Goal: Task Accomplishment & Management: Complete application form

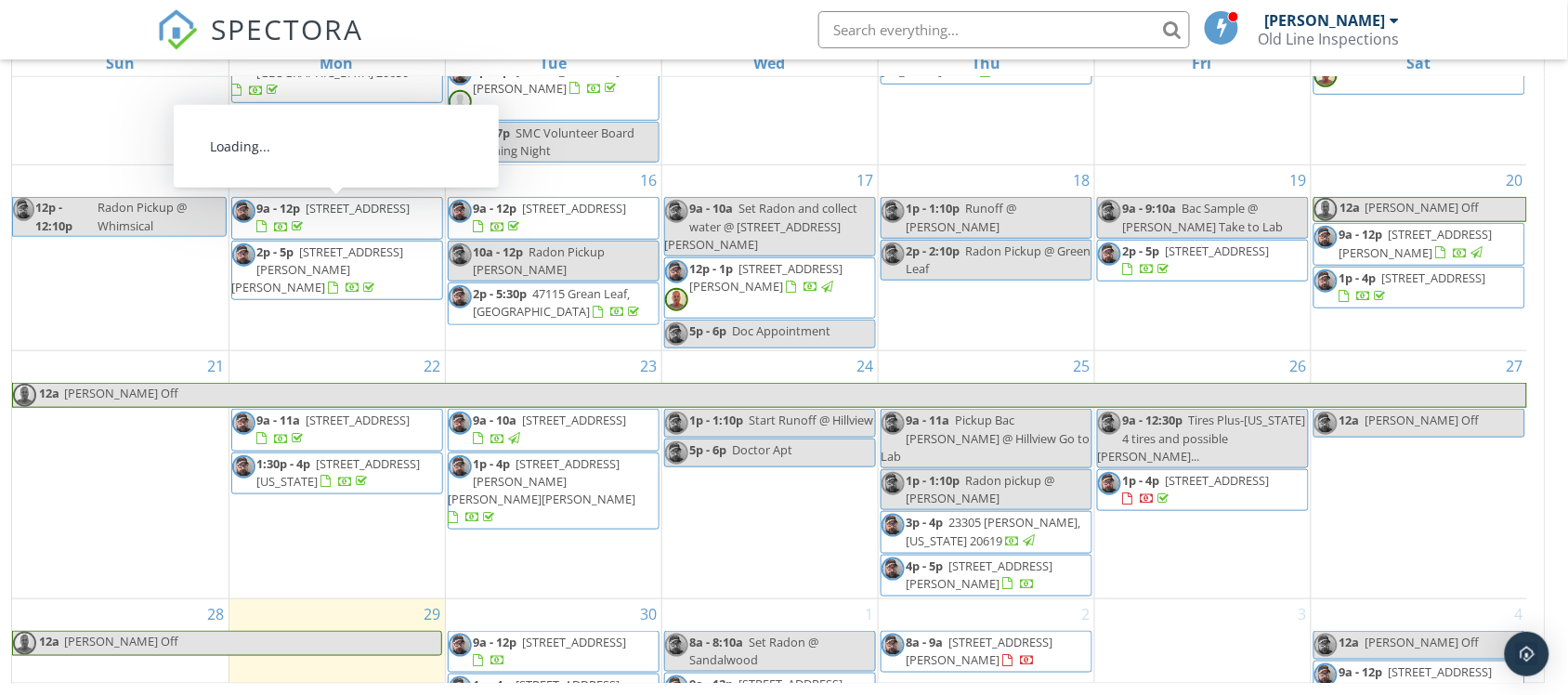
scroll to position [415, 0]
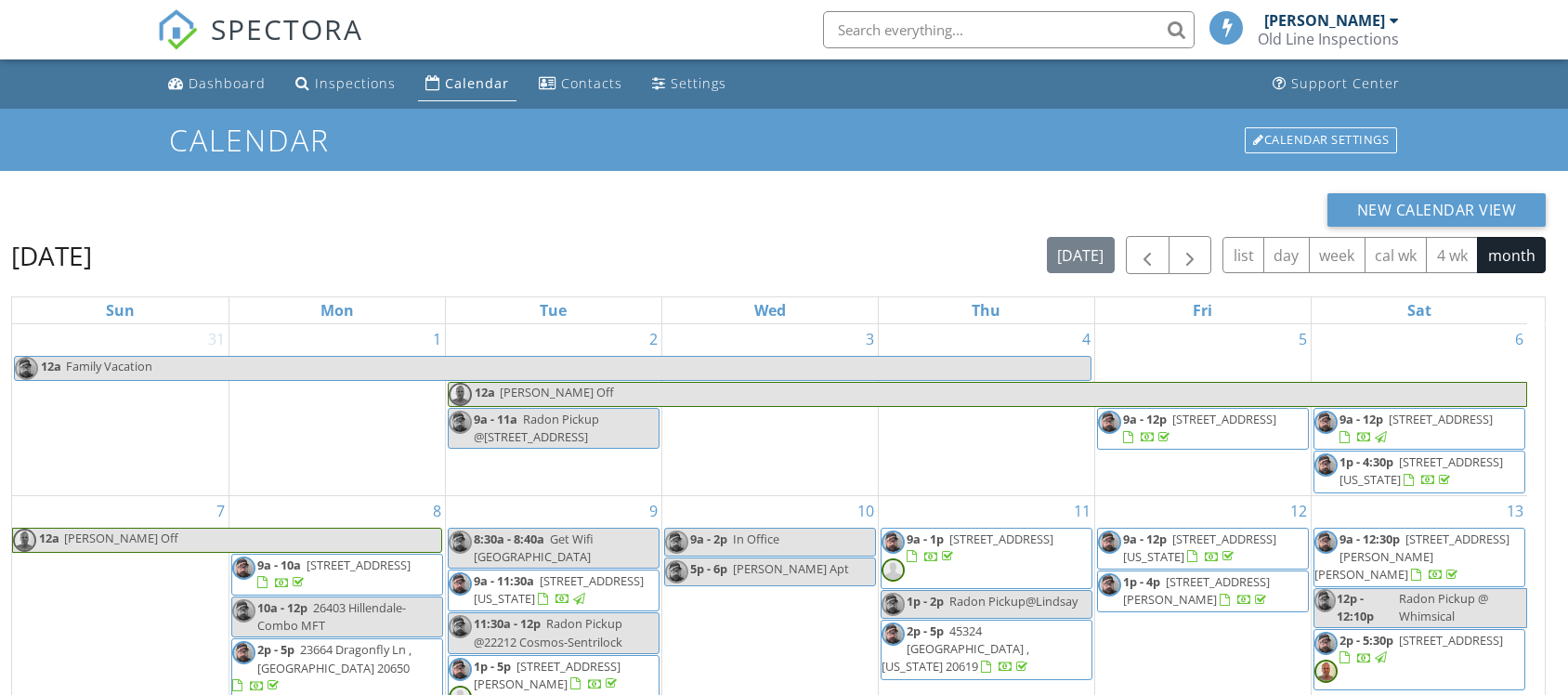
scroll to position [248, 0]
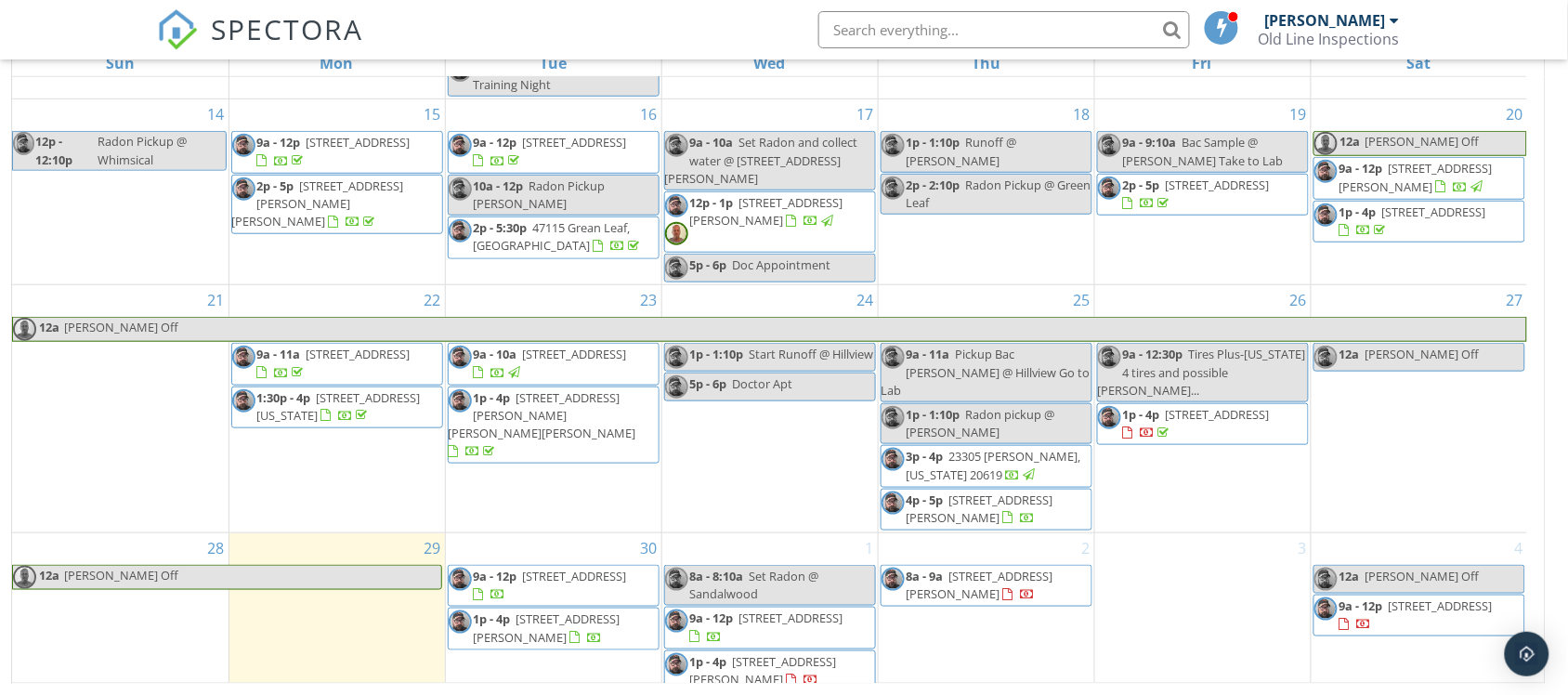
scroll to position [0, 0]
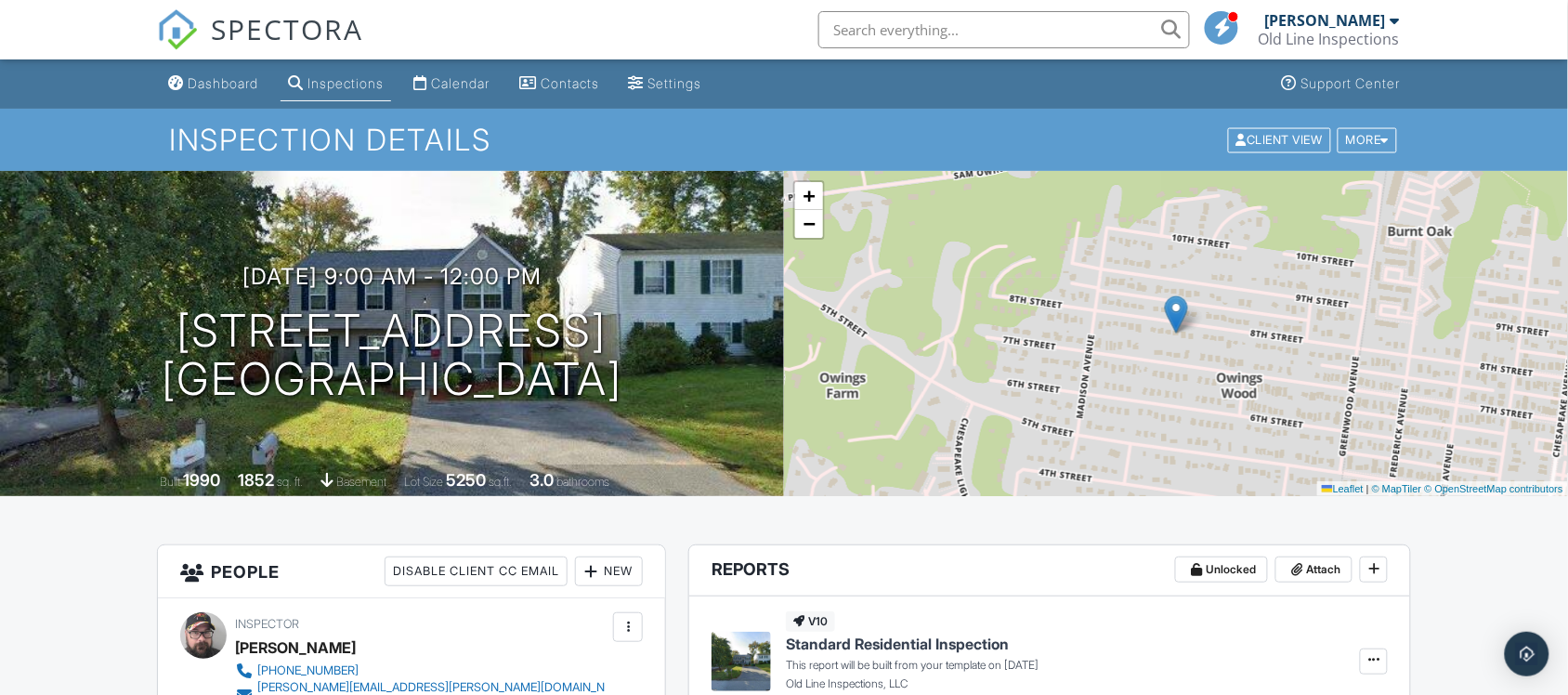
click at [433, 90] on link "Calendar" at bounding box center [451, 83] width 91 height 35
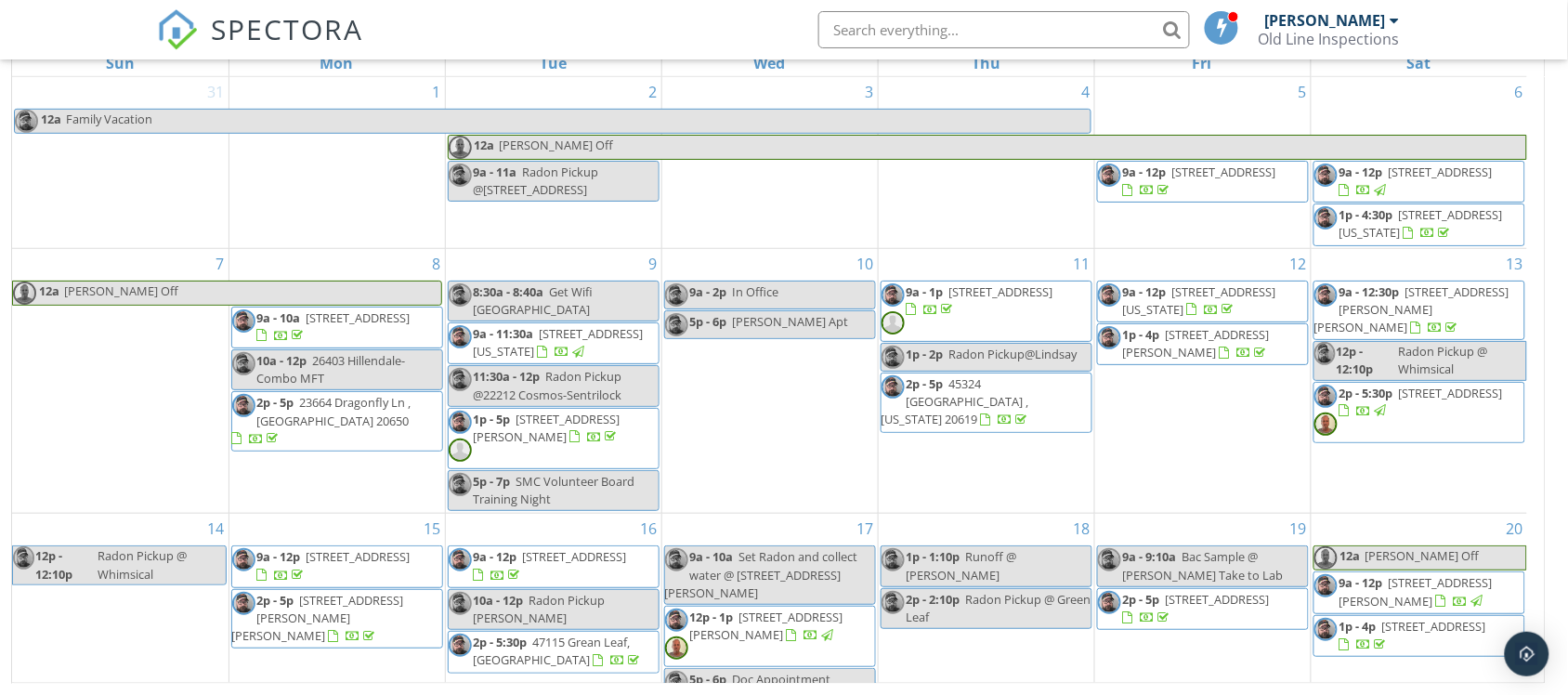
scroll to position [415, 0]
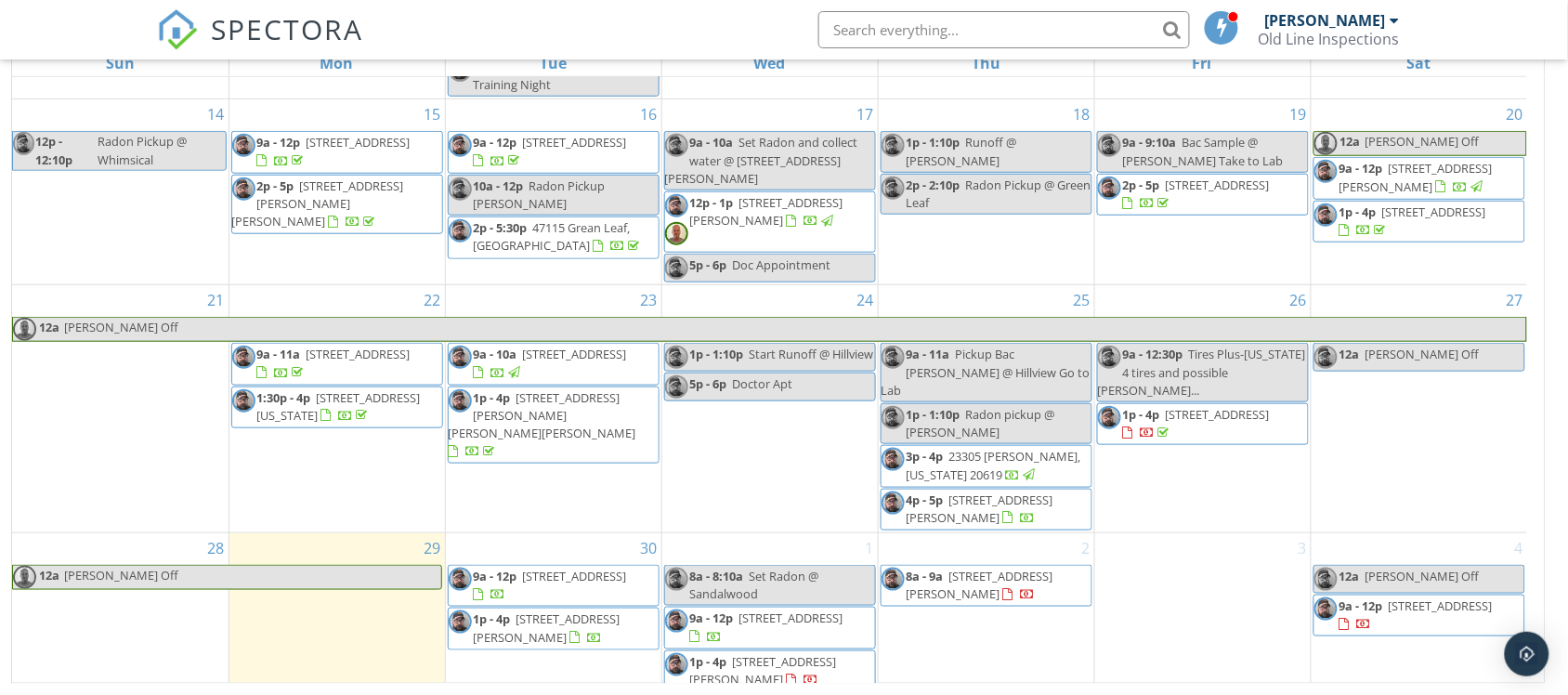
click at [893, 620] on div "2 8a - 9a 25150 Gallant Man Dr, HOLLYWOOD 20636" at bounding box center [987, 613] width 216 height 160
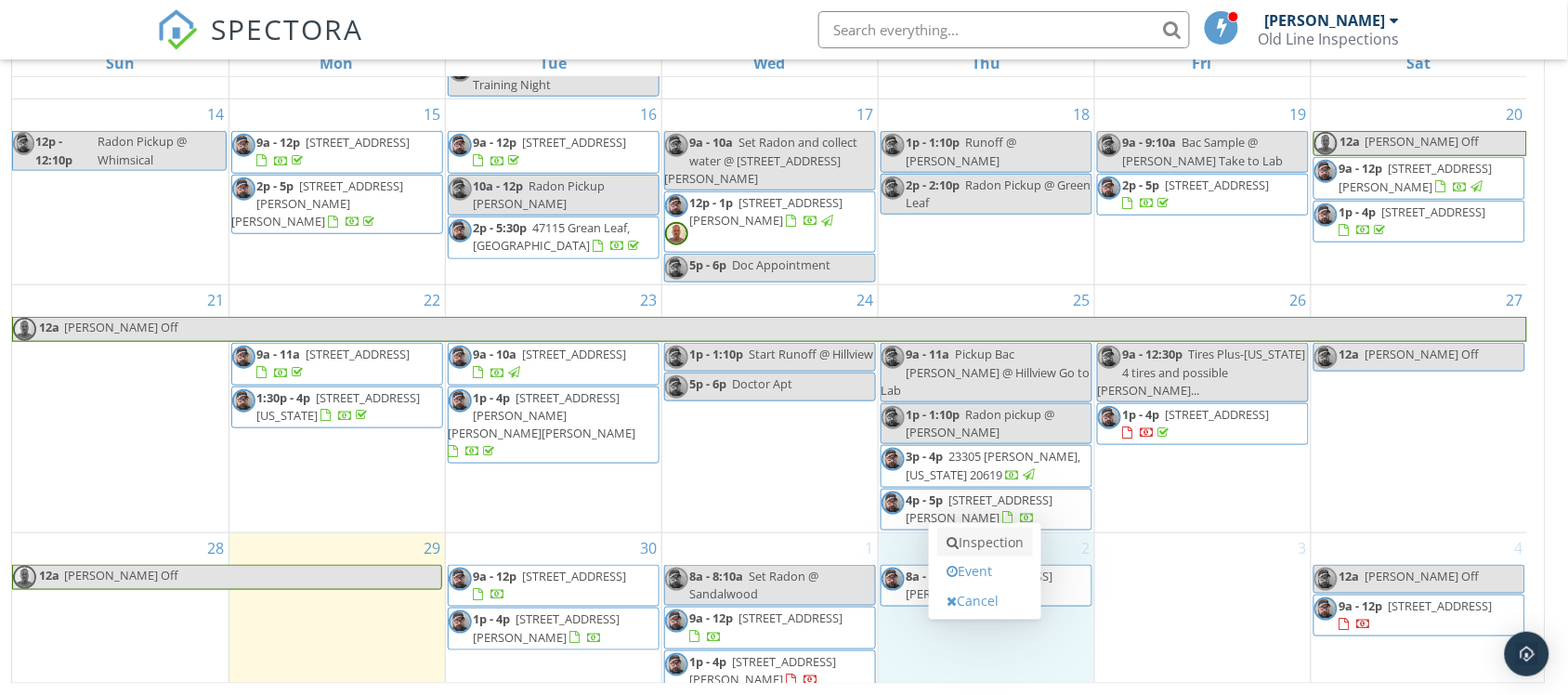
click at [1005, 548] on link "Inspection" at bounding box center [986, 543] width 96 height 30
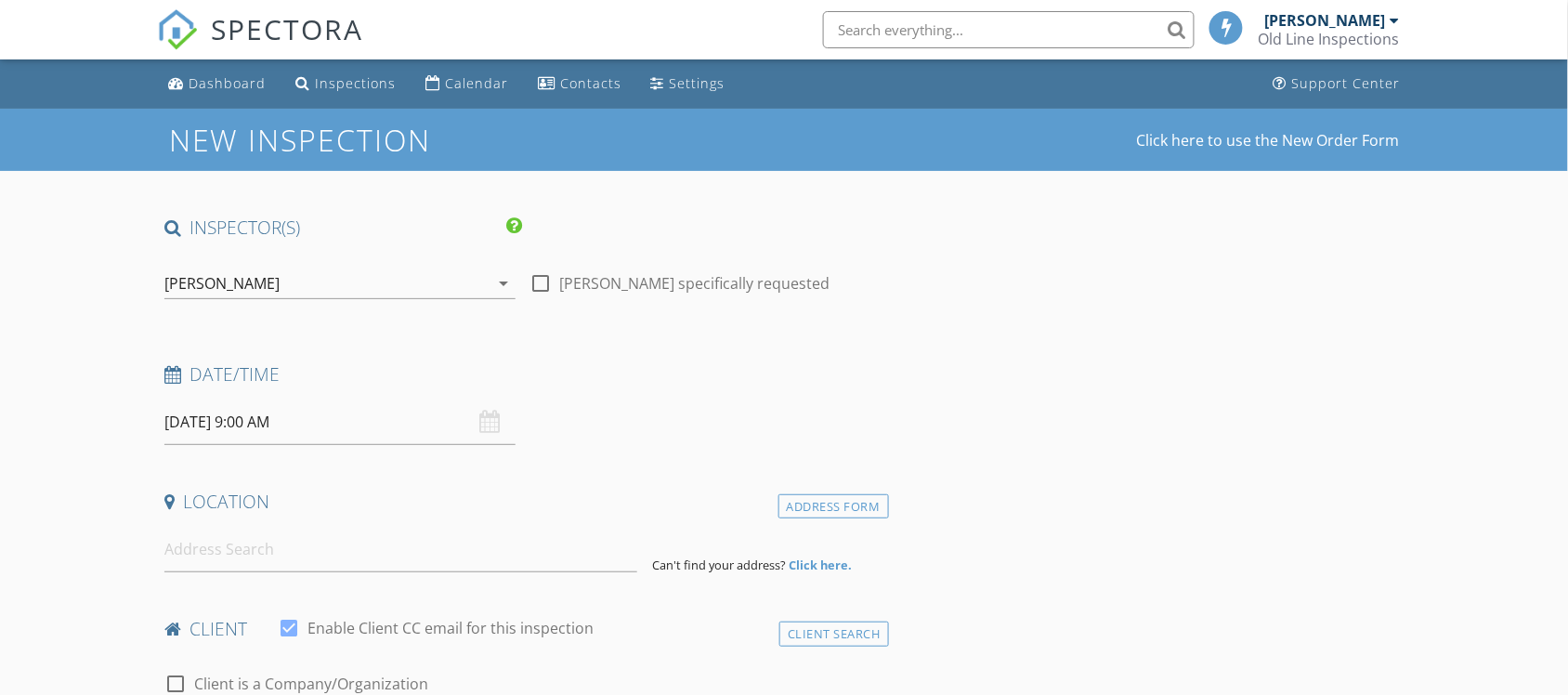
click at [281, 410] on input "[DATE] 9:00 AM" at bounding box center [339, 422] width 351 height 46
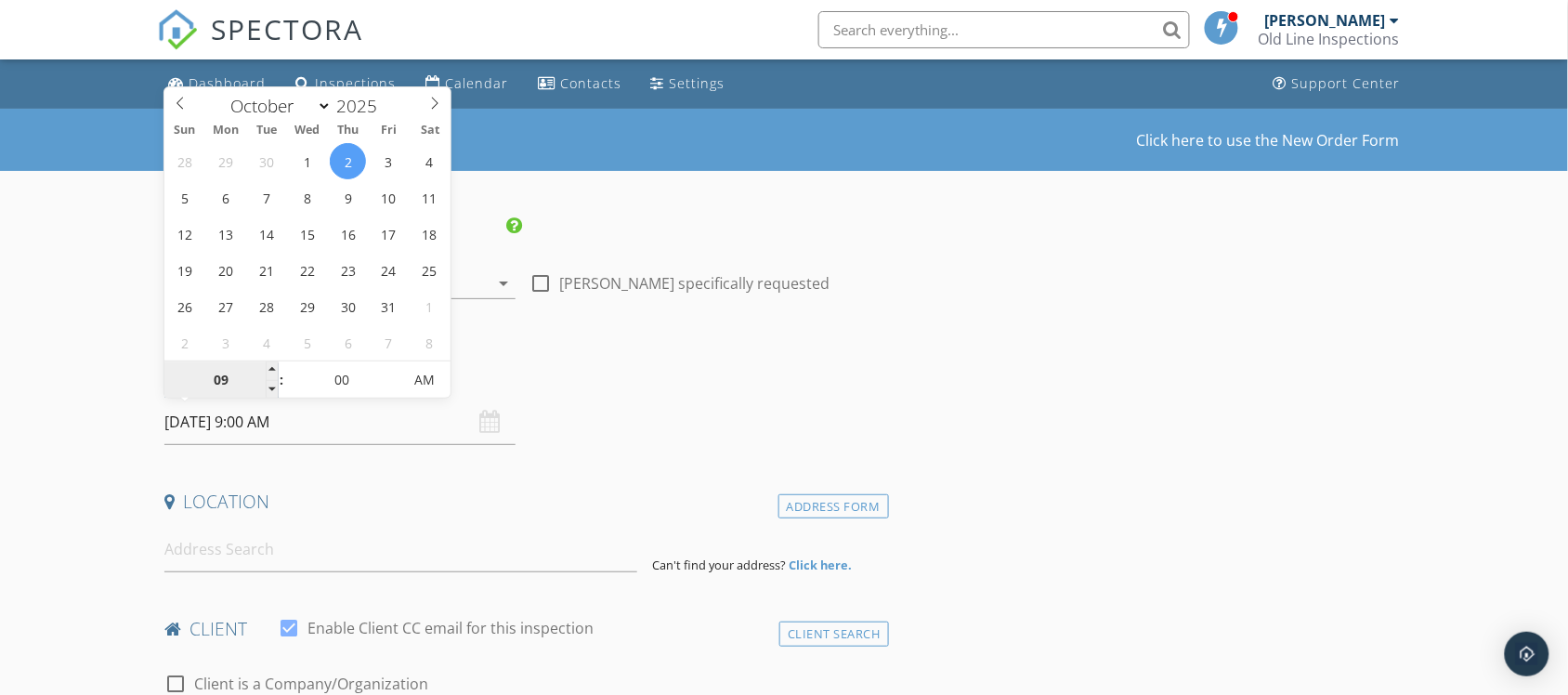
click at [255, 373] on input "09" at bounding box center [221, 381] width 114 height 38
type input "01"
type input "[DATE] 1:00 PM"
click at [412, 385] on span "AM" at bounding box center [424, 380] width 51 height 38
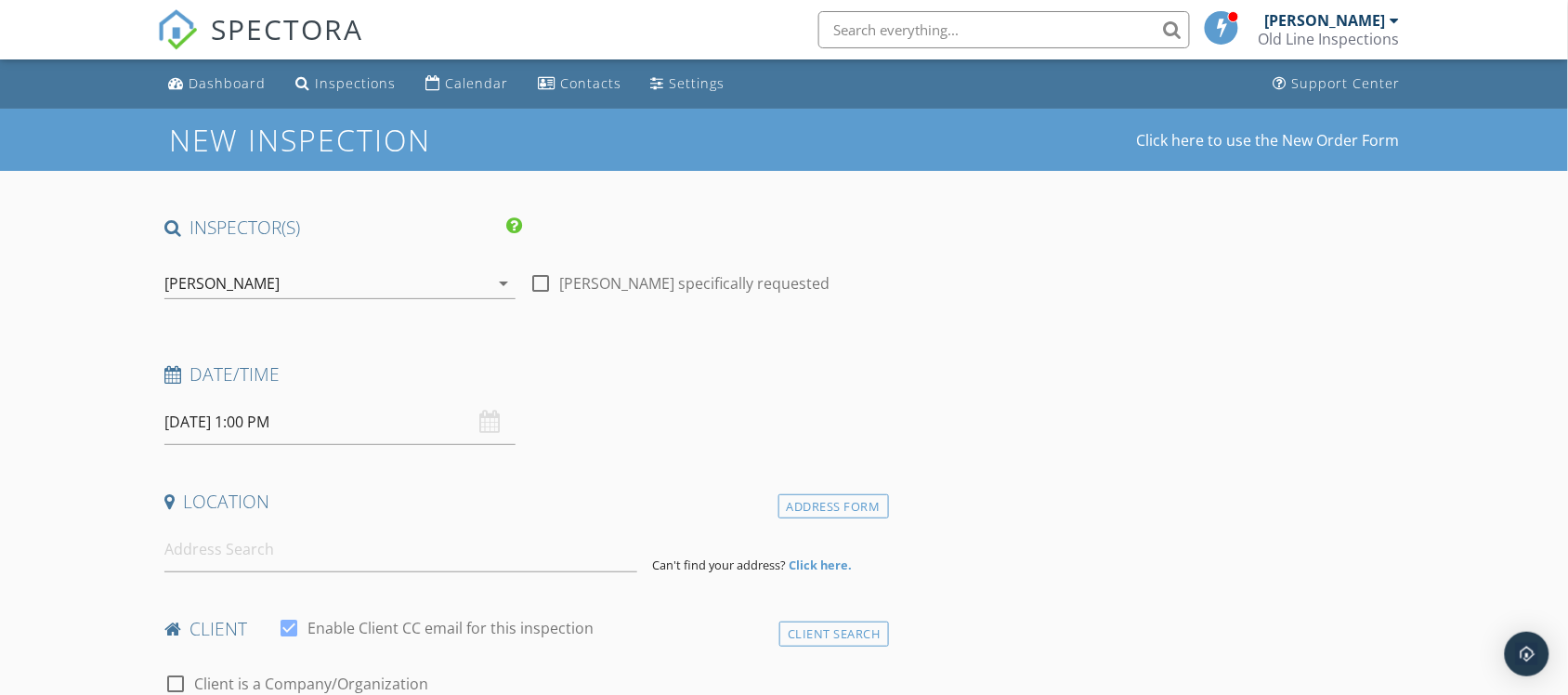
click at [207, 563] on input at bounding box center [400, 550] width 473 height 46
click at [264, 551] on input at bounding box center [400, 550] width 473 height 46
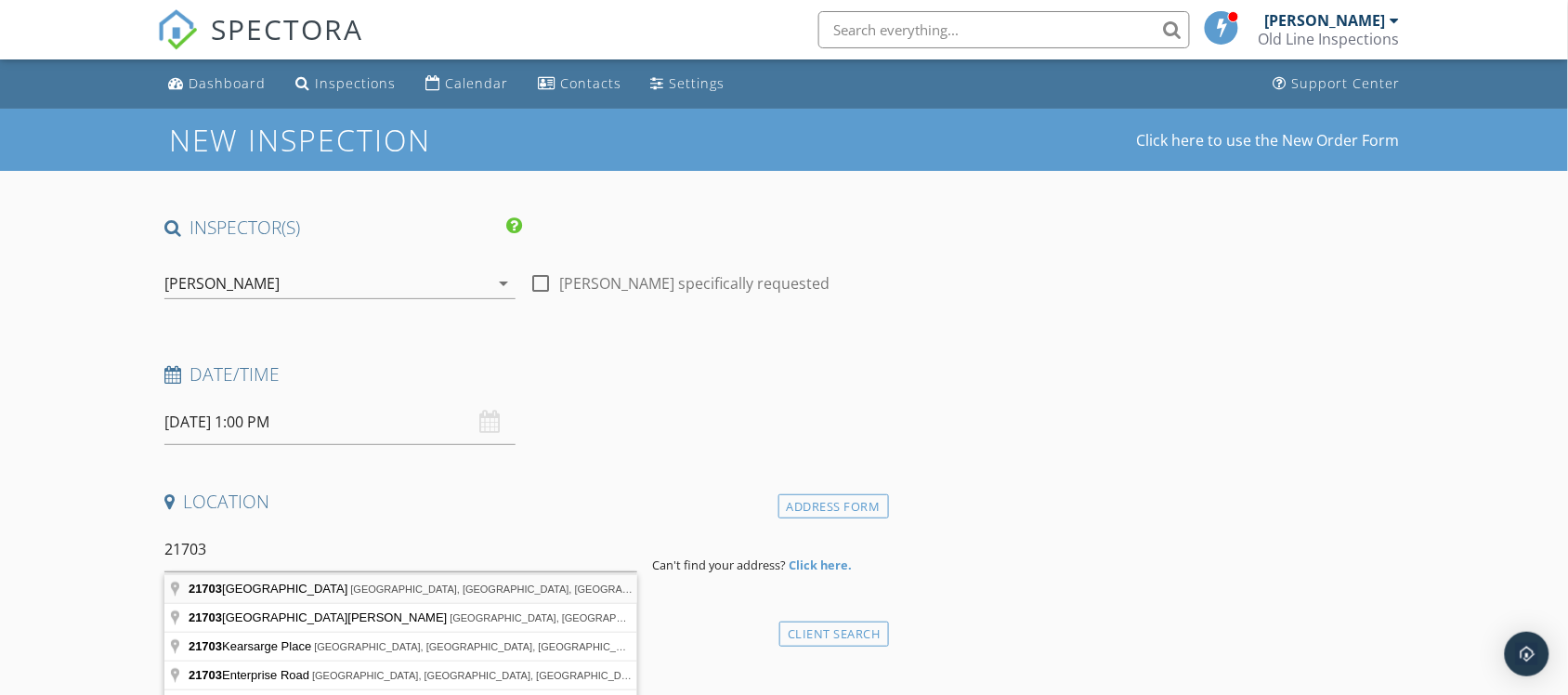
type input "[STREET_ADDRESS]"
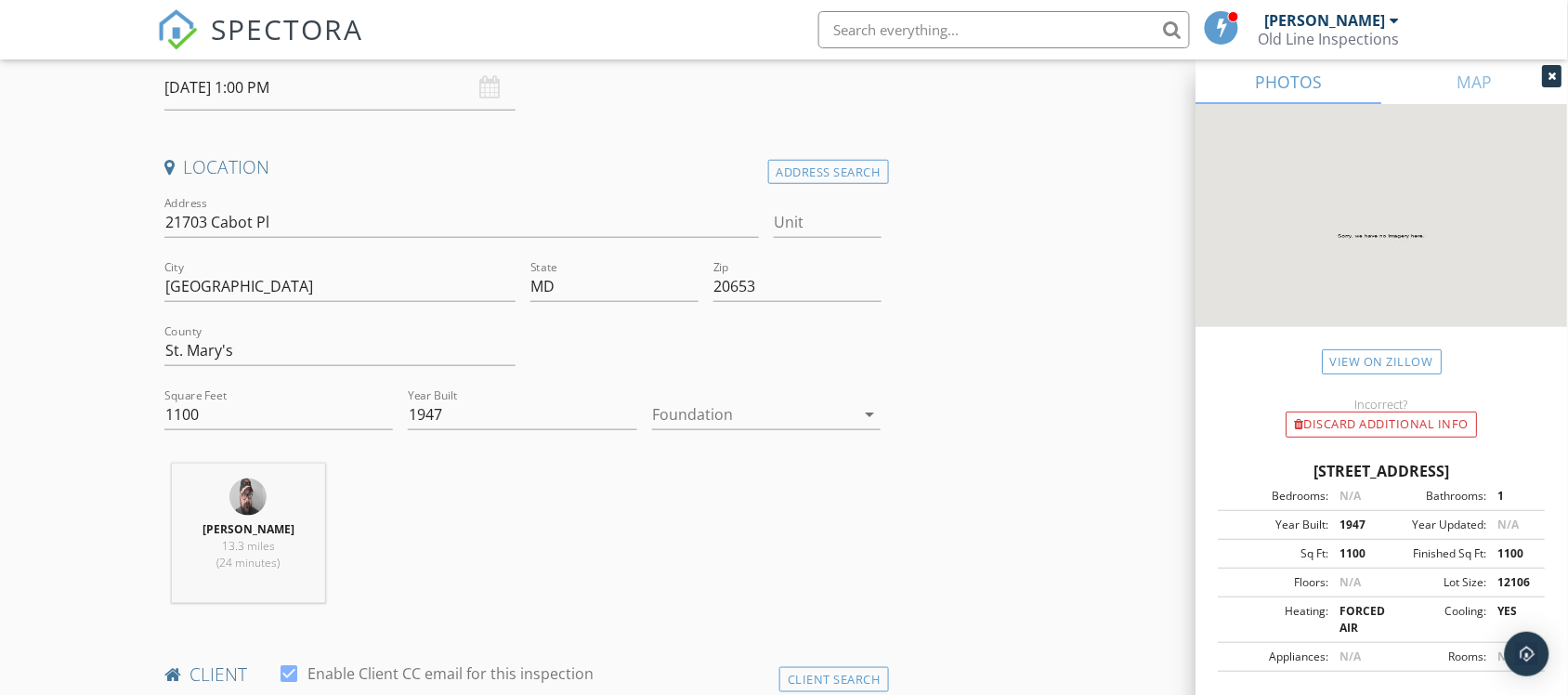
scroll to position [348, 0]
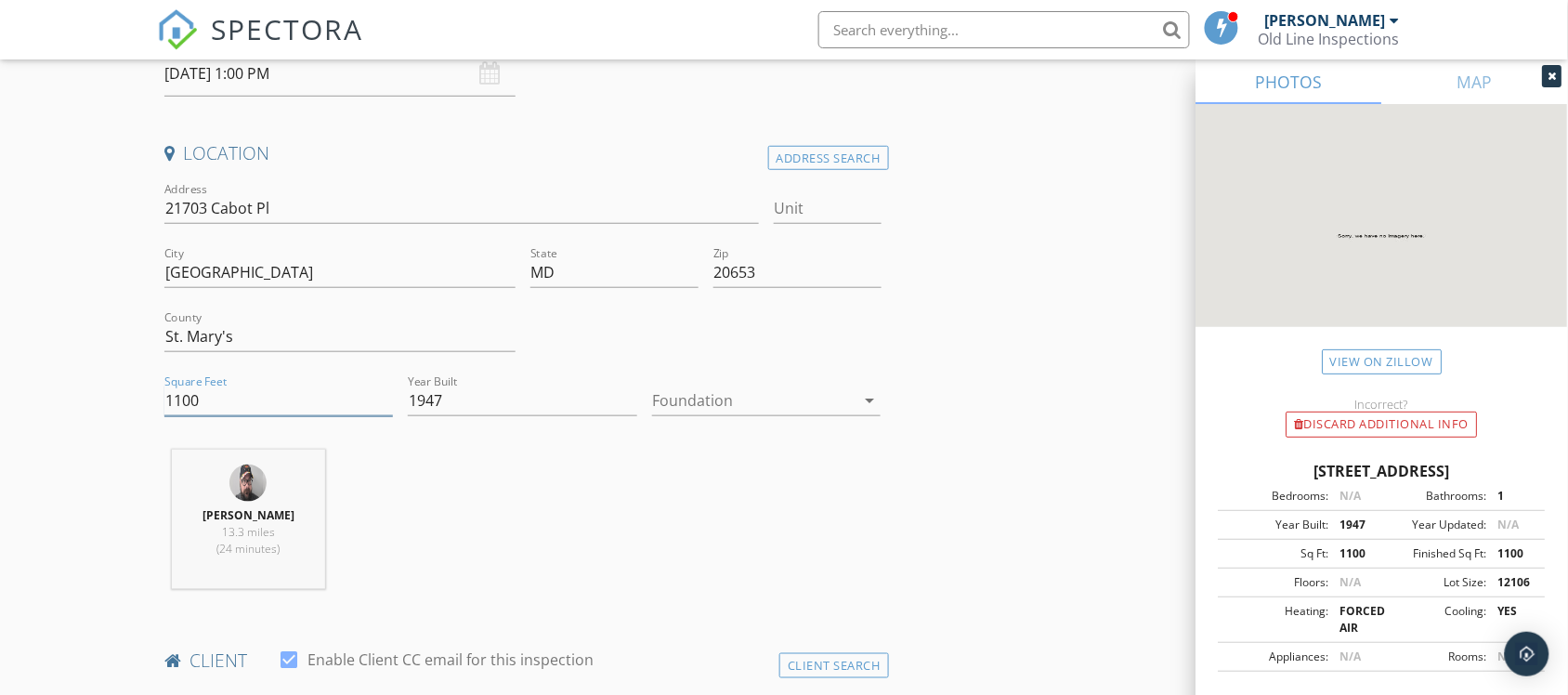
drag, startPoint x: 158, startPoint y: 391, endPoint x: 99, endPoint y: 388, distance: 59.1
paste input "65"
type input "1650"
click at [678, 407] on div at bounding box center [753, 400] width 204 height 30
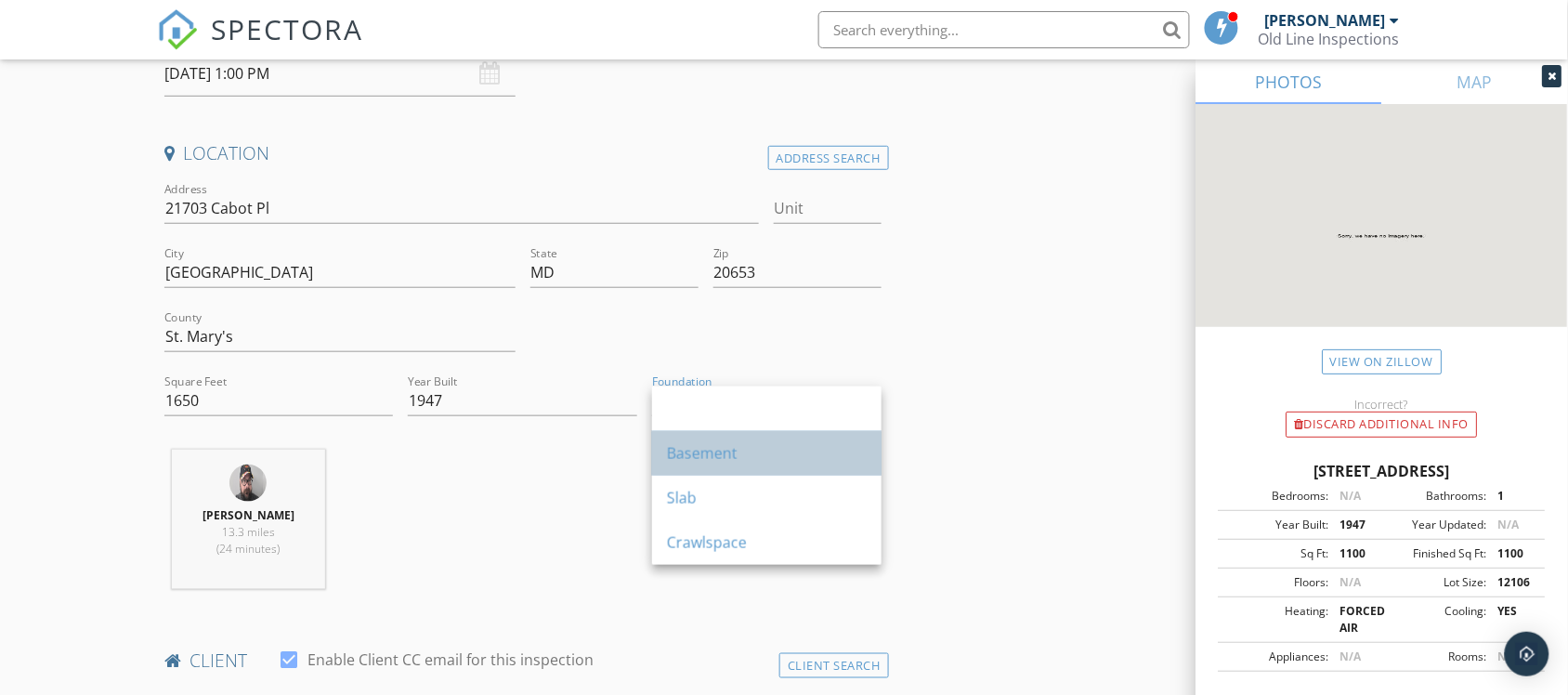
click at [693, 446] on div "Basement" at bounding box center [766, 454] width 200 height 23
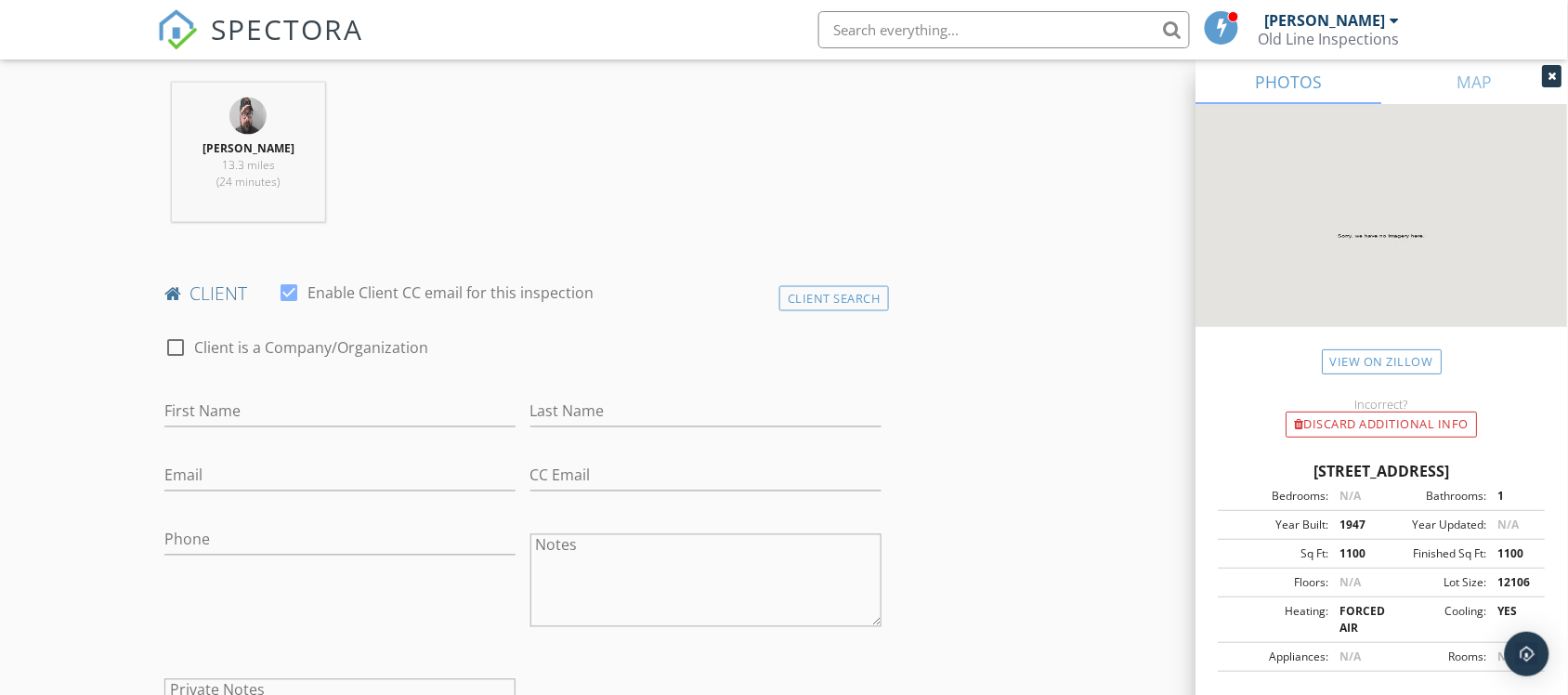
scroll to position [813, 0]
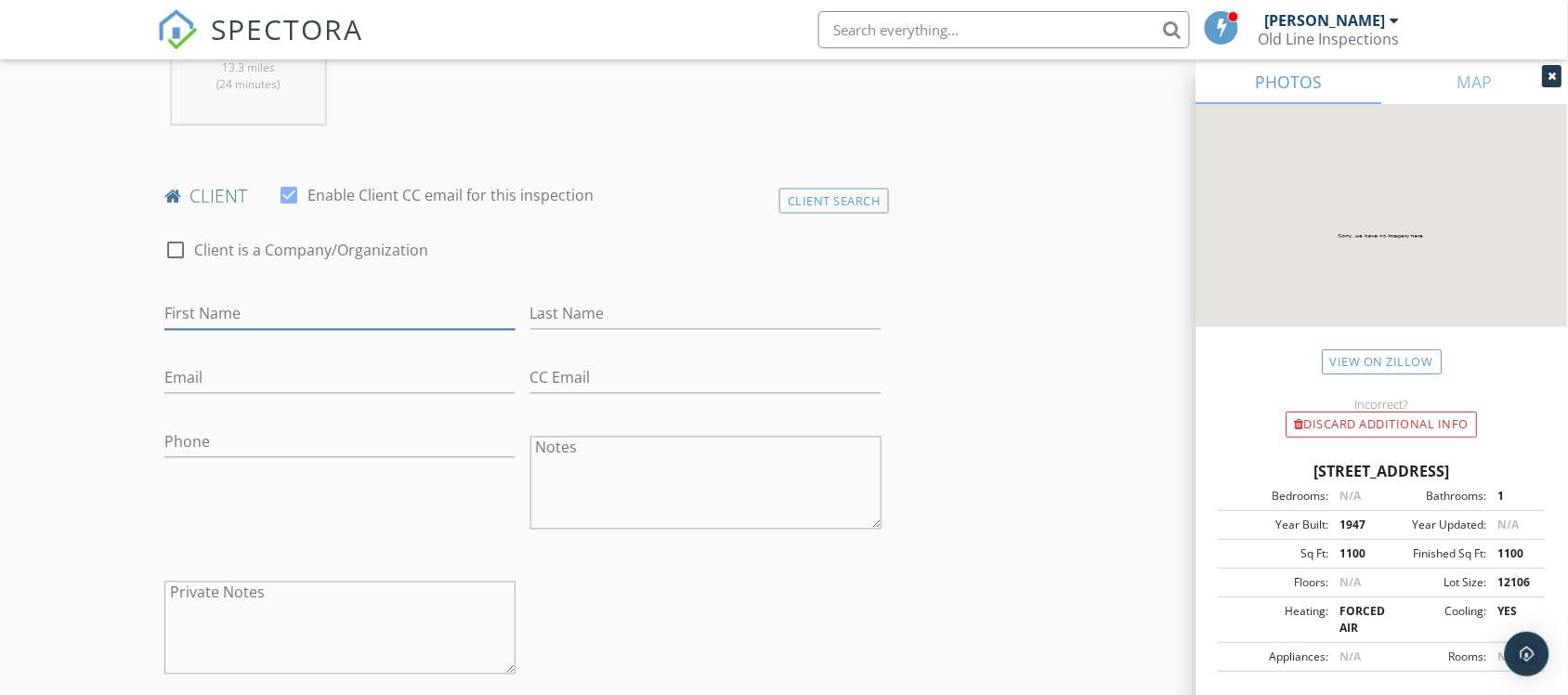
click at [224, 317] on input "First Name" at bounding box center [339, 314] width 351 height 31
type input "[PERSON_NAME]"
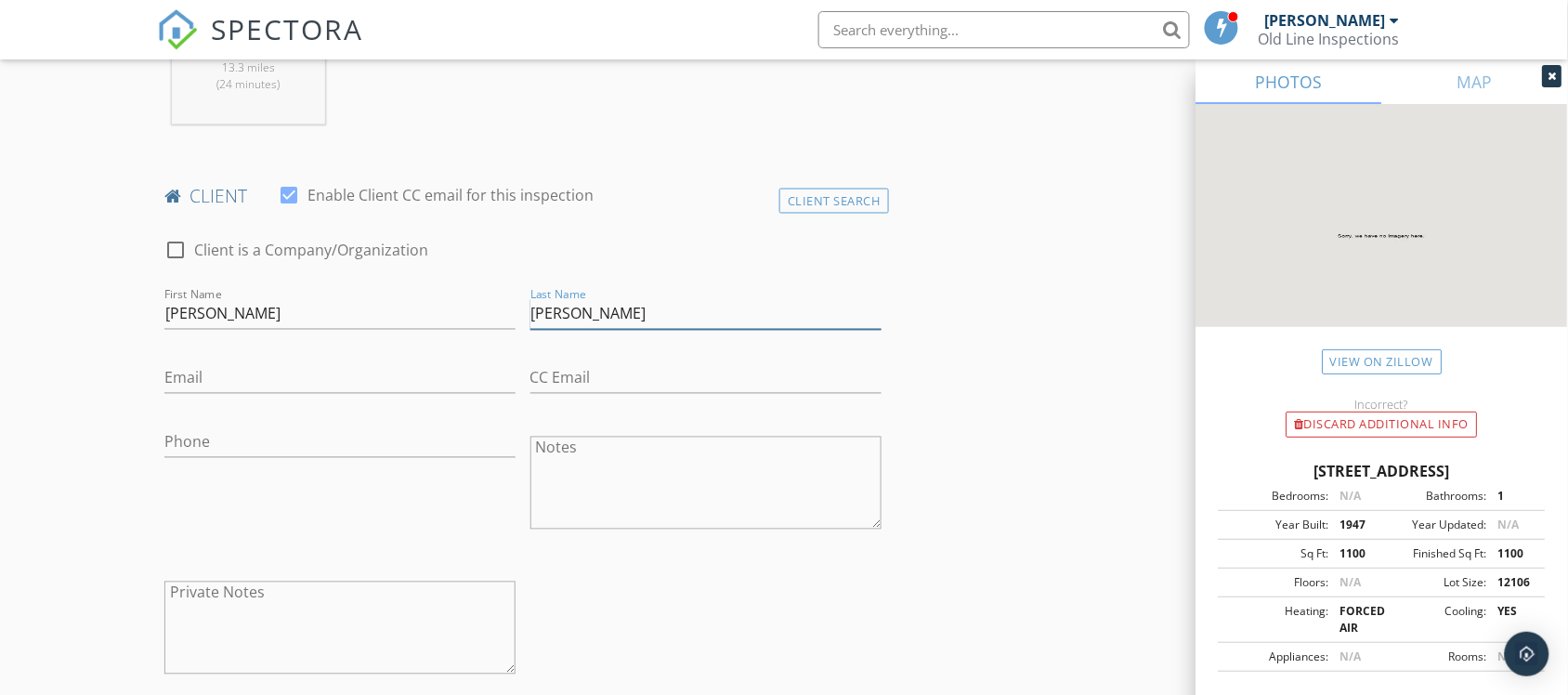
type input "[PERSON_NAME]"
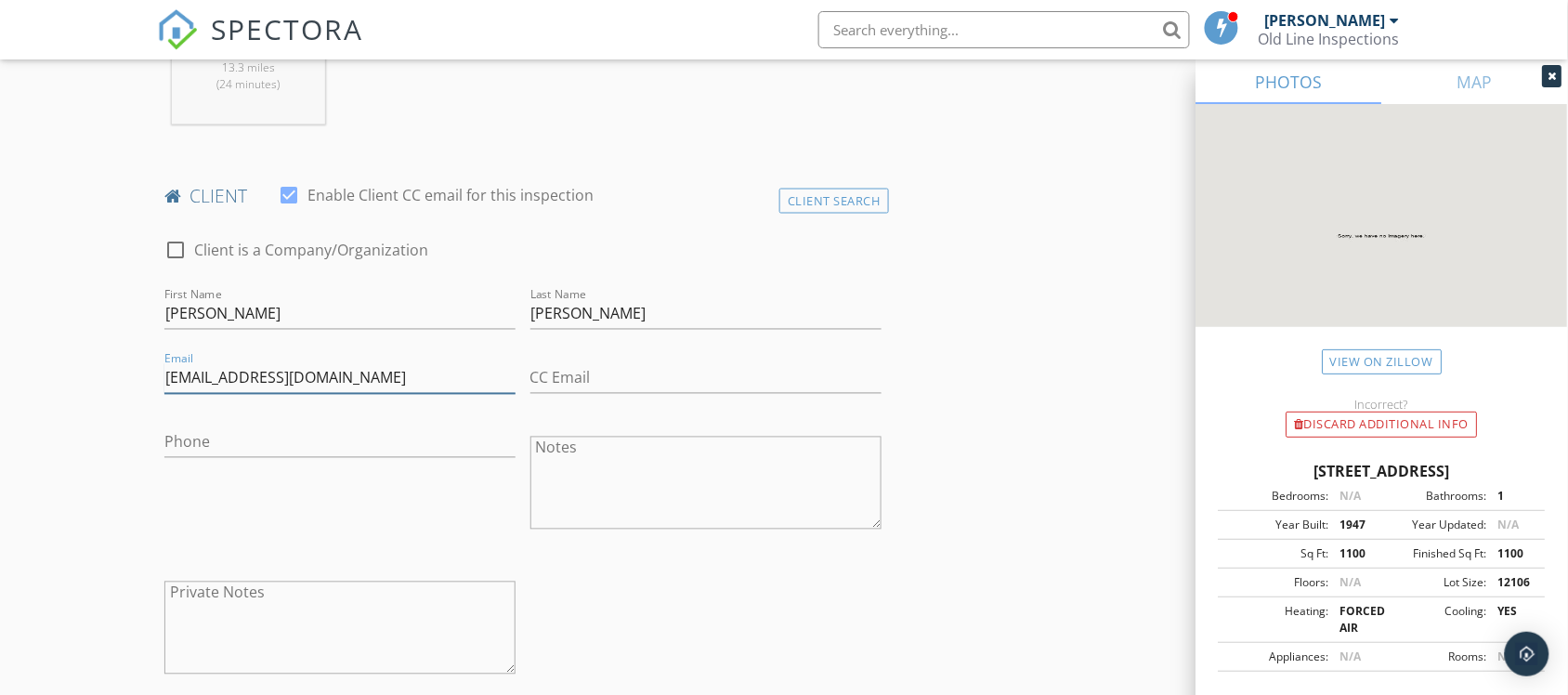
type input "[EMAIL_ADDRESS][DOMAIN_NAME]"
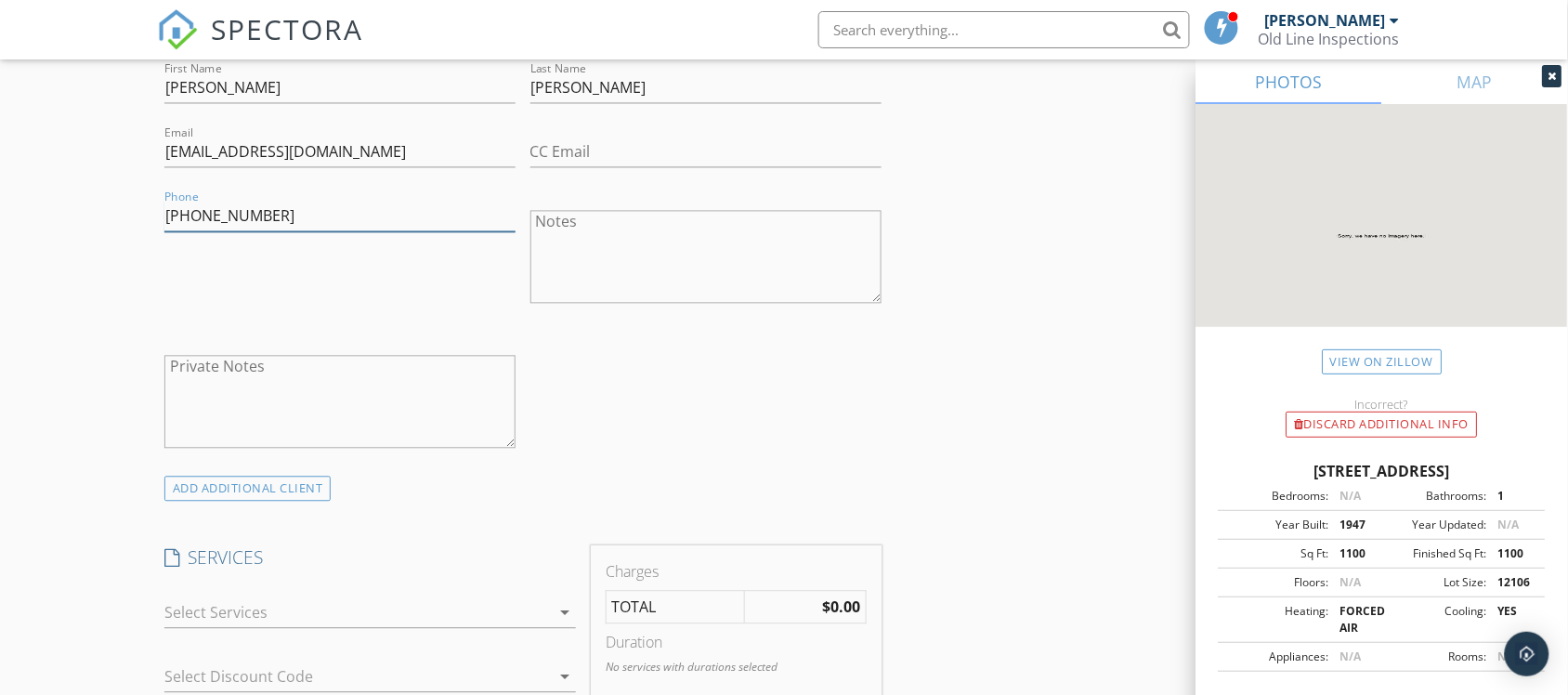
scroll to position [1045, 0]
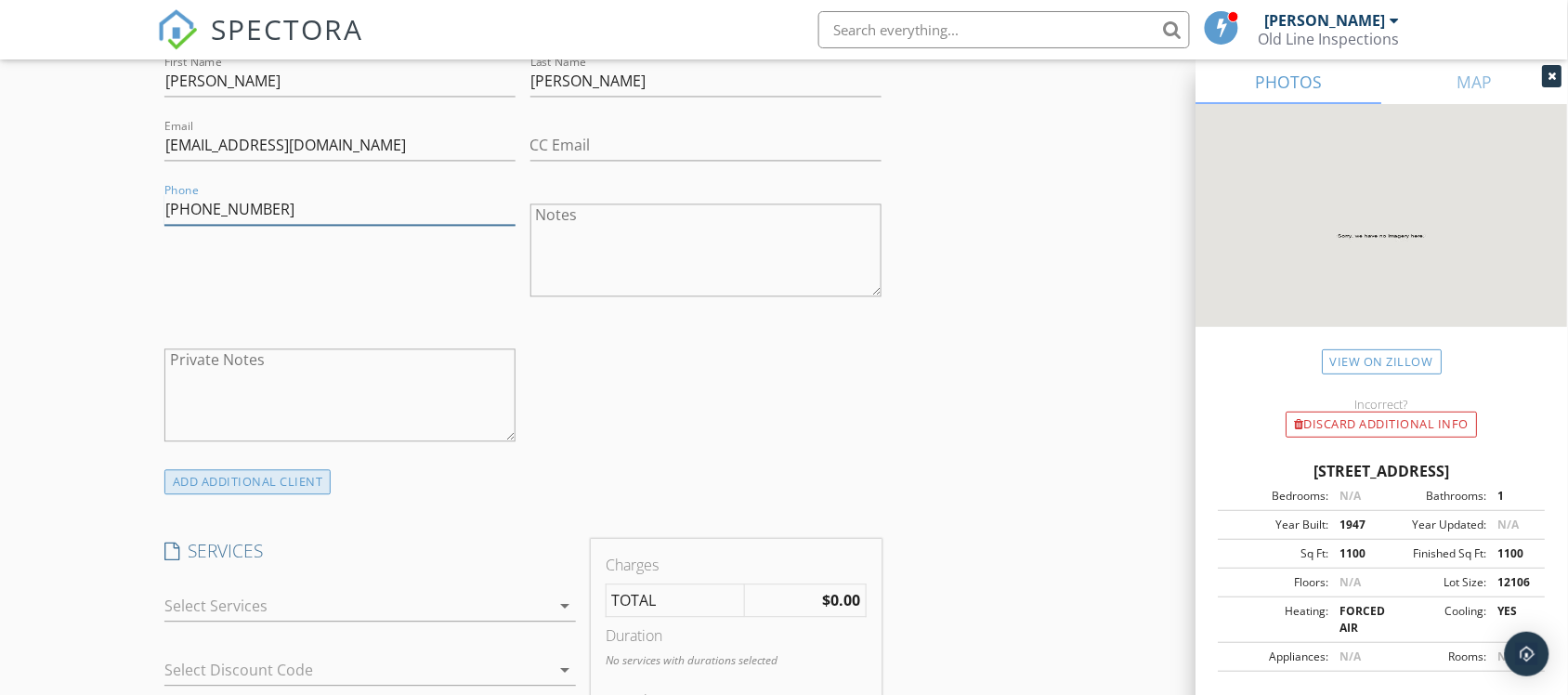
type input "[PHONE_NUMBER]"
click at [209, 480] on div "ADD ADDITIONAL client" at bounding box center [248, 482] width 167 height 25
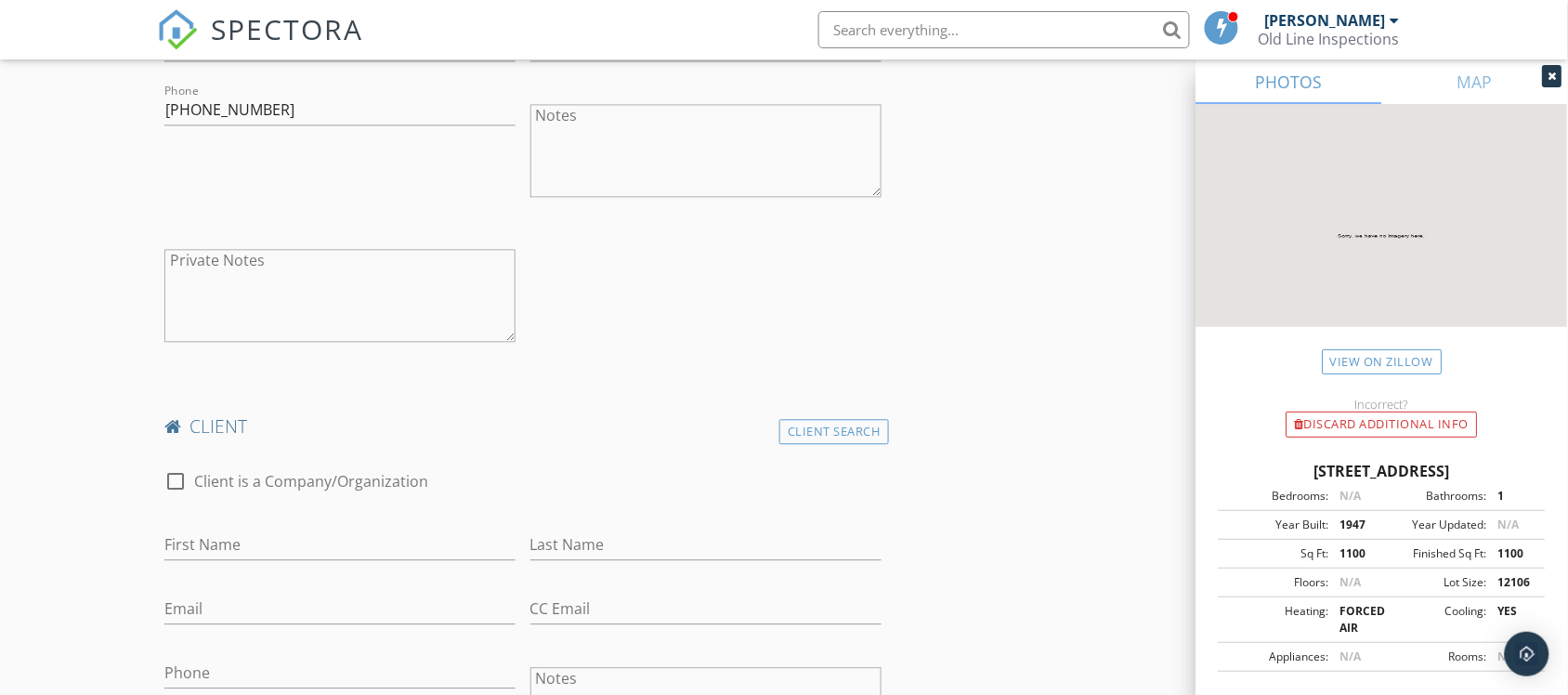
scroll to position [1161, 0]
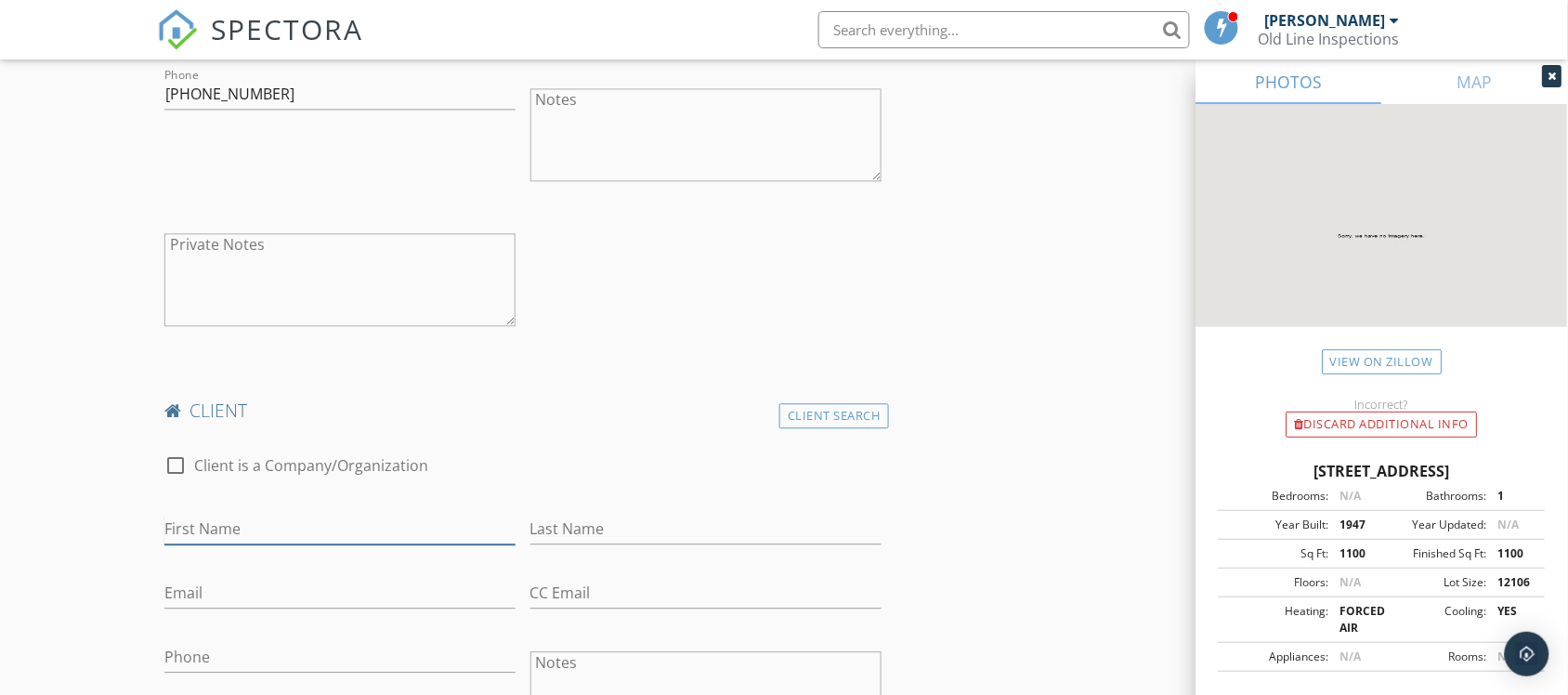
click at [221, 541] on input "First Name" at bounding box center [339, 529] width 351 height 31
type input "[PERSON_NAME]"
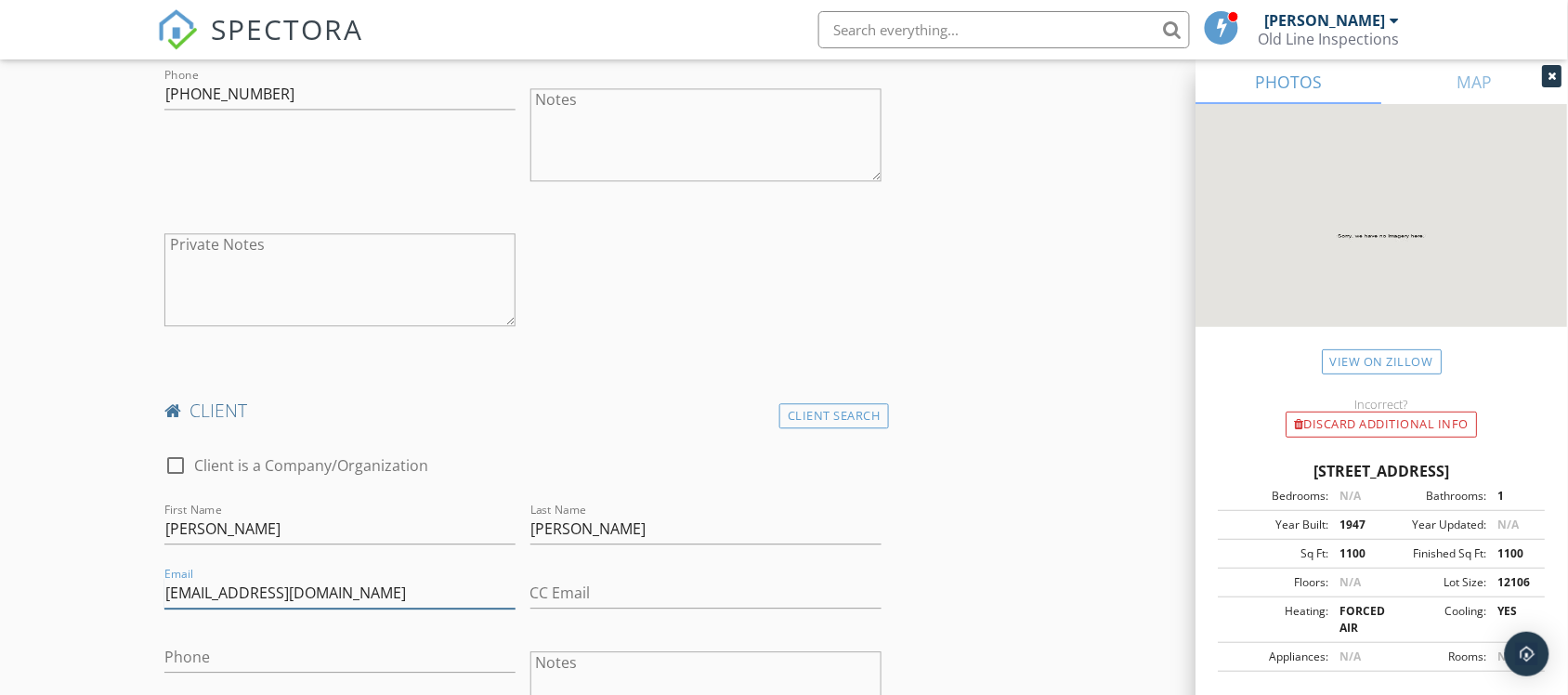
scroll to position [1277, 0]
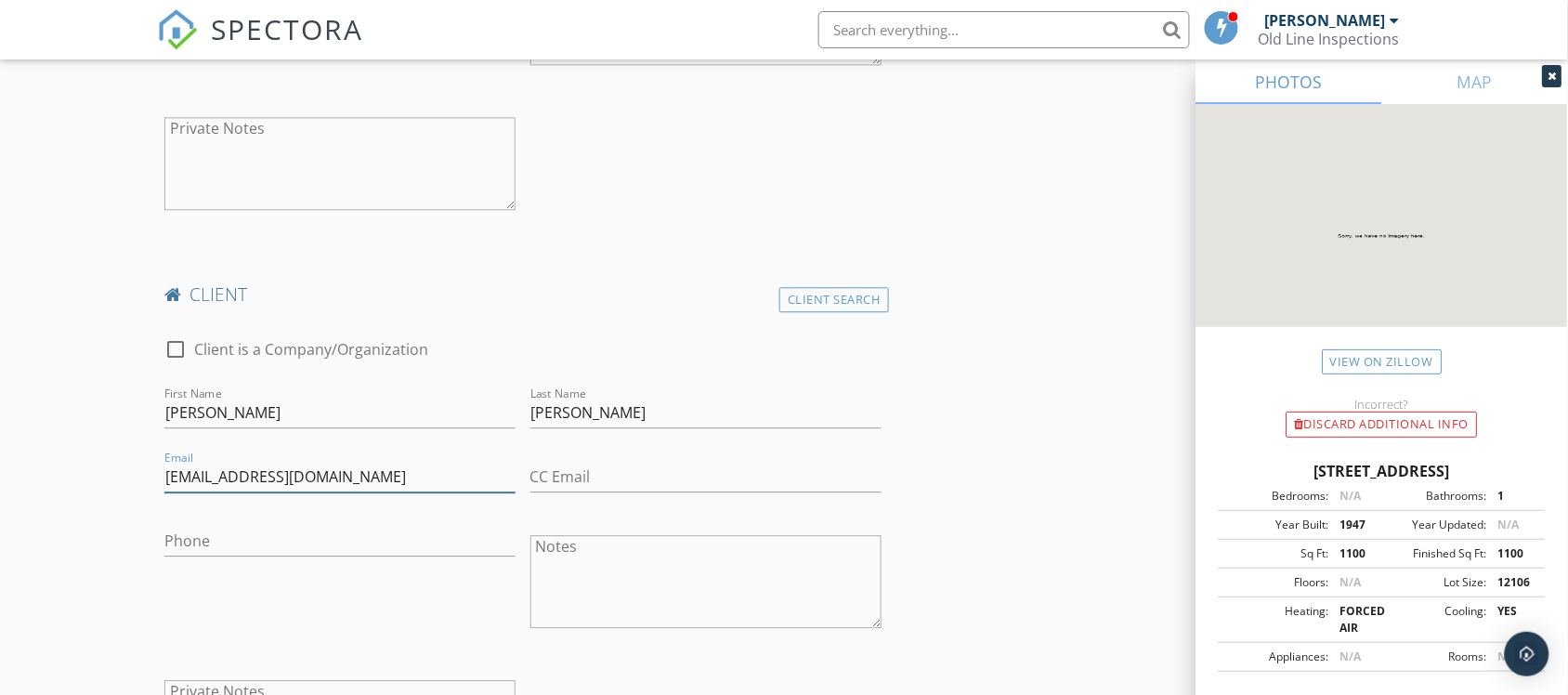
type input "[EMAIL_ADDRESS][DOMAIN_NAME]"
click at [276, 556] on input "Phone" at bounding box center [339, 541] width 351 height 31
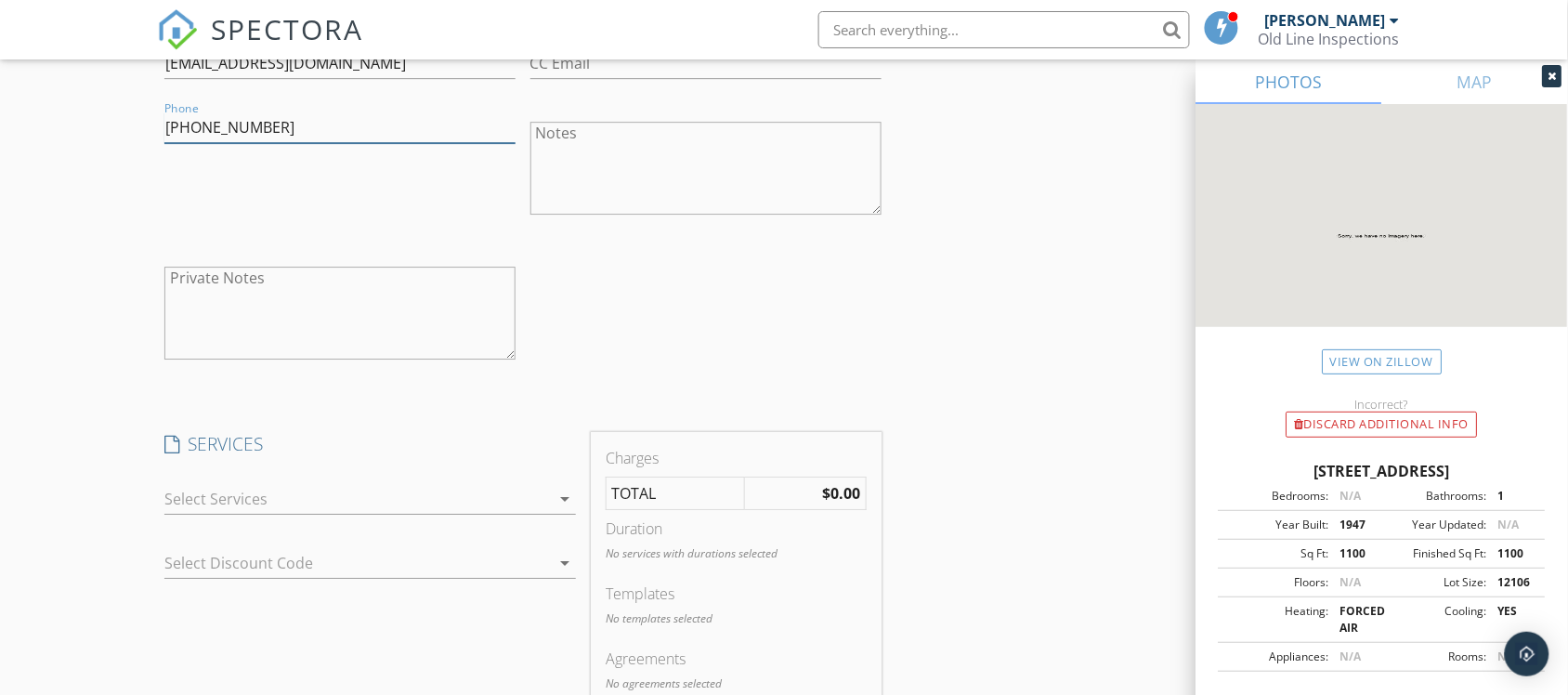
scroll to position [1742, 0]
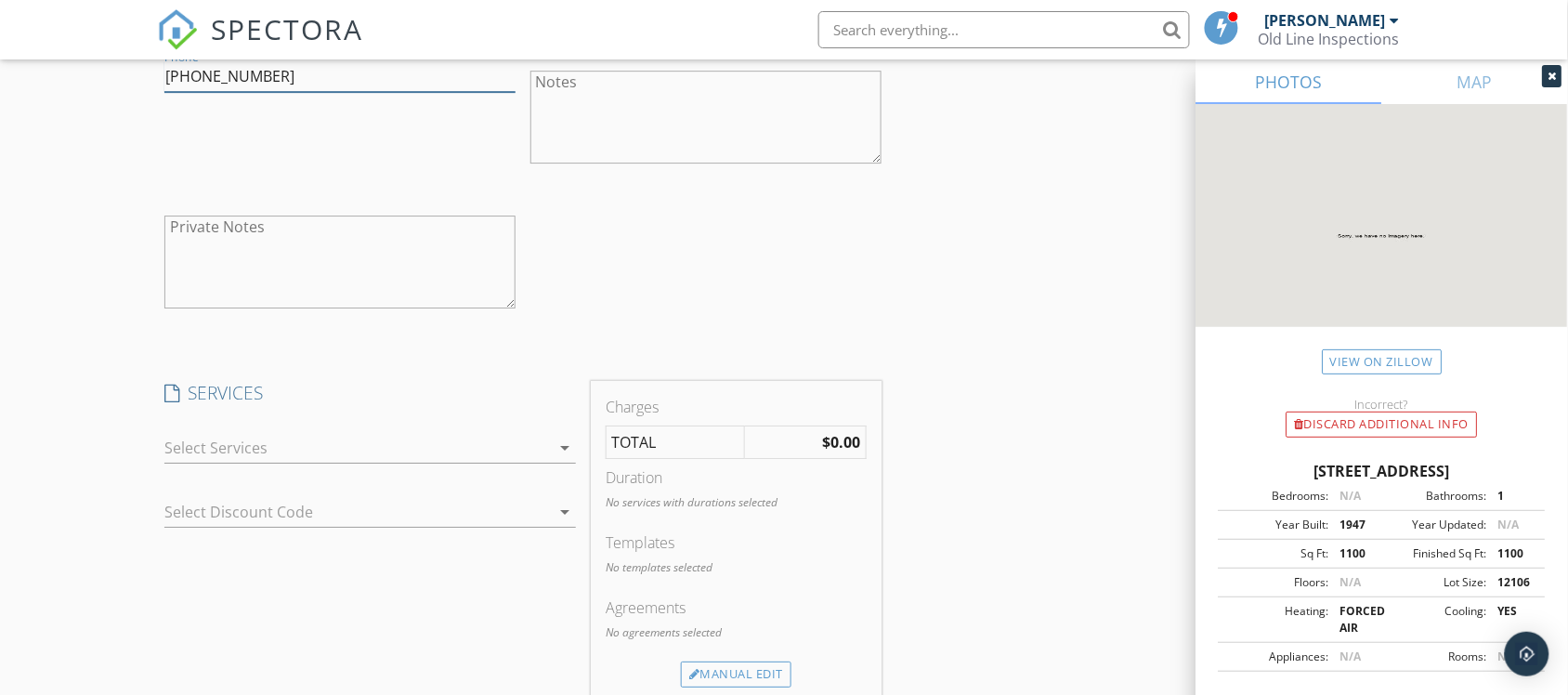
type input "[PHONE_NUMBER]"
click at [264, 443] on div at bounding box center [357, 448] width 386 height 30
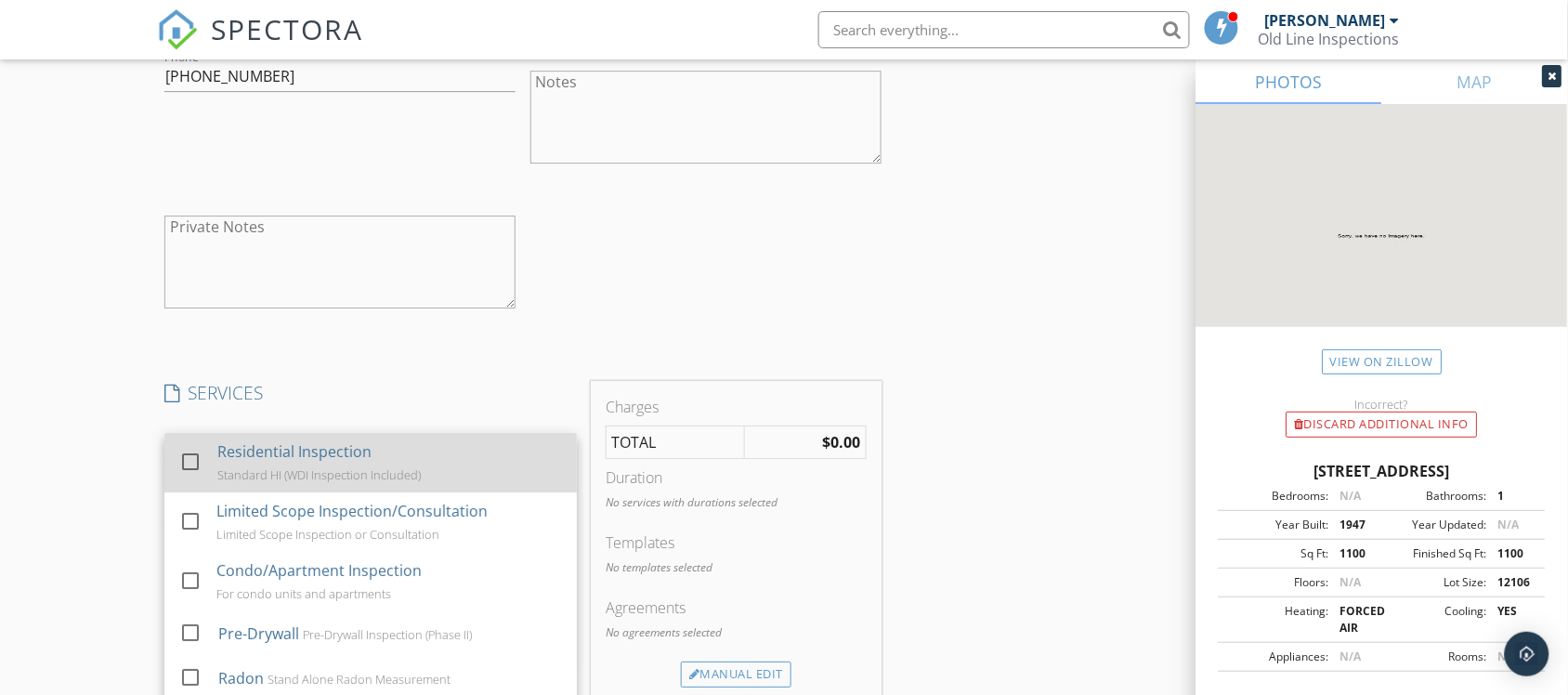
click at [255, 474] on div "Standard HI (WDI Inspection Included)" at bounding box center [319, 475] width 204 height 15
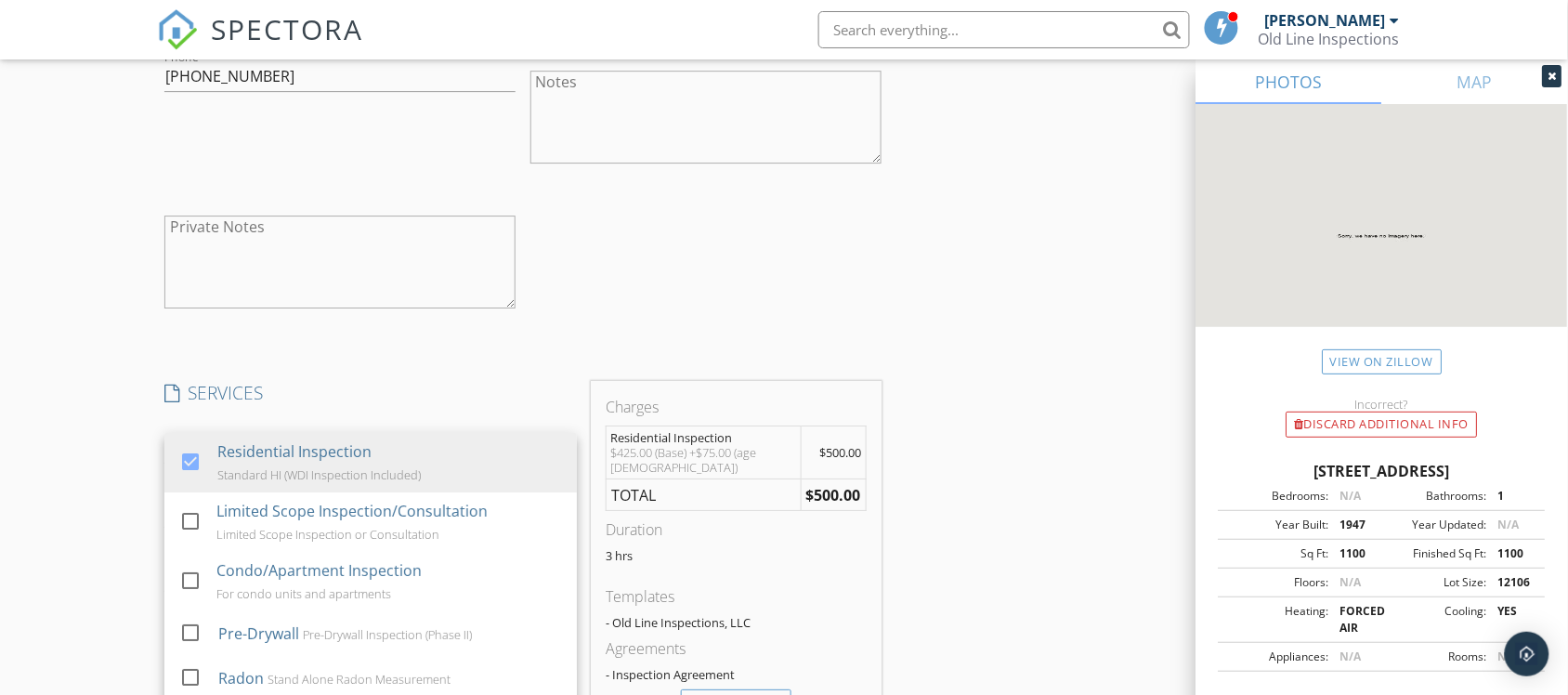
click at [16, 489] on div "New Inspection Click here to use the New Order Form INSPECTOR(S) check_box [PER…" at bounding box center [784, 312] width 1568 height 3892
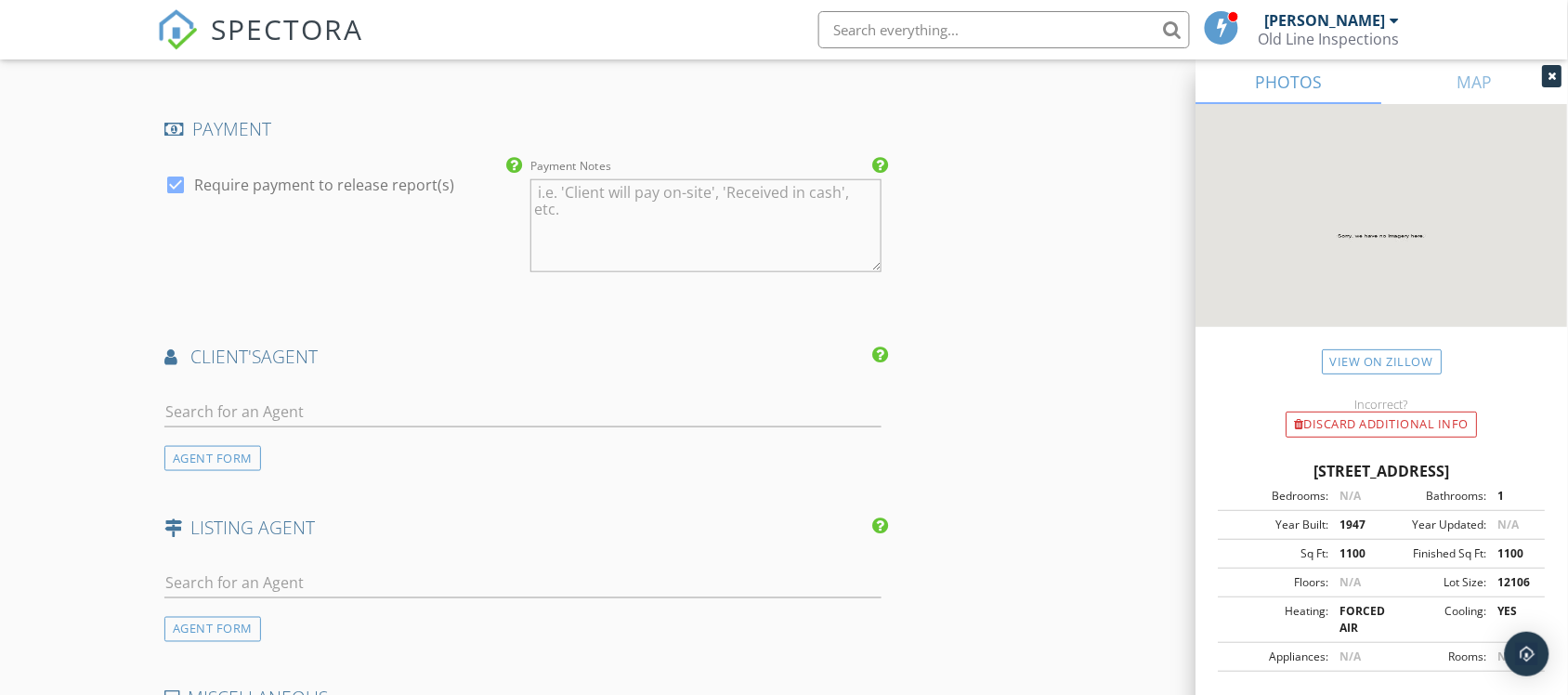
scroll to position [2555, 0]
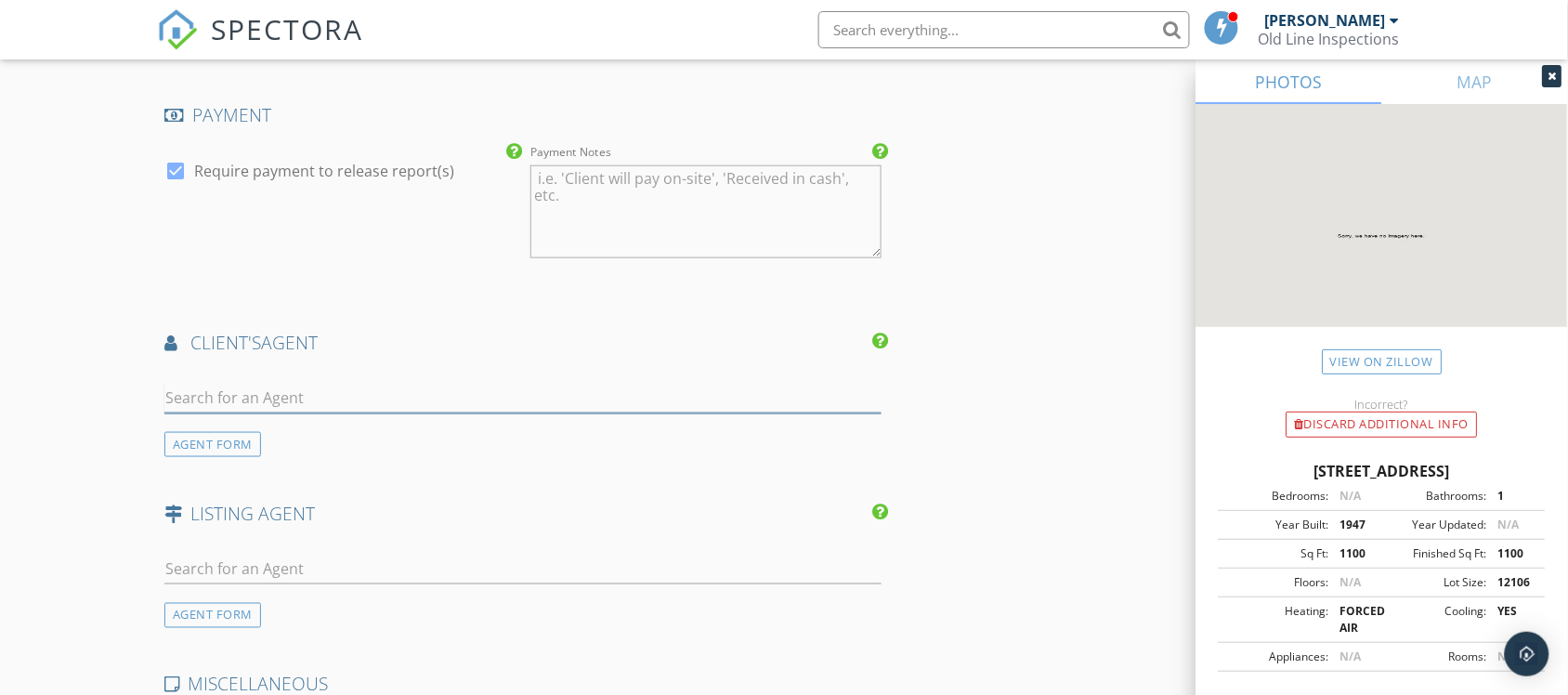
click at [198, 396] on input "text" at bounding box center [522, 398] width 717 height 31
type input "[PERSON_NAME]"
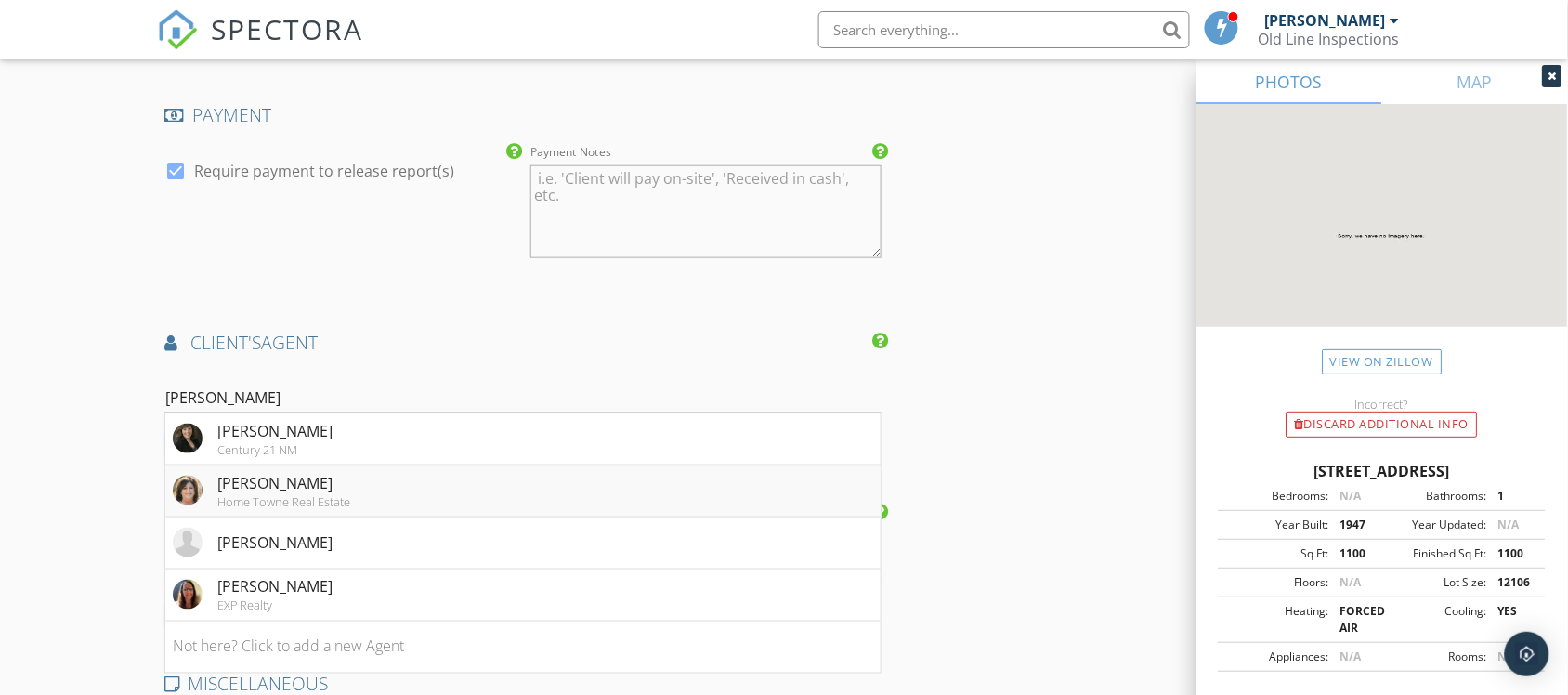
click at [339, 500] on div "Home Towne Real Estate" at bounding box center [284, 502] width 133 height 15
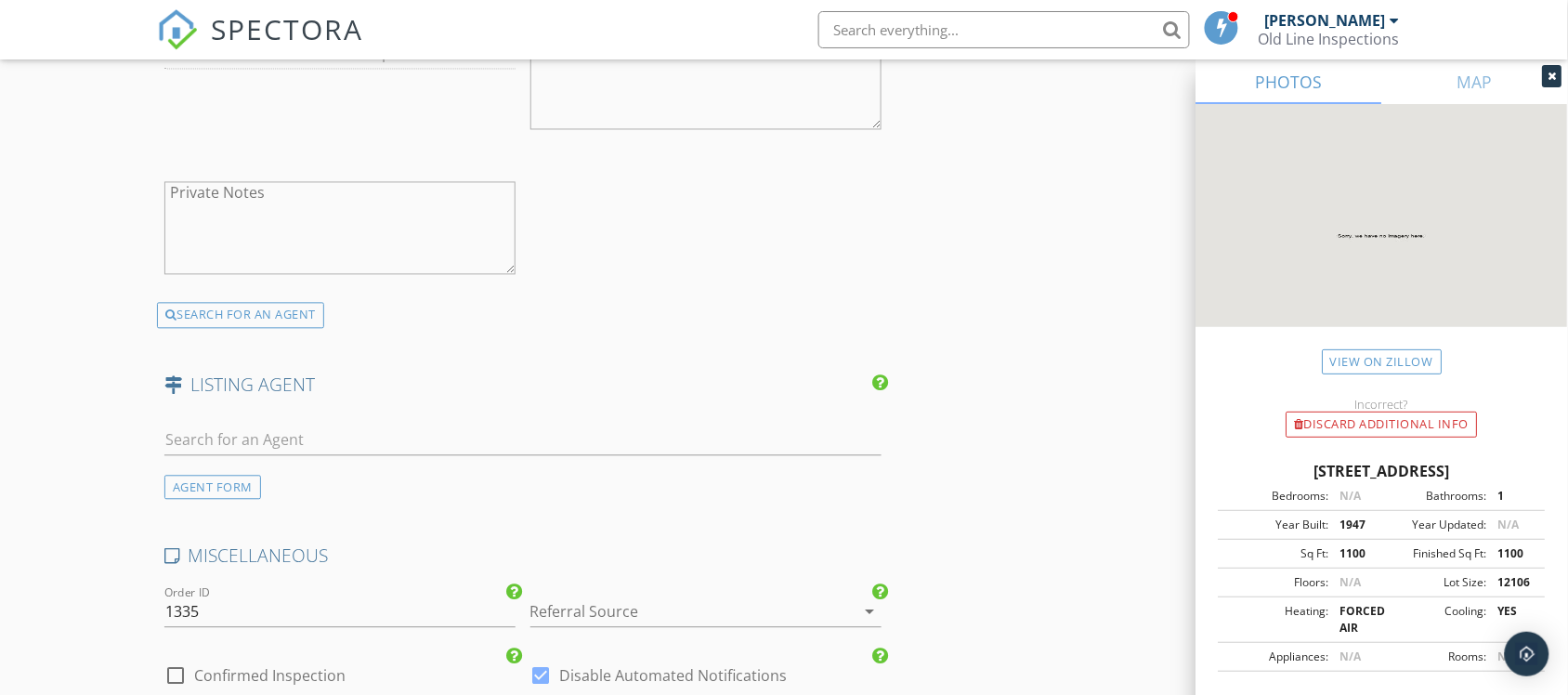
scroll to position [3252, 0]
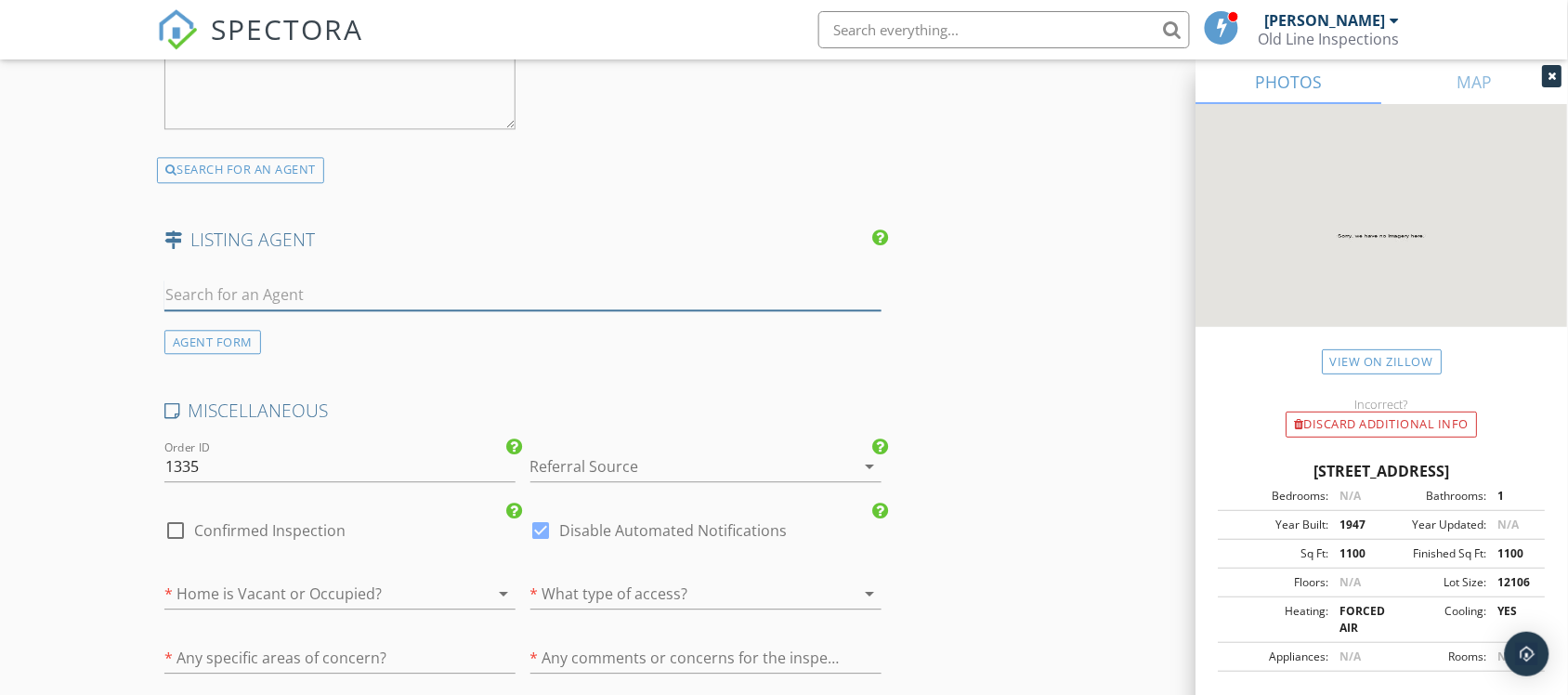
click at [243, 283] on input "text" at bounding box center [522, 295] width 717 height 31
type input "guy"
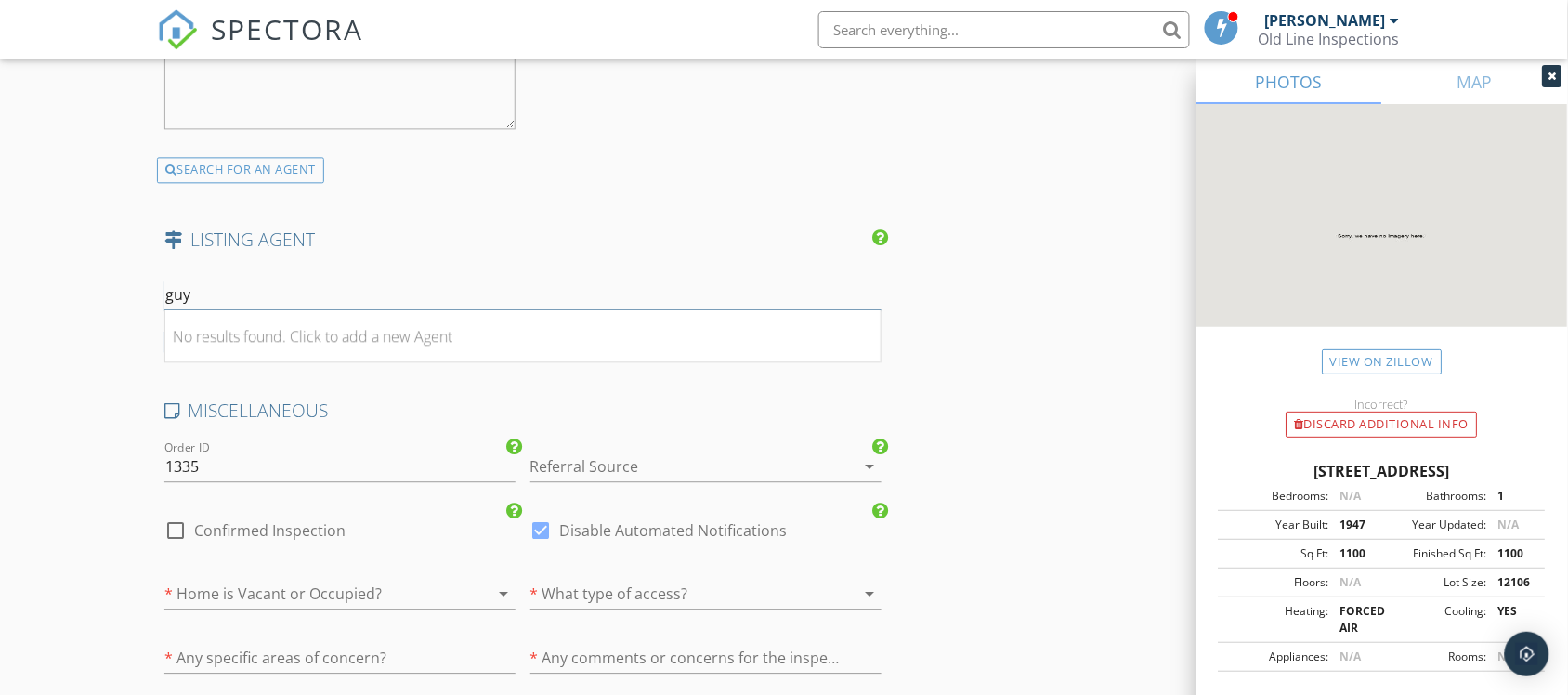
drag, startPoint x: 182, startPoint y: 304, endPoint x: 119, endPoint y: 312, distance: 63.5
click at [173, 345] on div "AGENT FORM" at bounding box center [212, 342] width 97 height 25
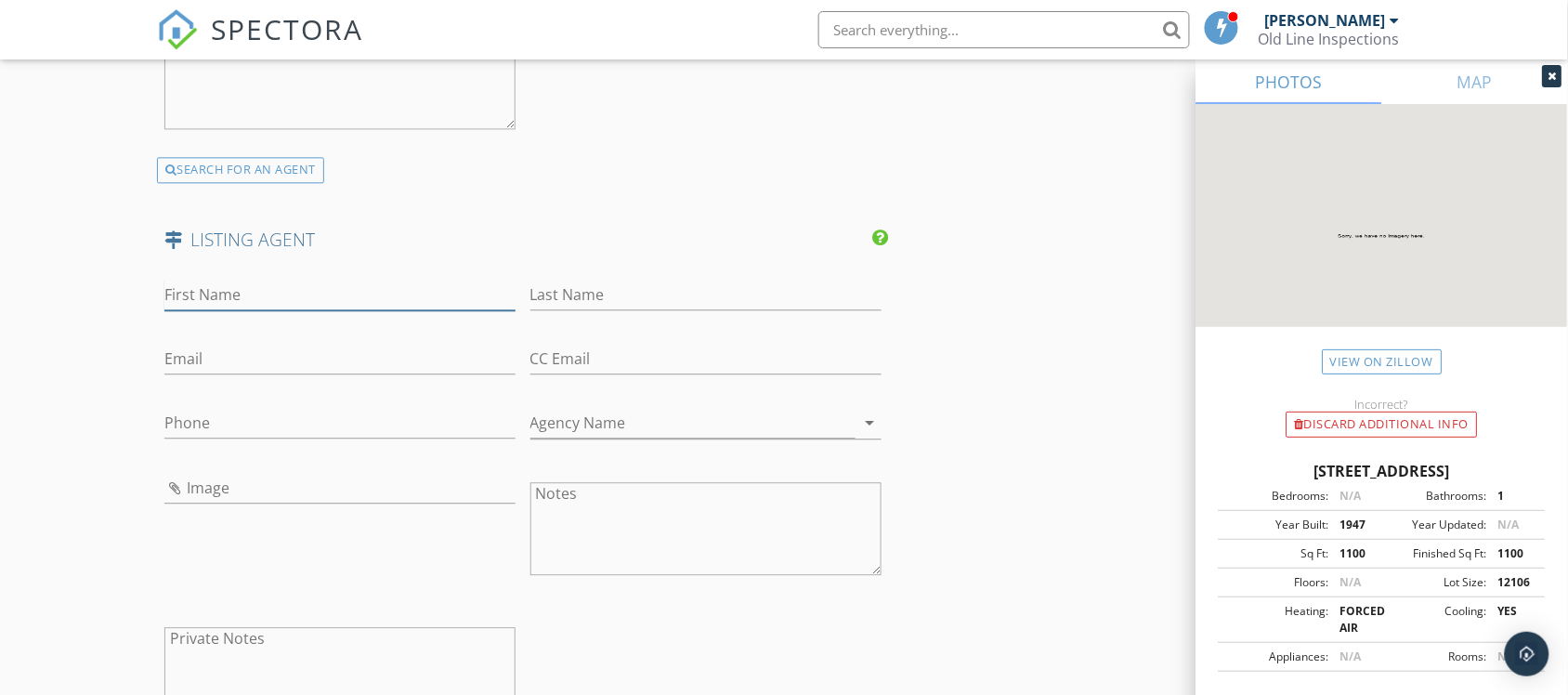
click at [275, 294] on input "First Name" at bounding box center [339, 295] width 351 height 31
paste input "[PERSON_NAME]"
type input "[PERSON_NAME]"
click at [725, 295] on input "Last Name" at bounding box center [706, 295] width 351 height 31
paste input "[PERSON_NAME]"
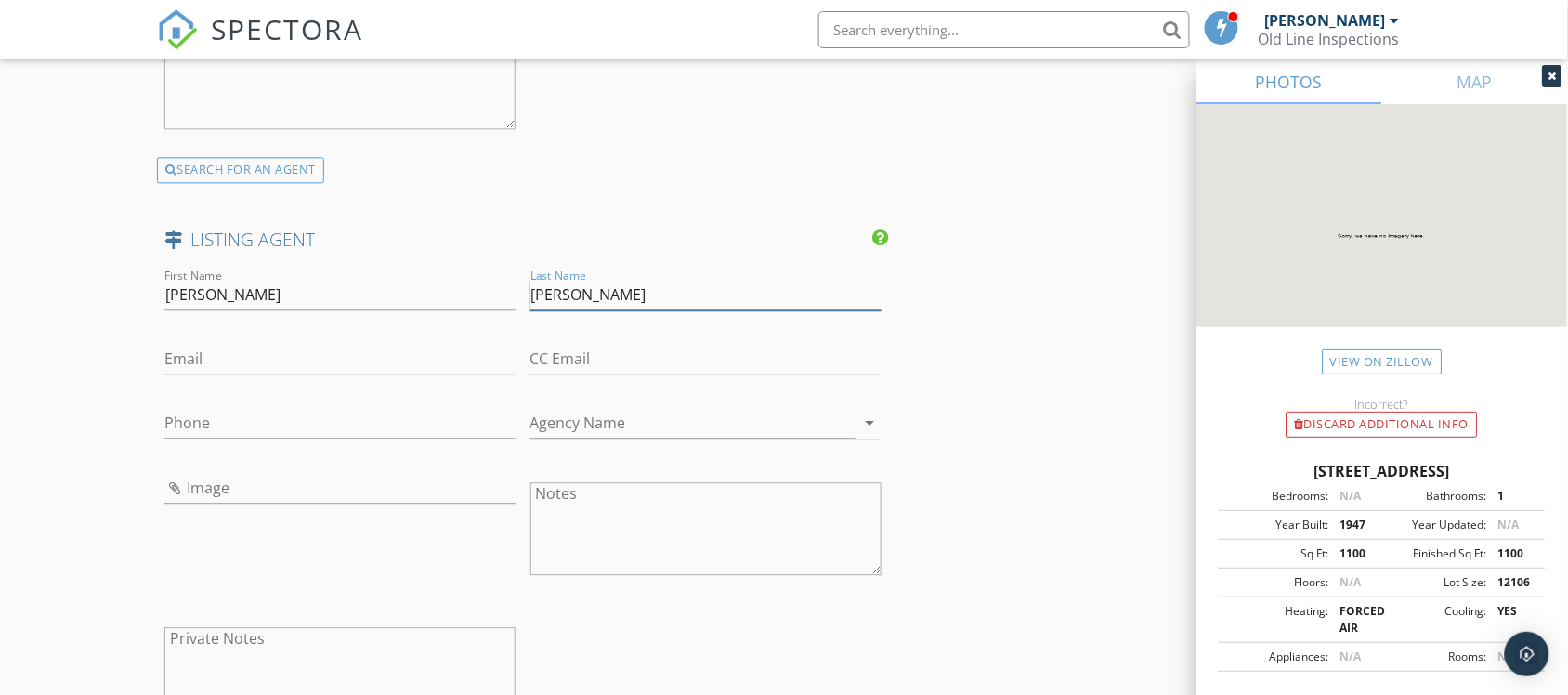
type input "[PERSON_NAME]"
drag, startPoint x: 226, startPoint y: 294, endPoint x: 331, endPoint y: 298, distance: 105.1
click at [330, 298] on input "[PERSON_NAME]" at bounding box center [339, 295] width 351 height 31
type input "Carolyn"
click at [595, 299] on input "[PERSON_NAME]" at bounding box center [706, 295] width 351 height 31
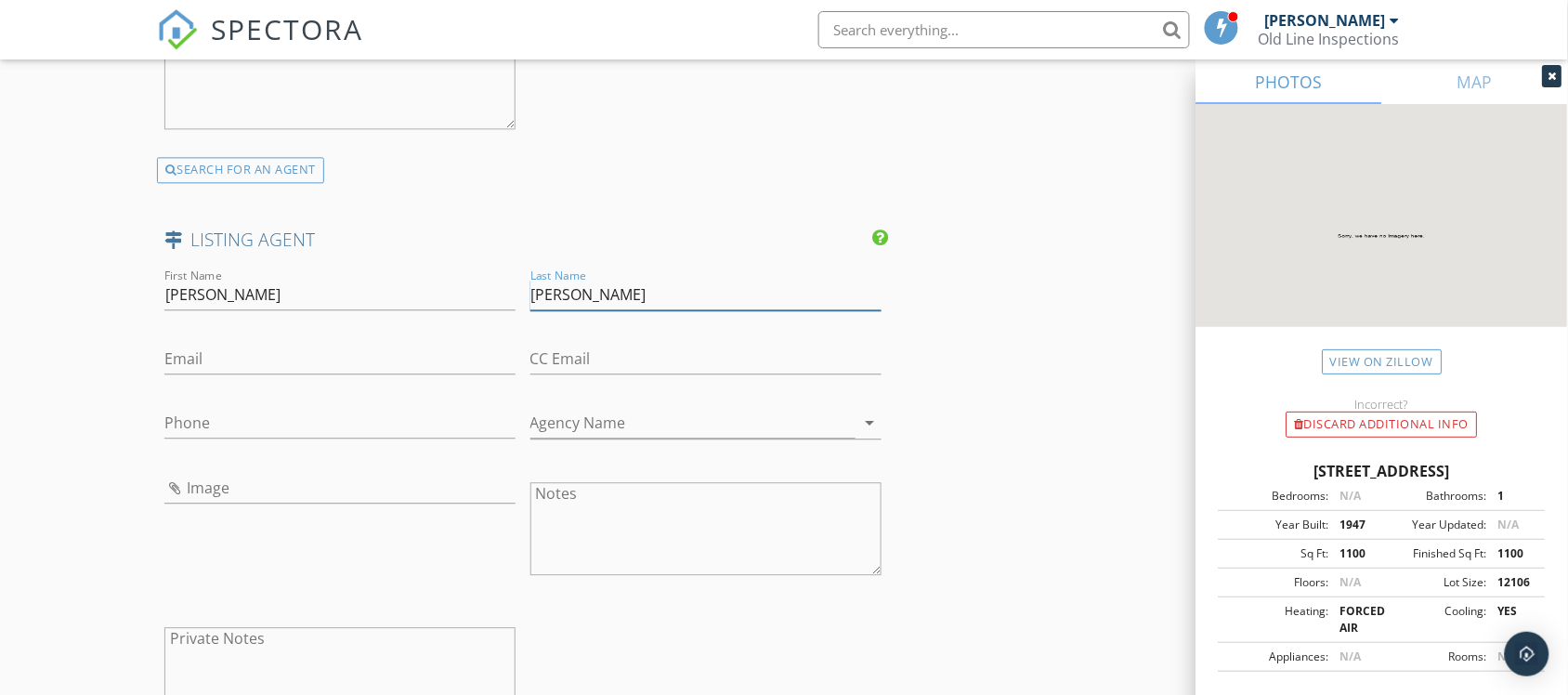
click at [587, 291] on input "Carolyn Guy" at bounding box center [706, 295] width 351 height 31
type input "Guy"
click at [420, 362] on input "Email" at bounding box center [339, 359] width 351 height 31
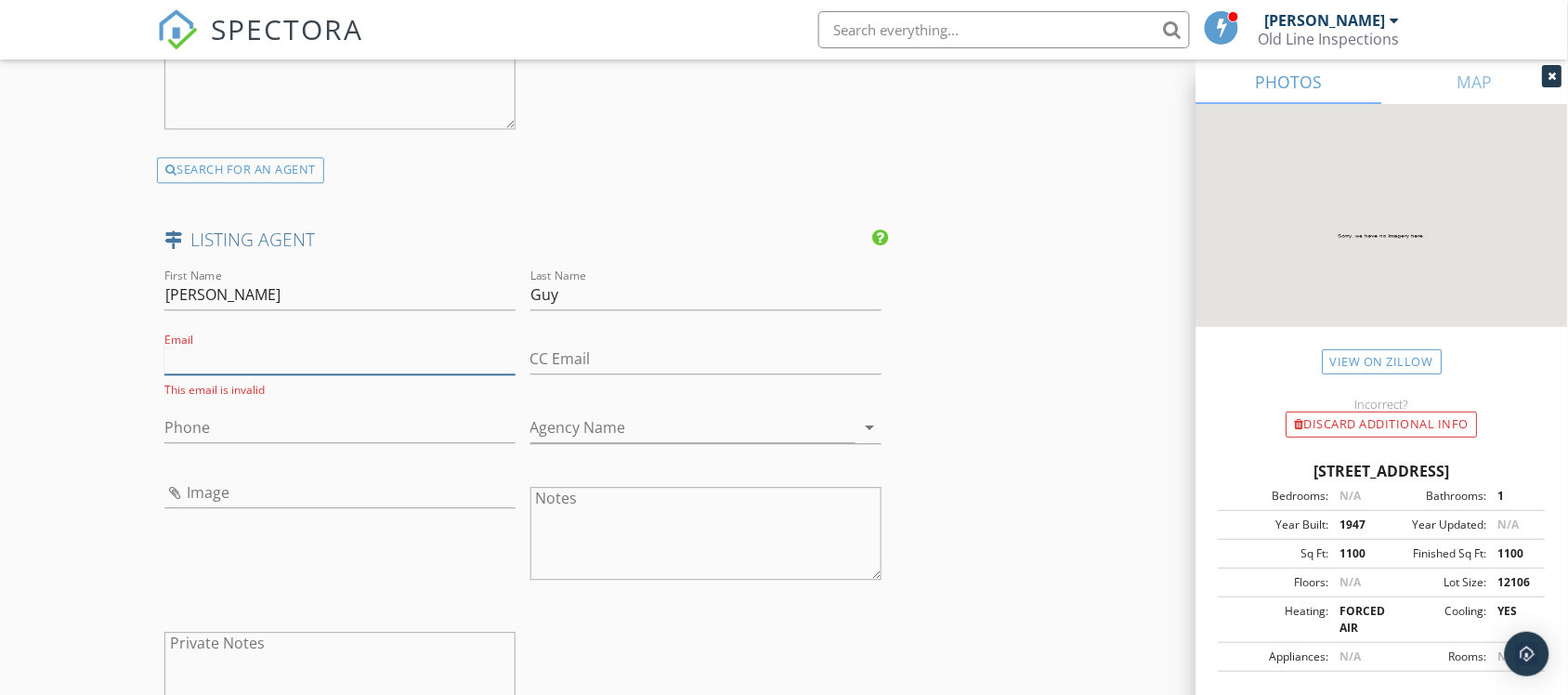
paste input "carolynguyrealtor@gmail.com"
type input "carolynguyrealtor@gmail.com"
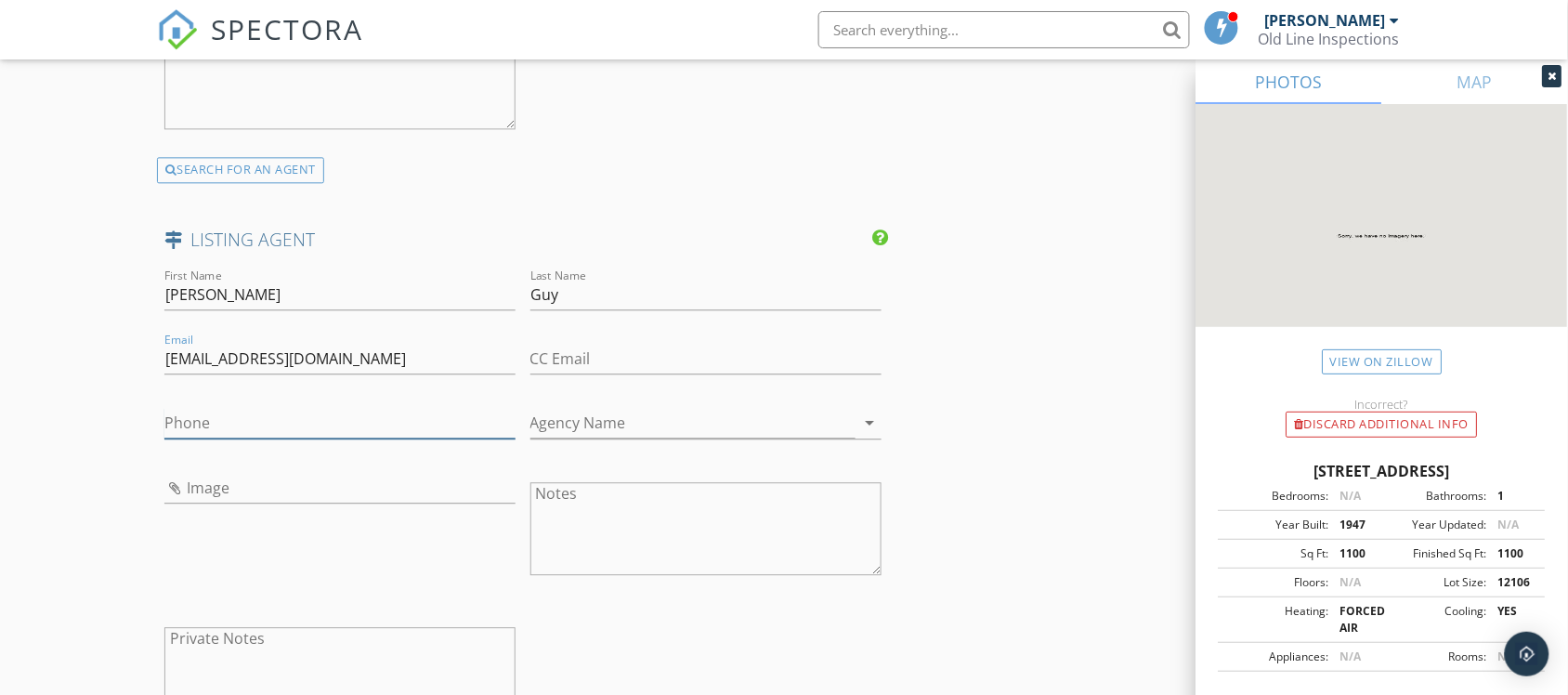
click at [283, 426] on input "Phone" at bounding box center [339, 423] width 351 height 31
paste input "301-481-6438"
type input "301-481-6438"
click at [338, 486] on input "Image" at bounding box center [339, 488] width 351 height 31
type input "guy.jpg"
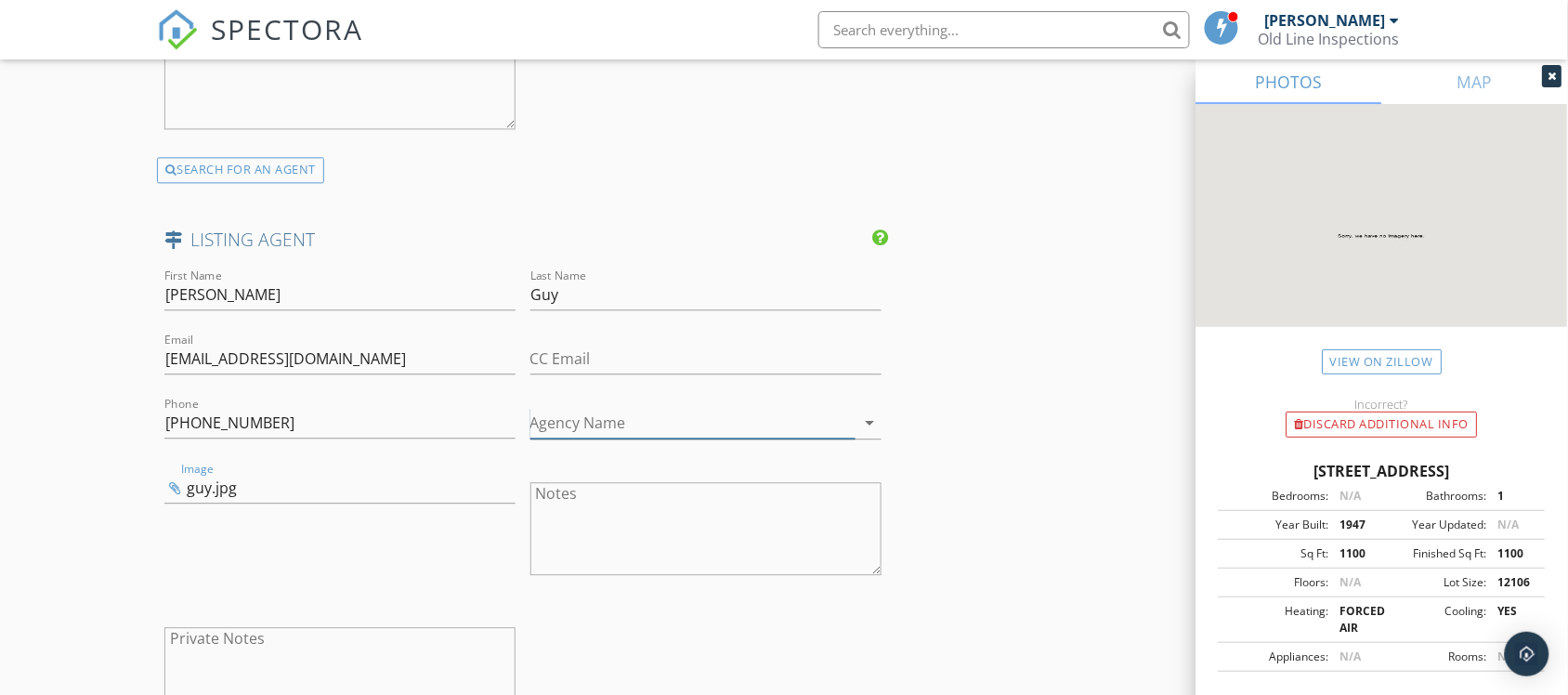
click at [566, 431] on input "Agency Name" at bounding box center [693, 423] width 325 height 31
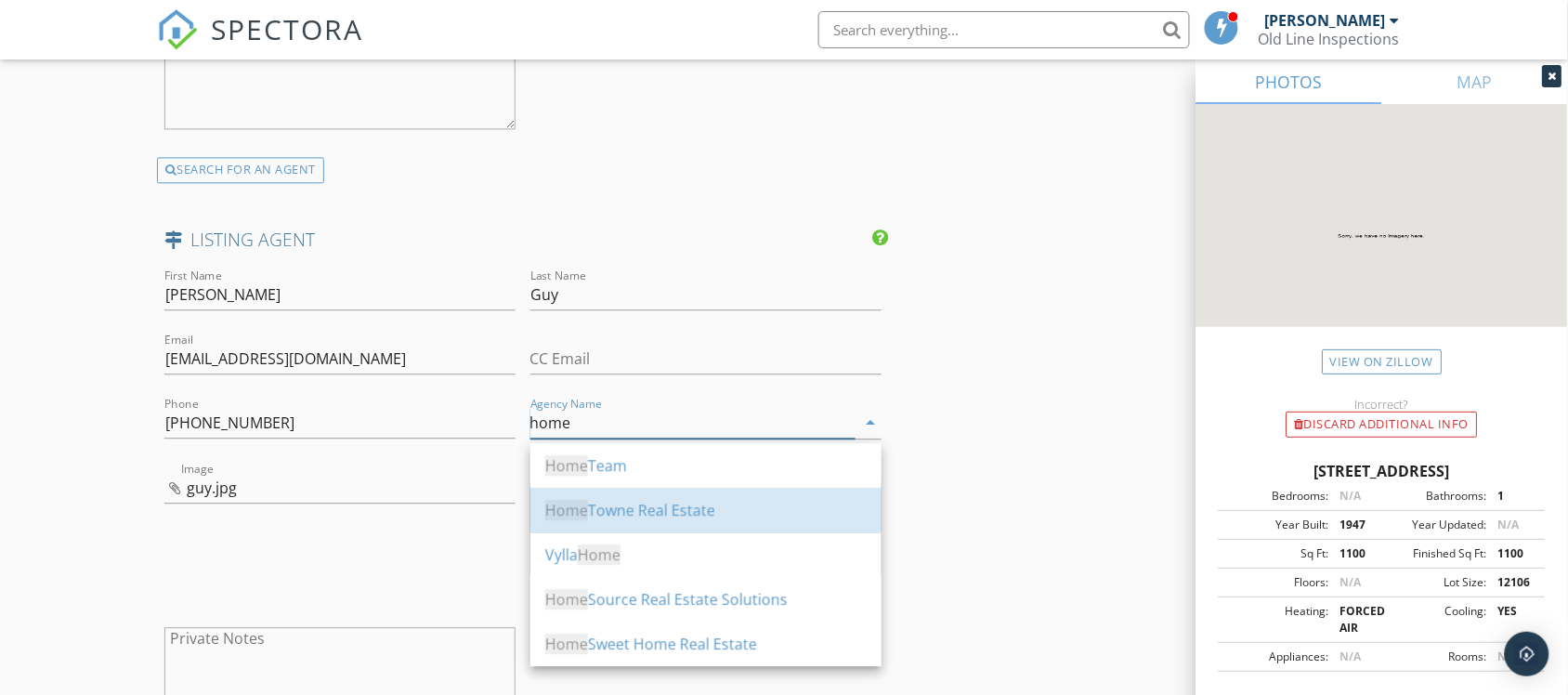
click at [642, 505] on div "Home Towne Real Estate" at bounding box center [705, 510] width 322 height 23
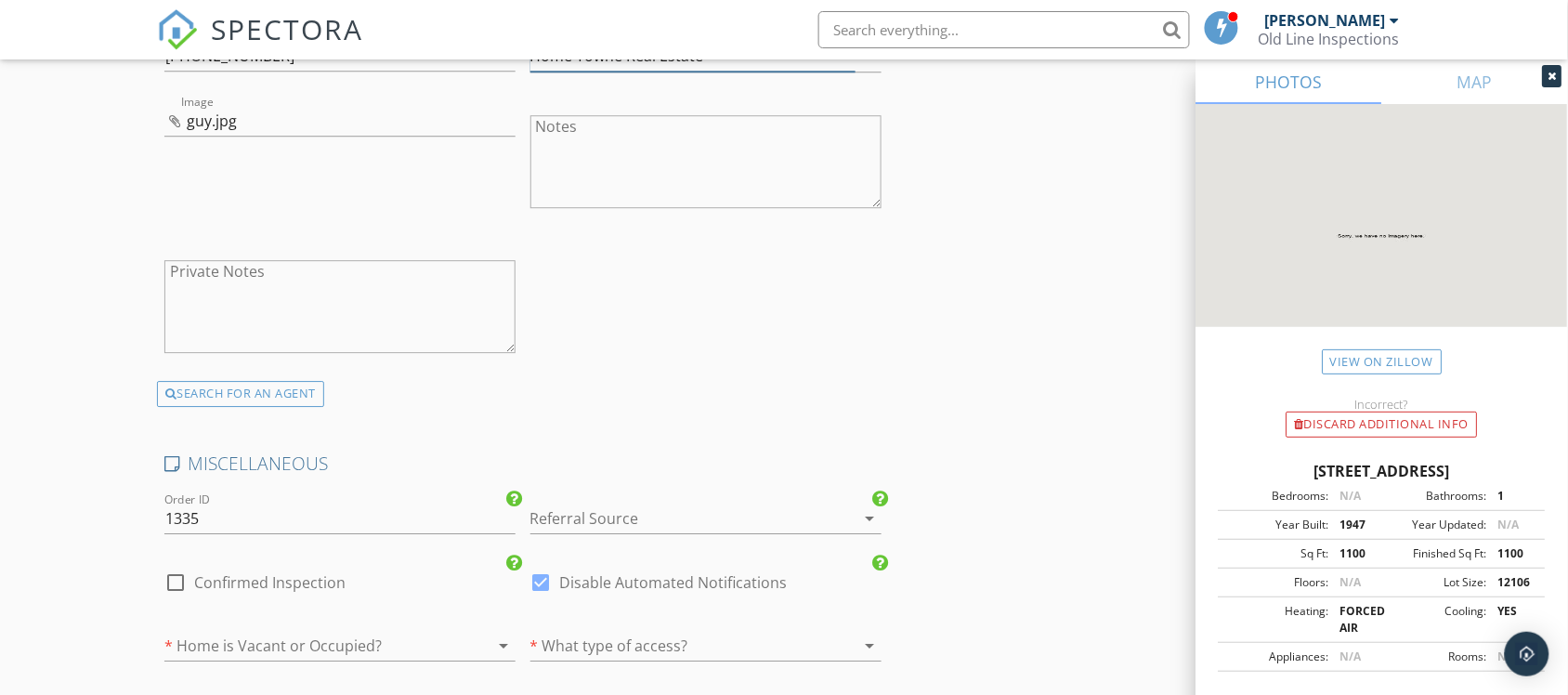
scroll to position [3832, 0]
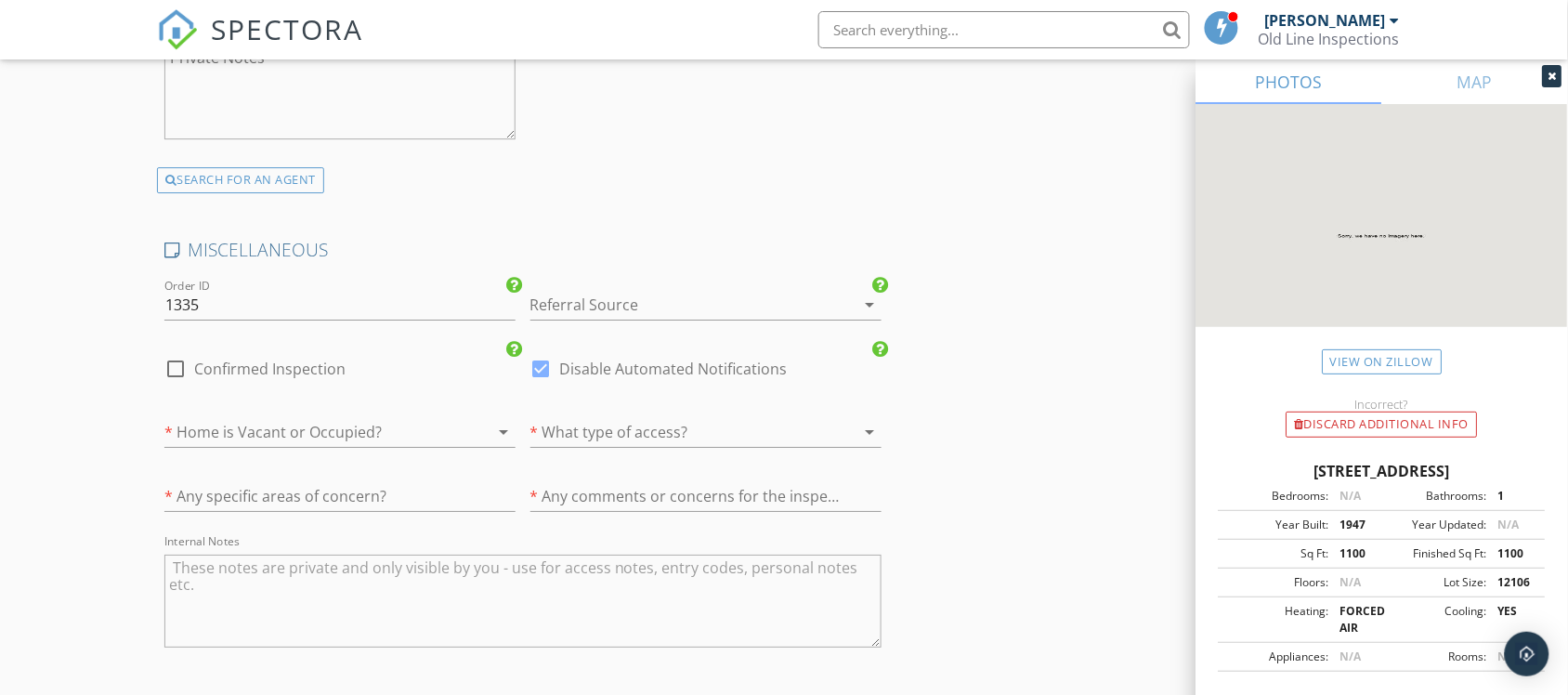
type input "Home Towne Real Estate"
click at [229, 430] on div at bounding box center [313, 432] width 299 height 30
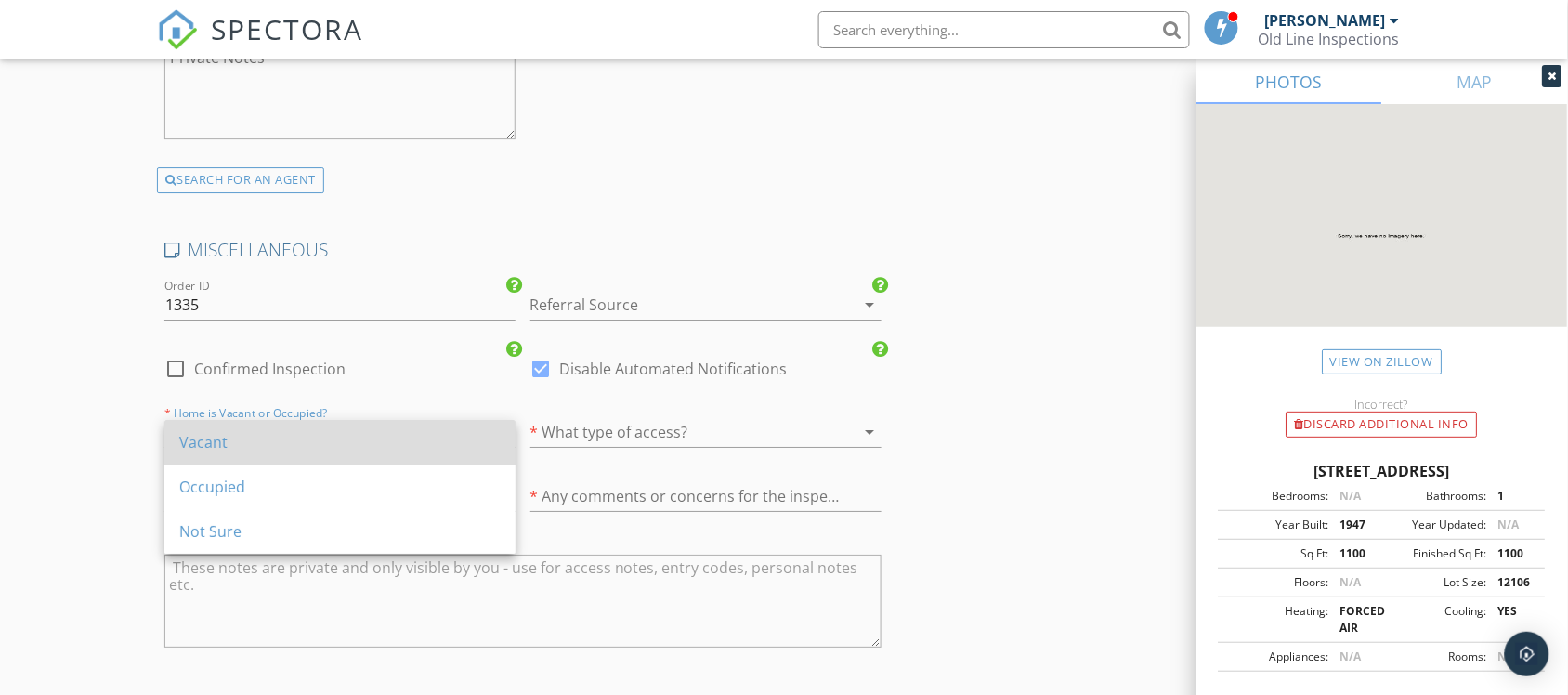
click at [230, 450] on div "Vacant" at bounding box center [339, 443] width 322 height 23
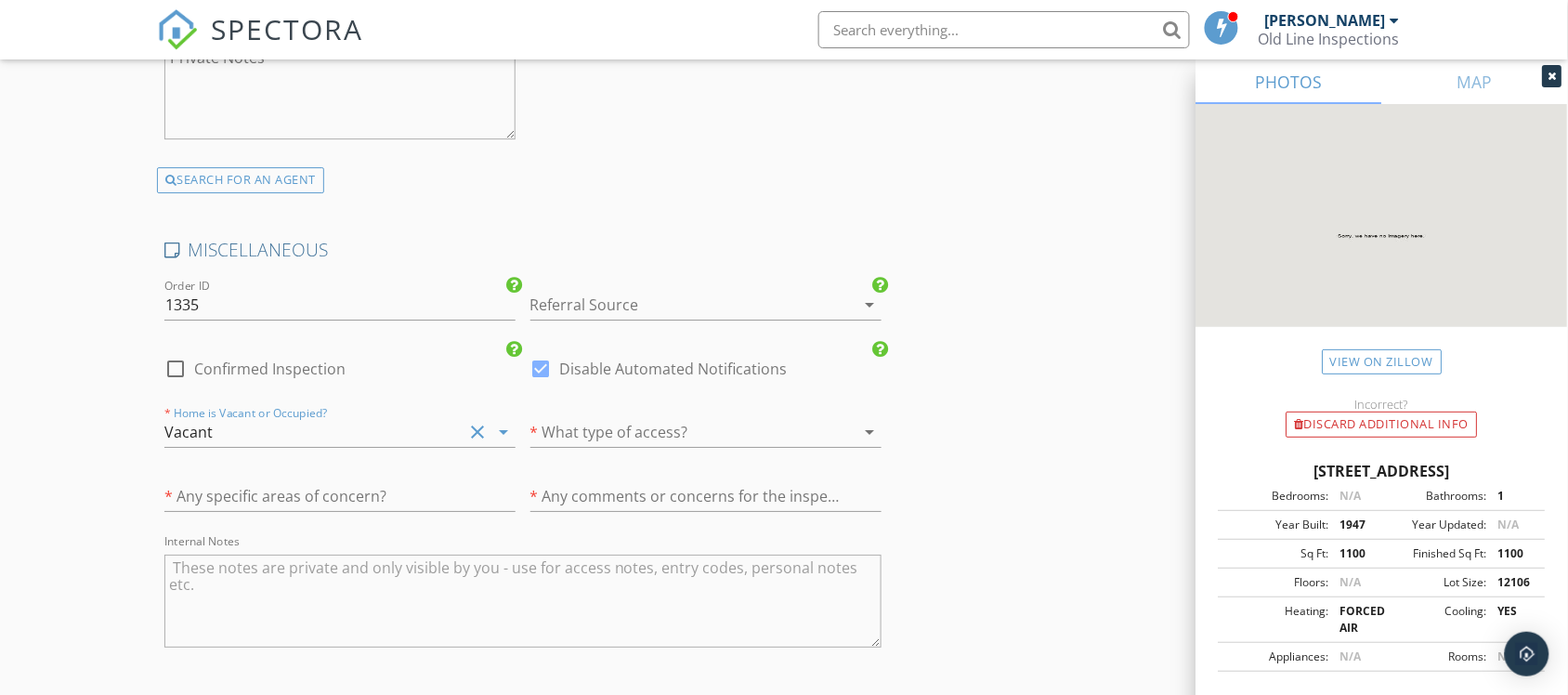
click at [582, 434] on div at bounding box center [680, 432] width 299 height 30
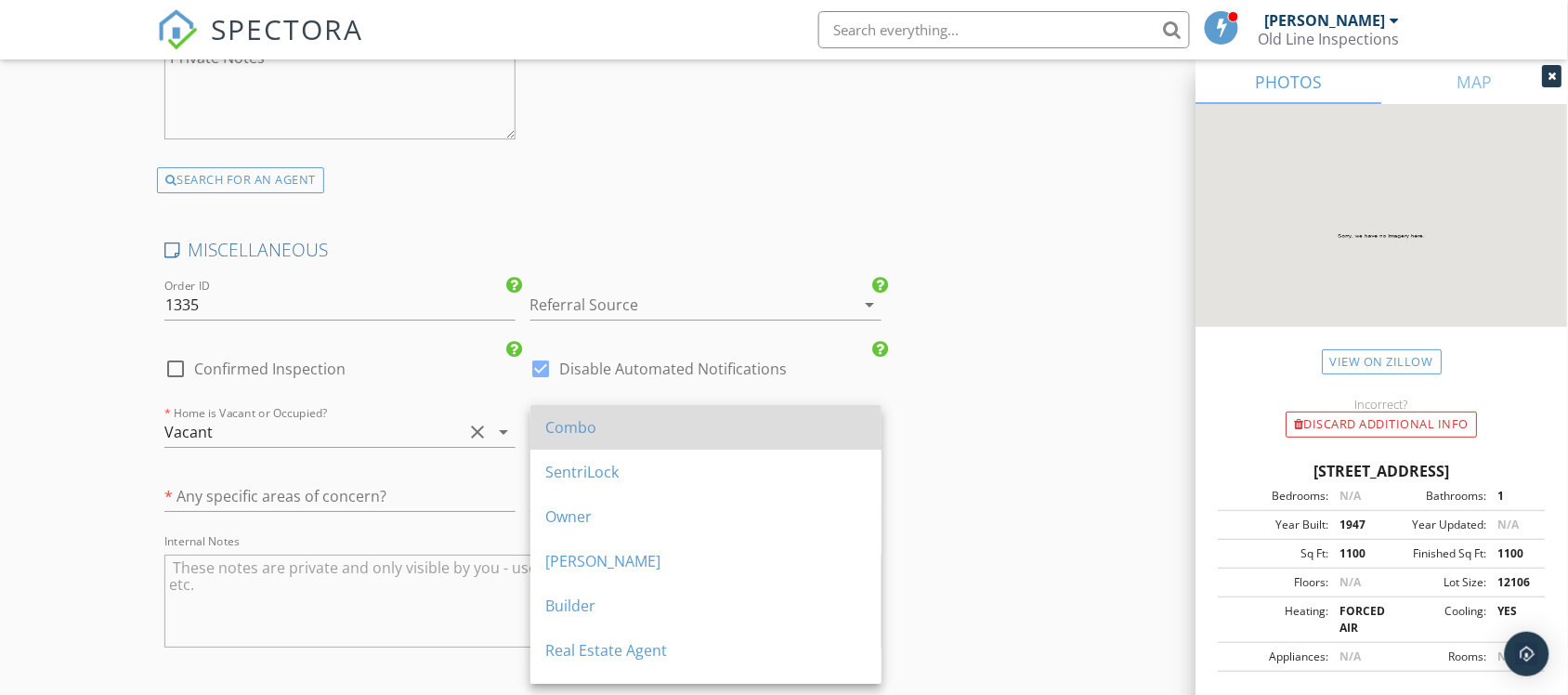
click at [592, 431] on div "Combo" at bounding box center [705, 428] width 322 height 23
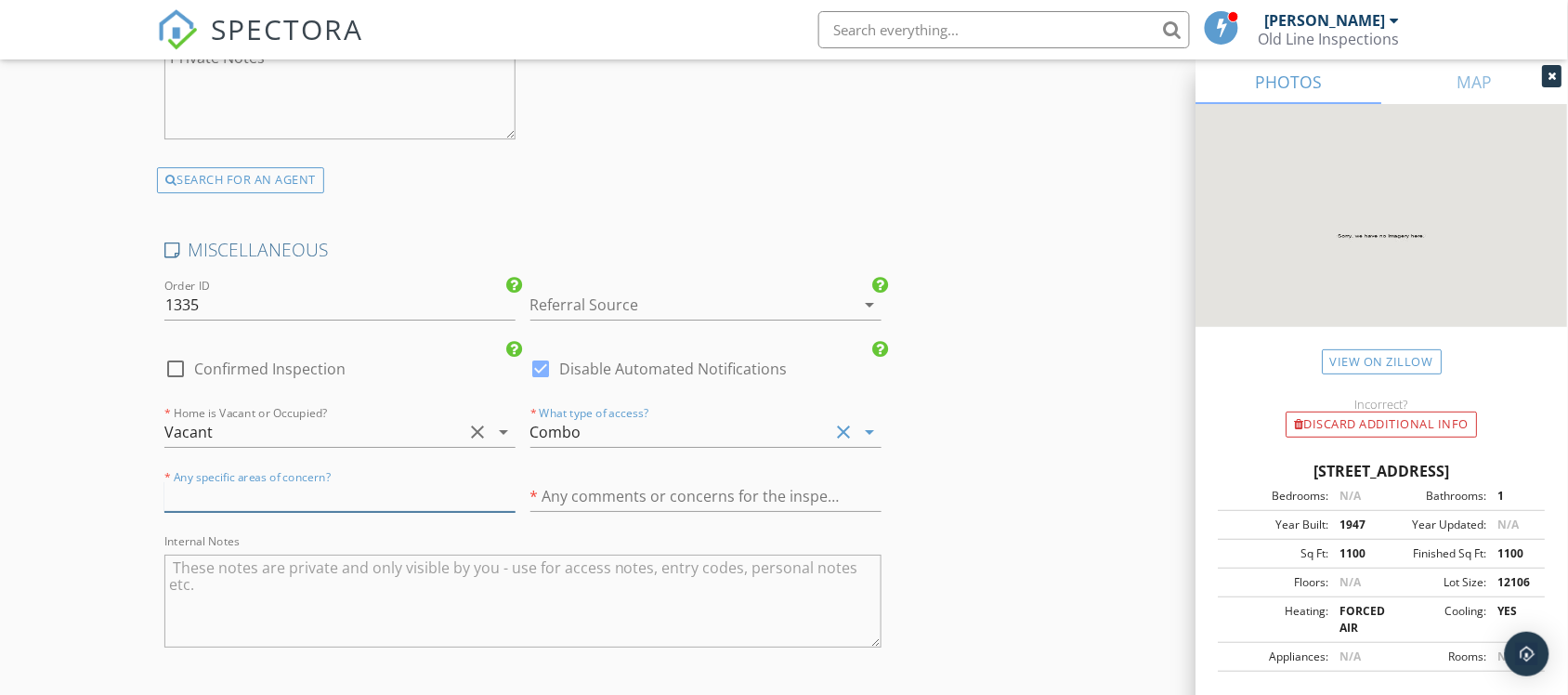
click at [351, 500] on input "text" at bounding box center [339, 496] width 351 height 31
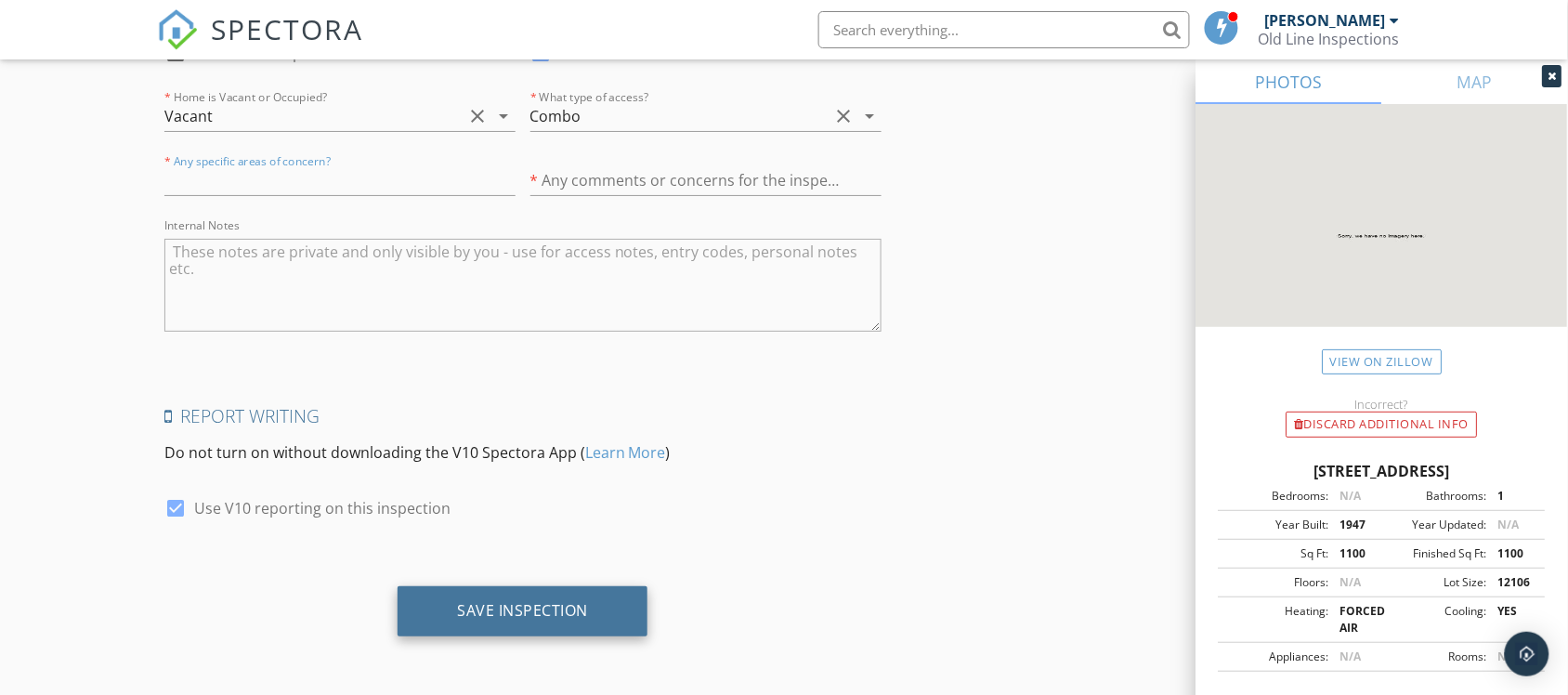
click at [492, 593] on div "Save Inspection" at bounding box center [522, 611] width 249 height 50
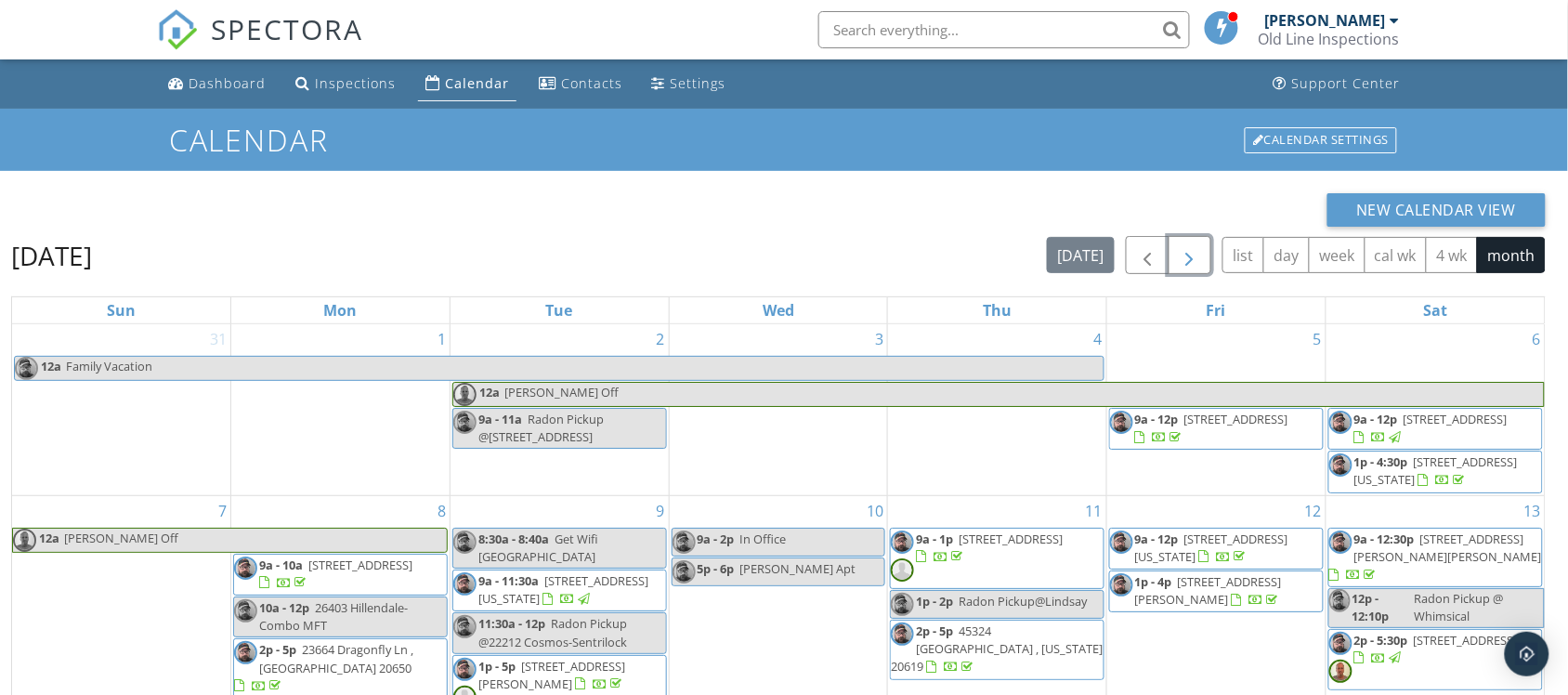
click at [1179, 261] on span "button" at bounding box center [1190, 256] width 23 height 23
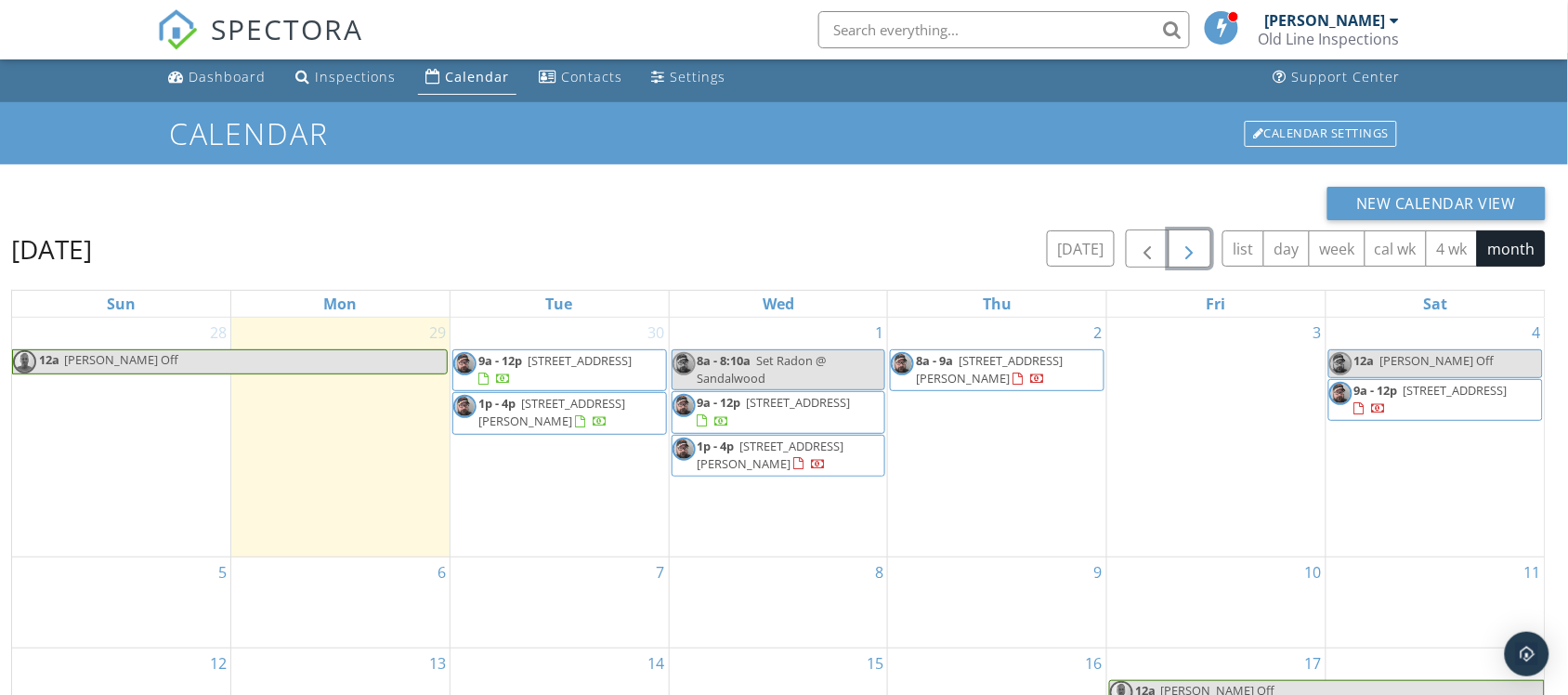
scroll to position [248, 0]
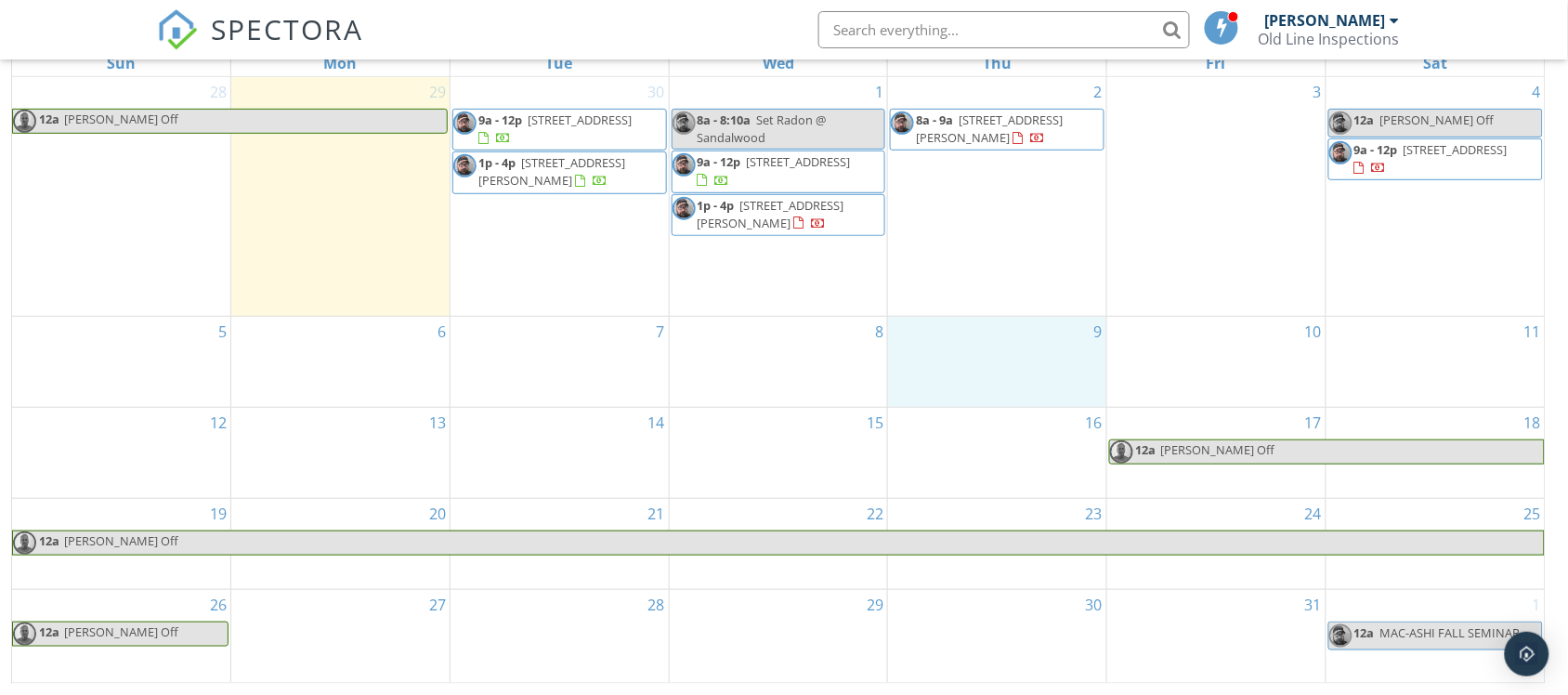
click at [1016, 360] on div "9" at bounding box center [997, 362] width 219 height 90
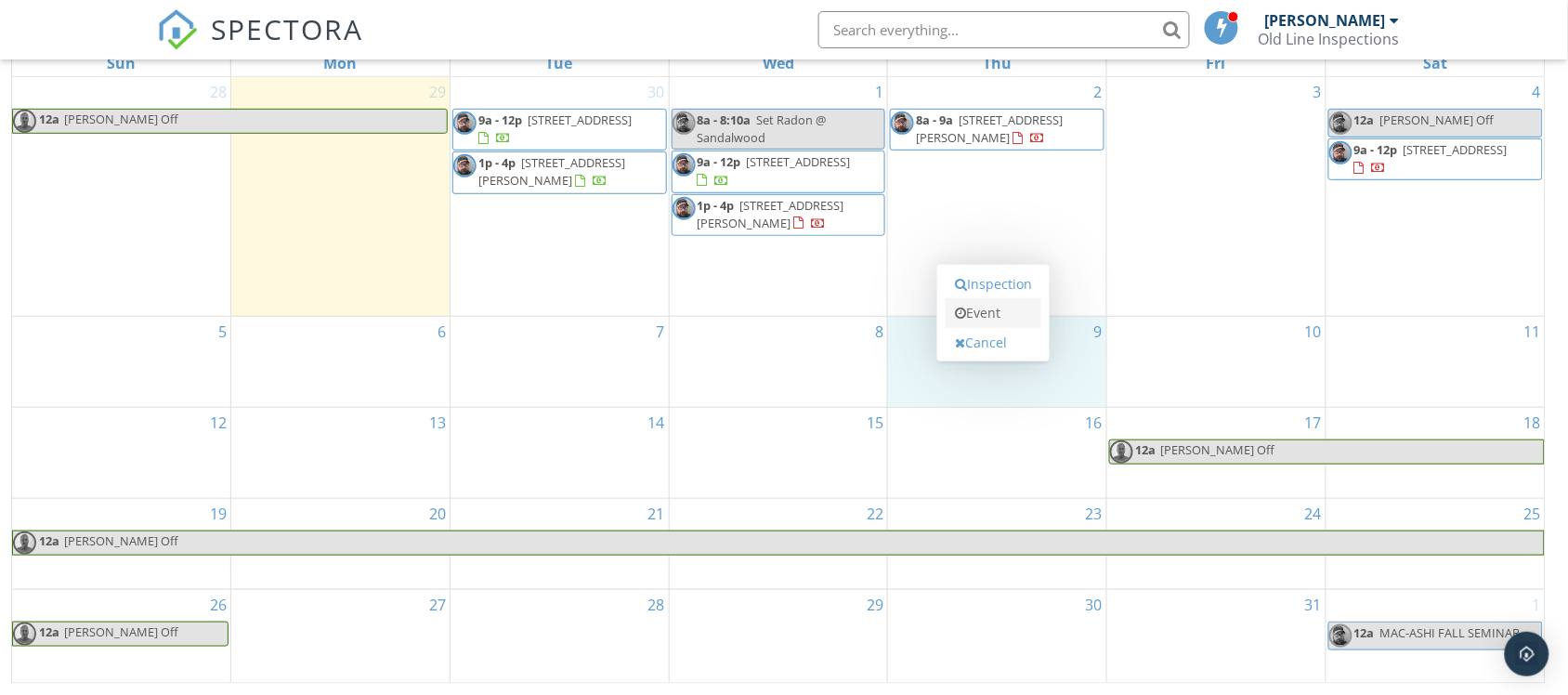
click at [1002, 308] on link "Event" at bounding box center [993, 313] width 96 height 30
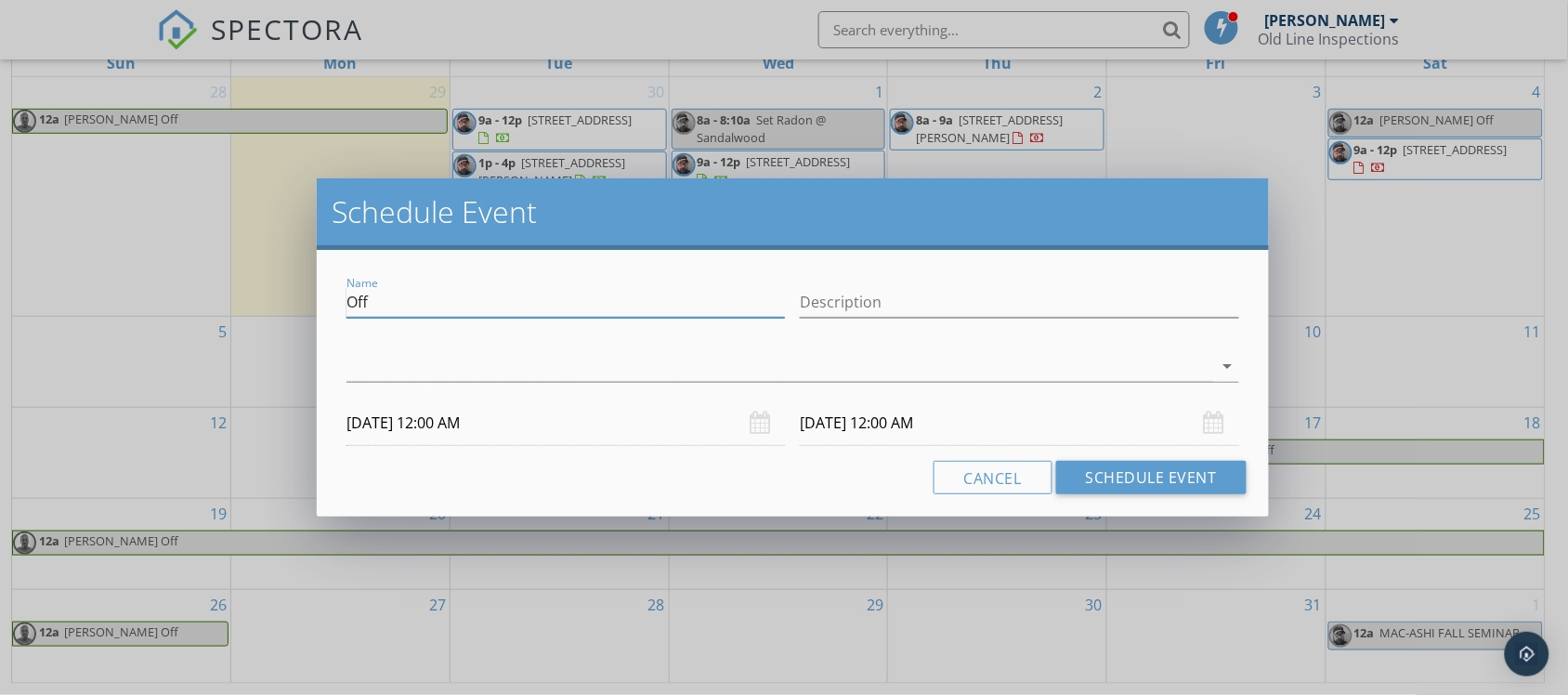
drag, startPoint x: 460, startPoint y: 302, endPoint x: 280, endPoint y: 303, distance: 180.0
click at [280, 303] on div "Schedule Event Name Off Description arrow_drop_down 10/09/2025 12:00 AM 10/10/2…" at bounding box center [784, 347] width 1568 height 695
type input "Golf Tournament"
click at [405, 377] on div at bounding box center [779, 366] width 866 height 31
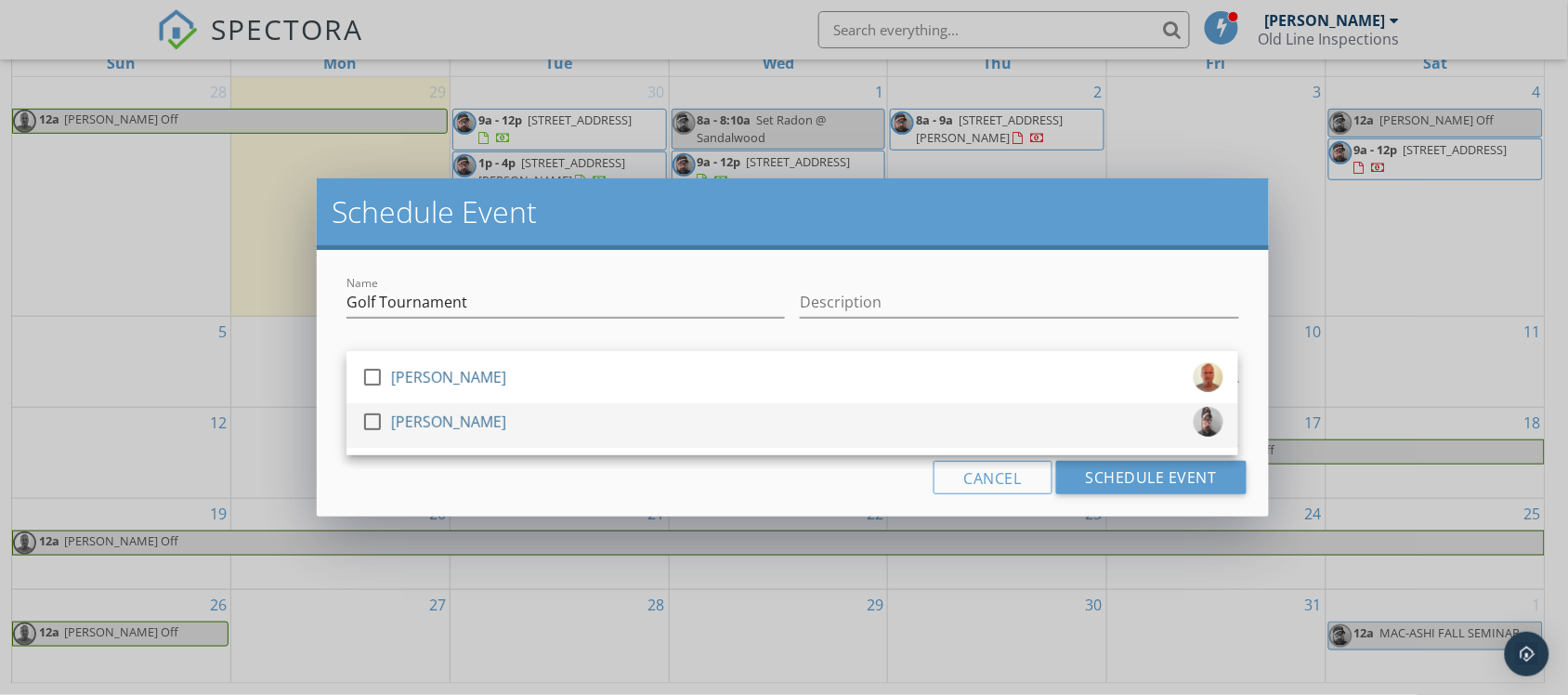
click at [364, 424] on div at bounding box center [372, 422] width 32 height 32
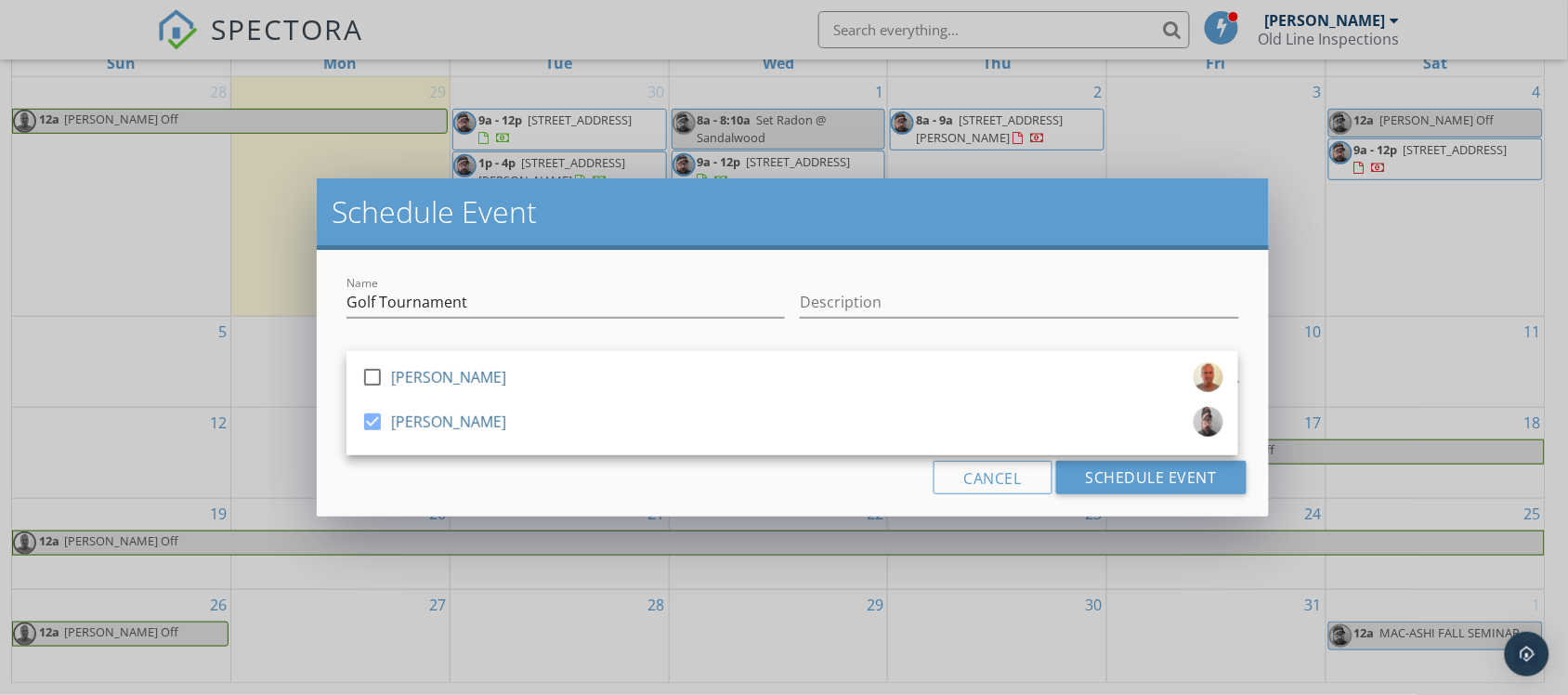
click at [407, 484] on div "Cancel Schedule Event" at bounding box center [792, 477] width 907 height 34
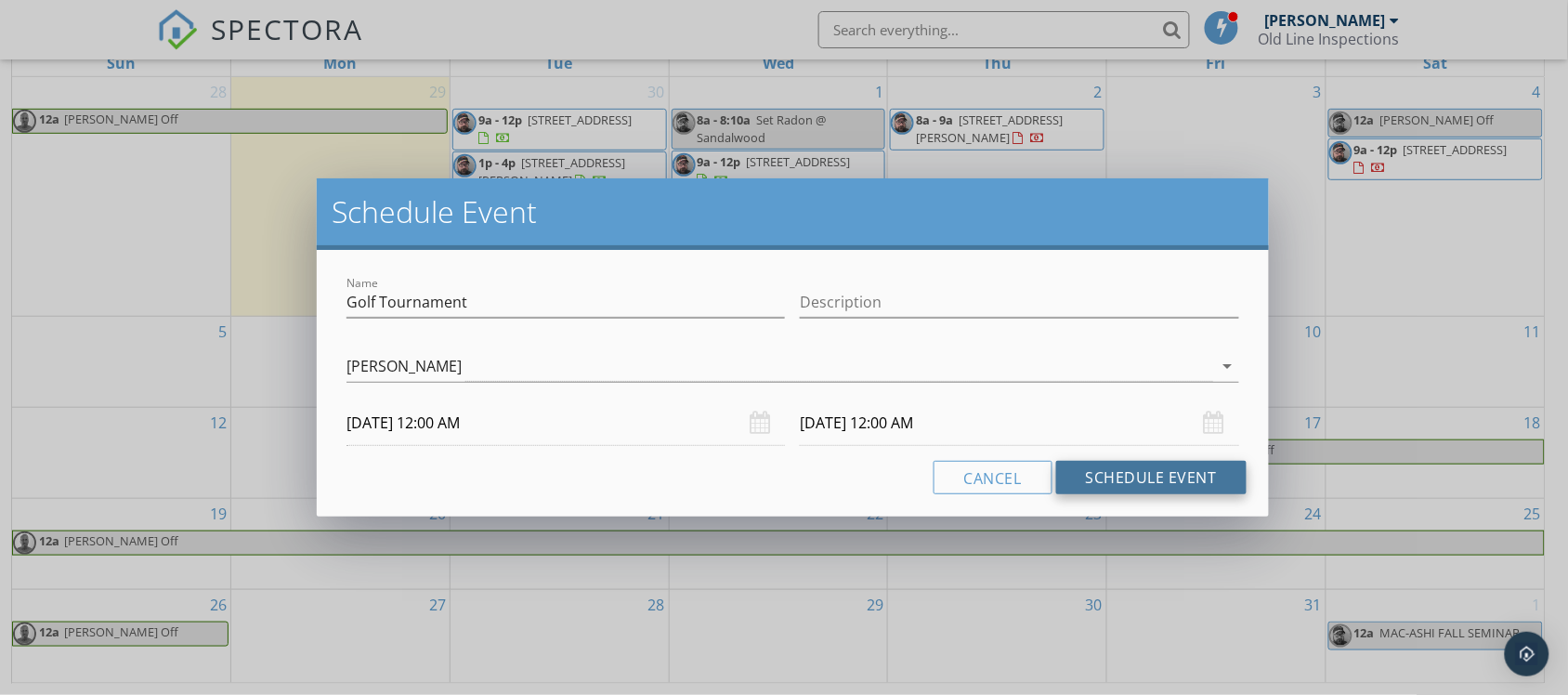
click at [1103, 488] on button "Schedule Event" at bounding box center [1151, 477] width 190 height 34
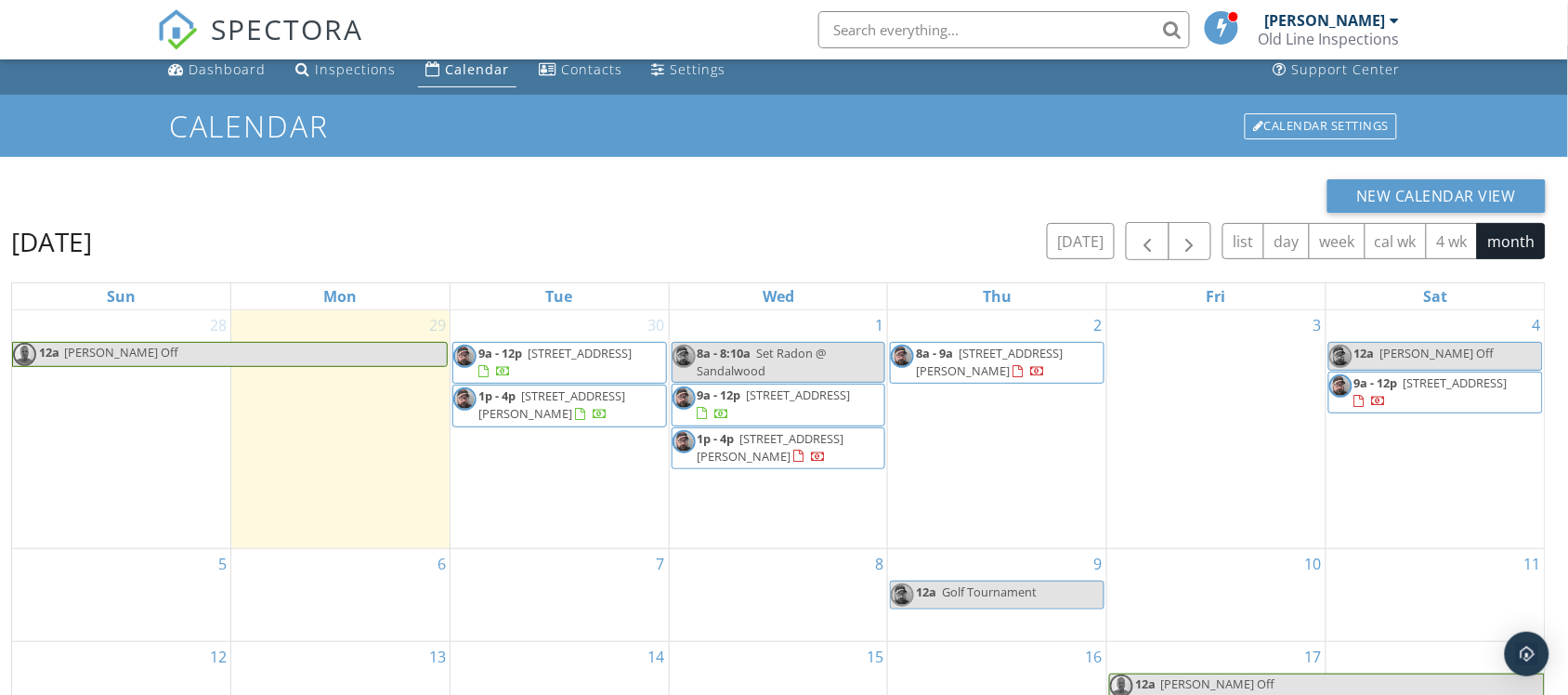
scroll to position [0, 0]
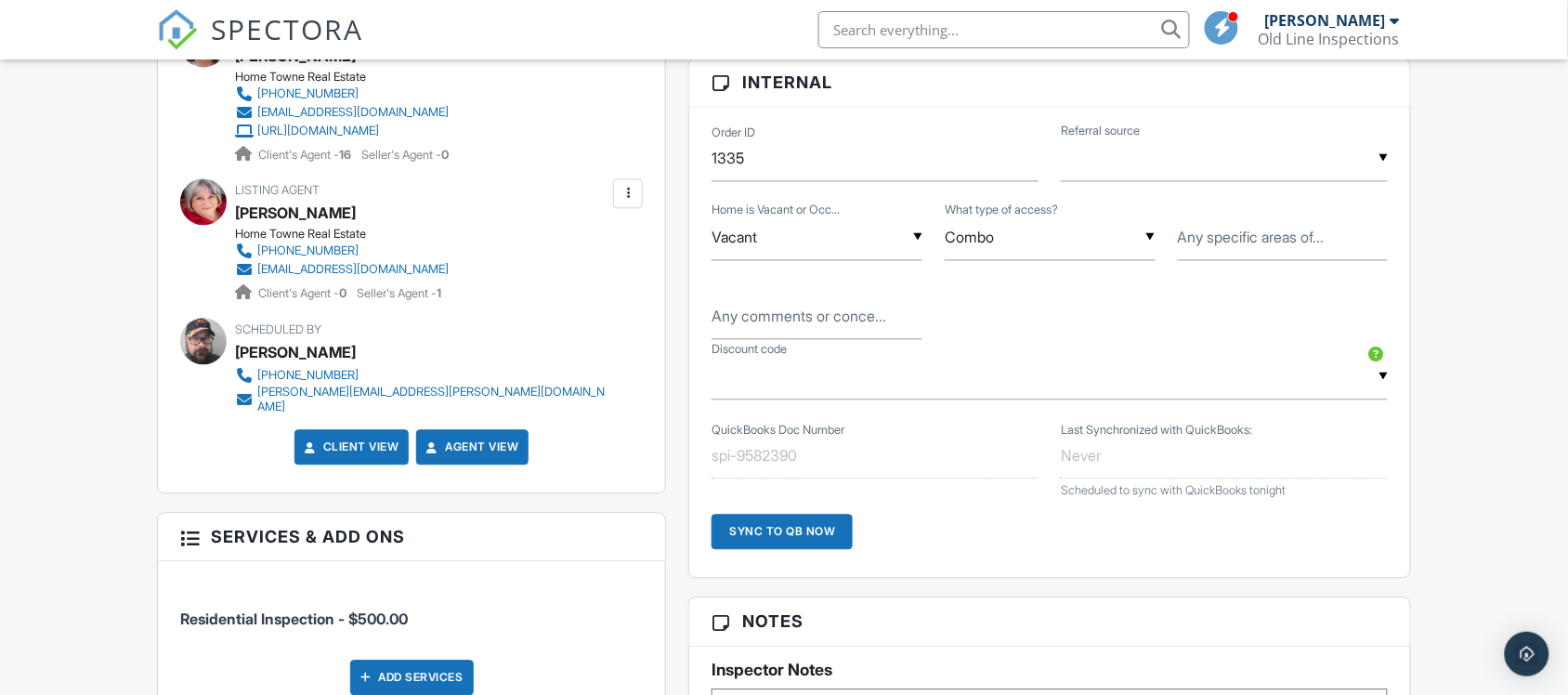
scroll to position [1045, 0]
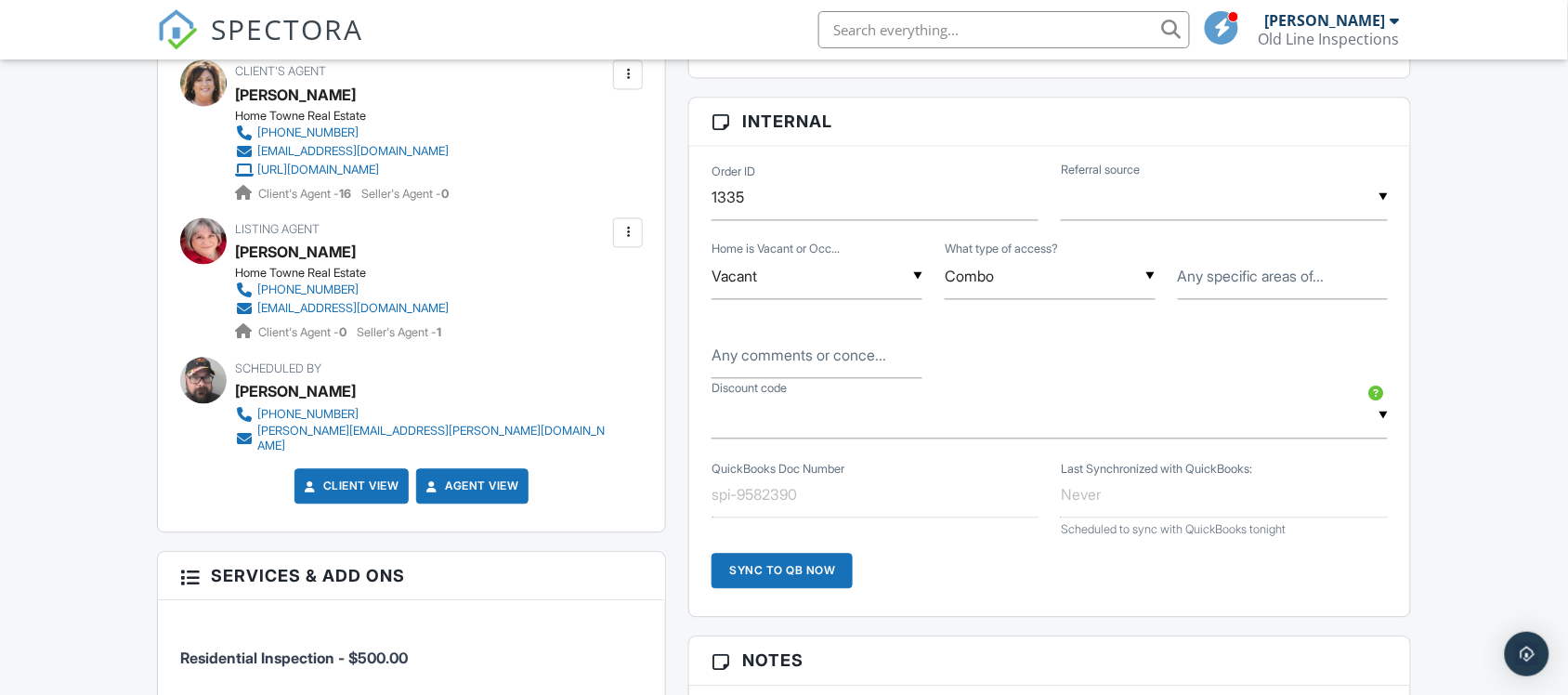
click at [1157, 219] on div "▼ Real Estate Agent Internet Search Google Past Customer Friends/Family Other R…" at bounding box center [1224, 198] width 327 height 46
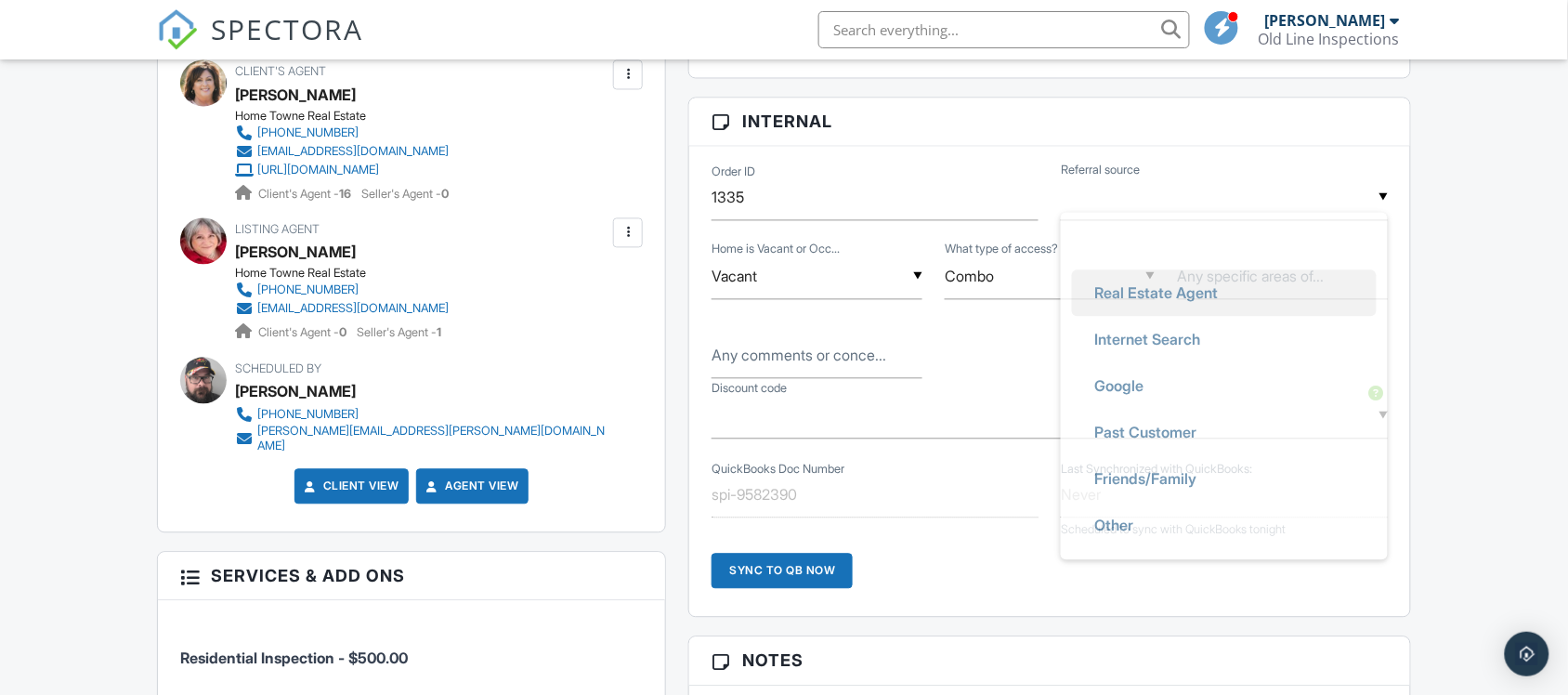
click at [1132, 290] on span "Real Estate Agent" at bounding box center [1155, 294] width 153 height 47
type input "Real Estate Agent"
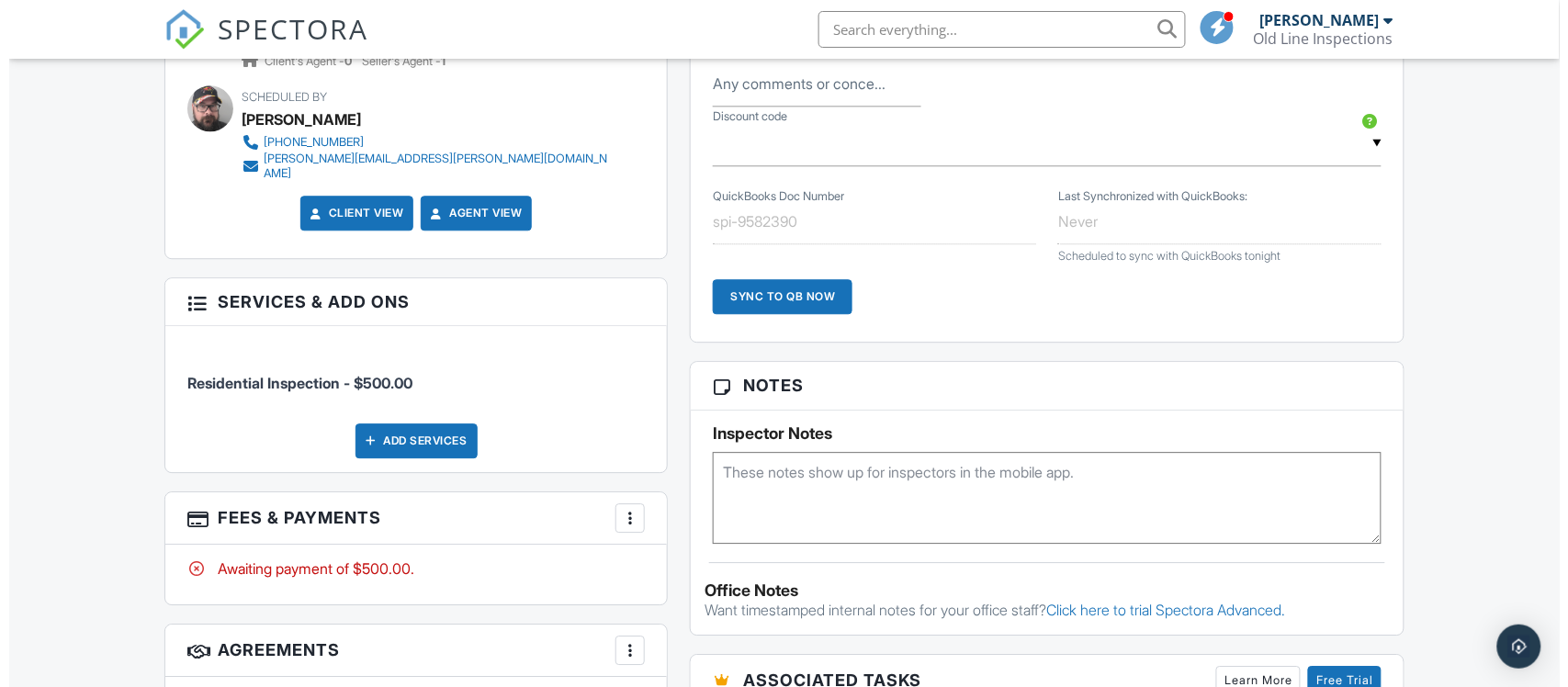
scroll to position [1263, 0]
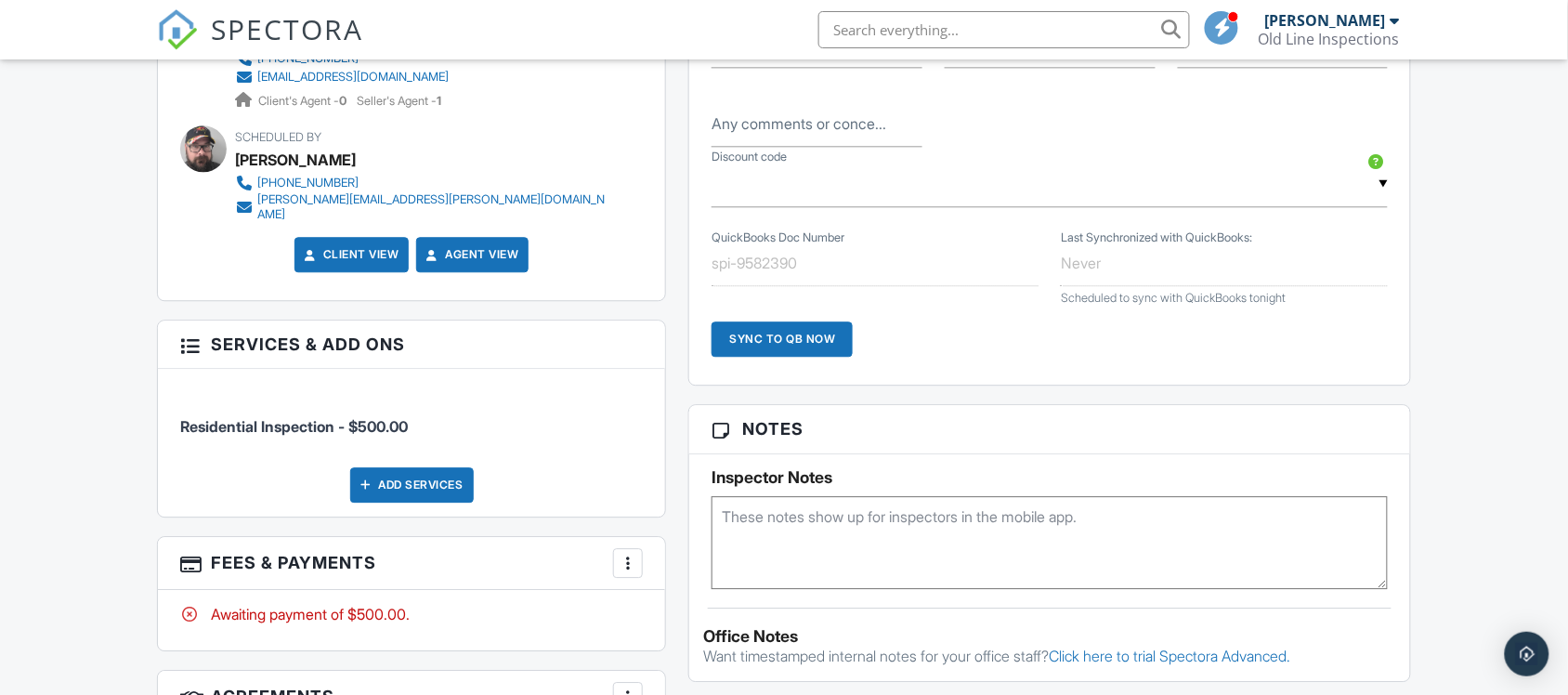
click at [623, 553] on div at bounding box center [628, 563] width 19 height 19
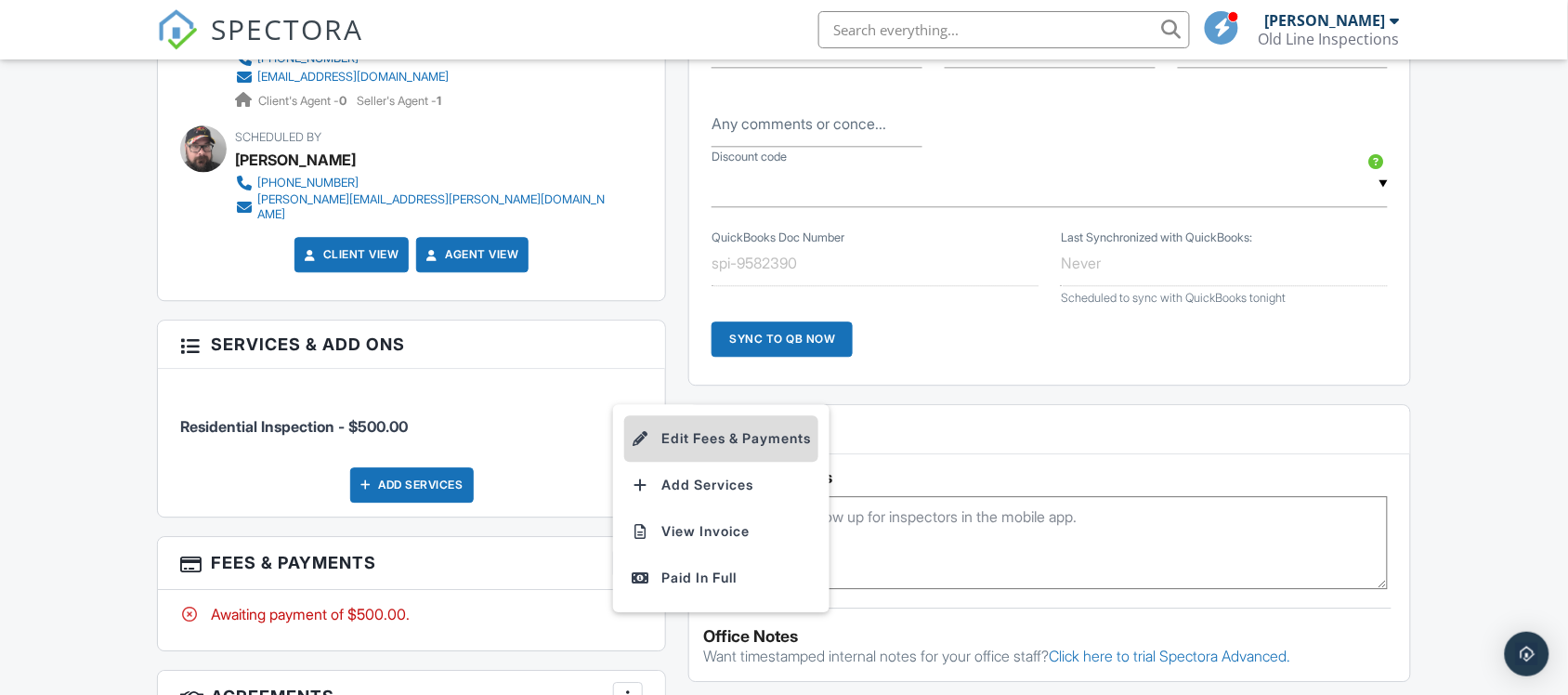
click at [735, 431] on li "Edit Fees & Payments" at bounding box center [721, 439] width 194 height 47
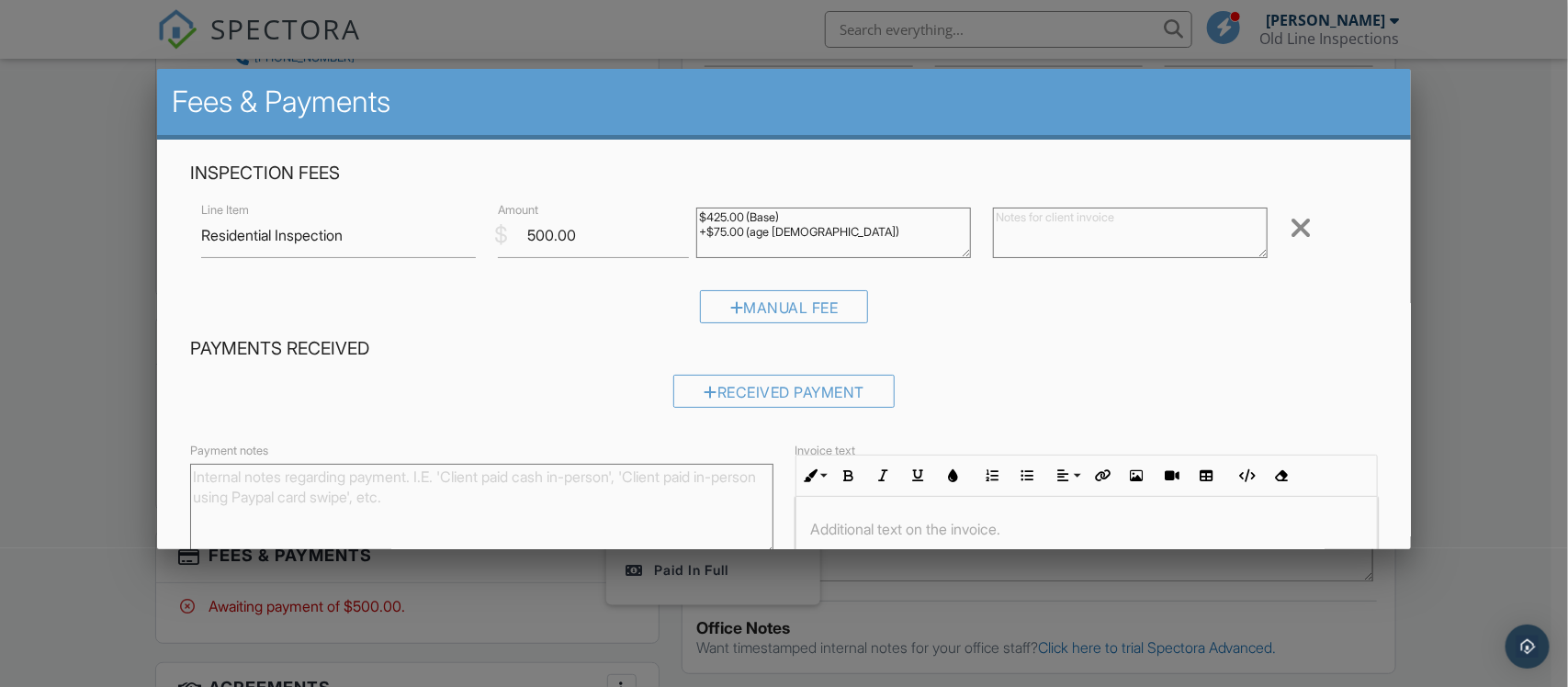
click at [722, 214] on textarea "$425.00 (Base) +$75.00 (age 76 - 100)" at bounding box center [834, 233] width 274 height 50
click at [721, 227] on textarea "$425.00 (Base) +$75.00 (age 76 - 100)" at bounding box center [834, 233] width 274 height 50
click at [814, 236] on textarea "$425.00 (Base) +$75.00 (age 76 - 100)" at bounding box center [834, 233] width 274 height 50
click at [874, 227] on textarea "$425.00 (Base) +$75.00 (age 76 - 100)" at bounding box center [834, 233] width 274 height 50
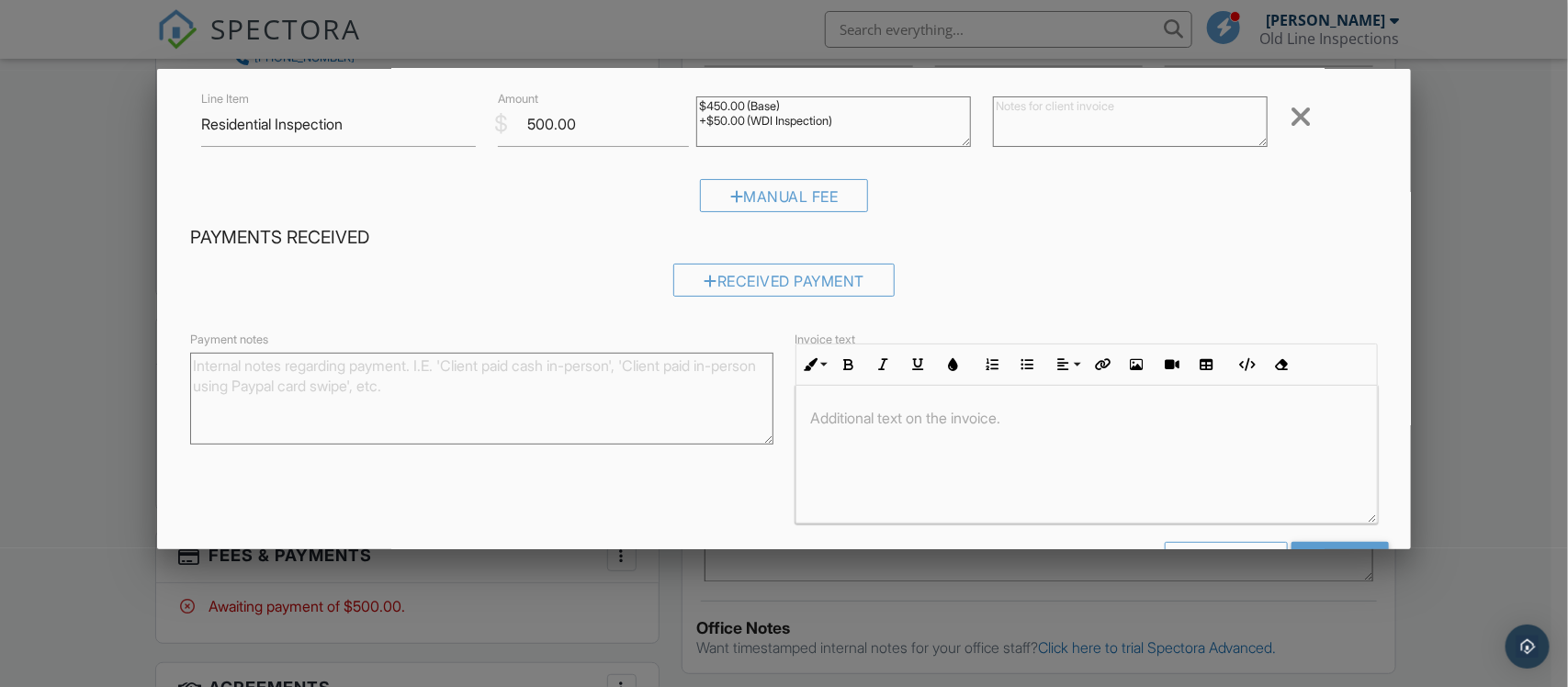
scroll to position [172, 0]
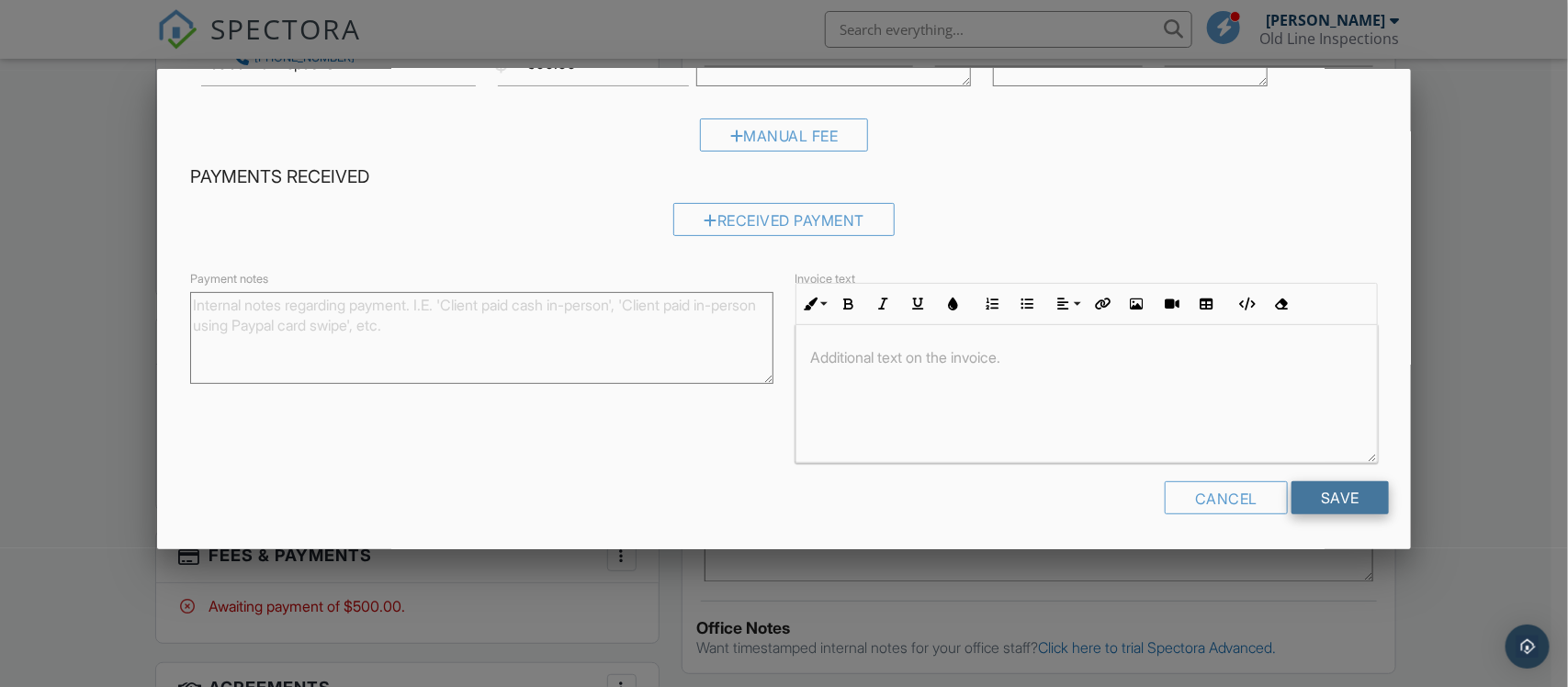
type textarea "$450.00 (Base) +$50.00 (WDI Inspection)"
click at [1302, 492] on input "Save" at bounding box center [1340, 498] width 97 height 33
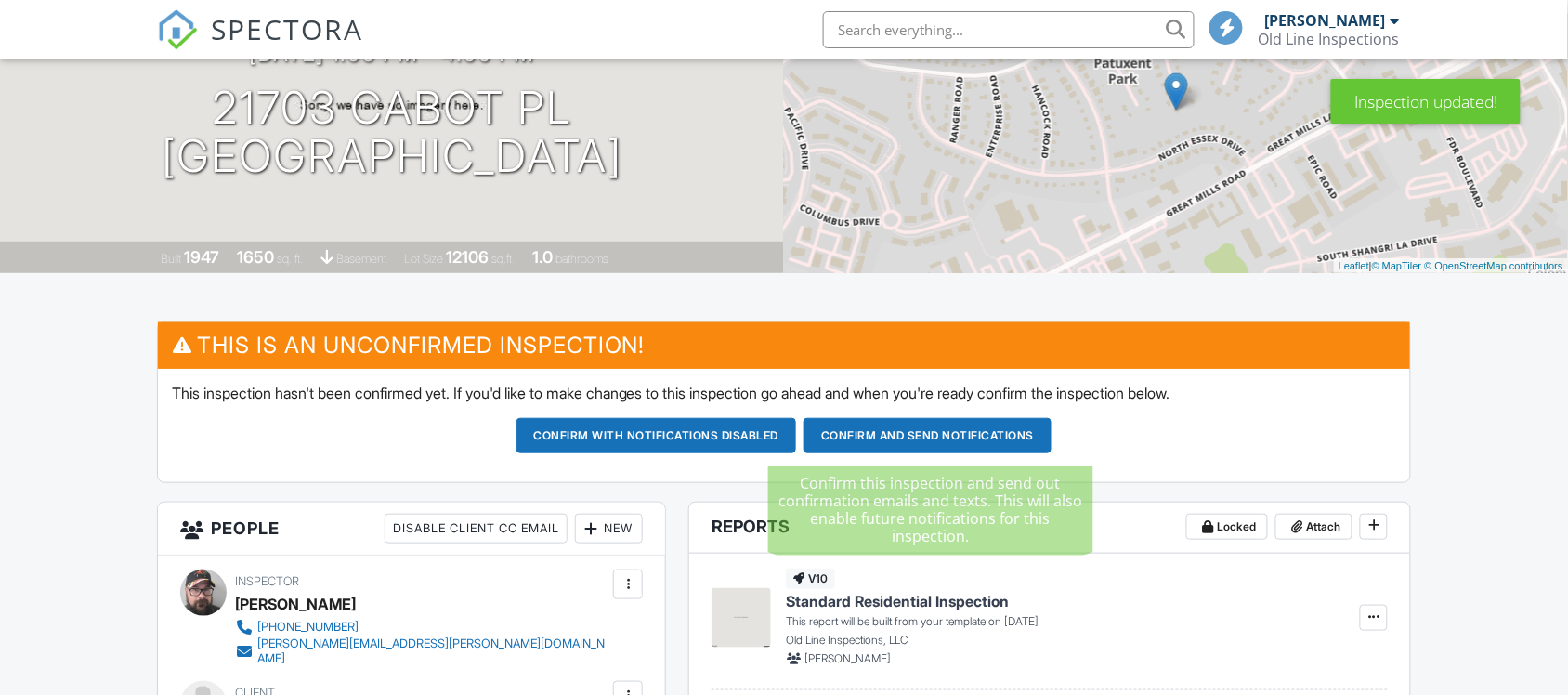
click at [921, 438] on button "Confirm and send notifications" at bounding box center [927, 436] width 248 height 36
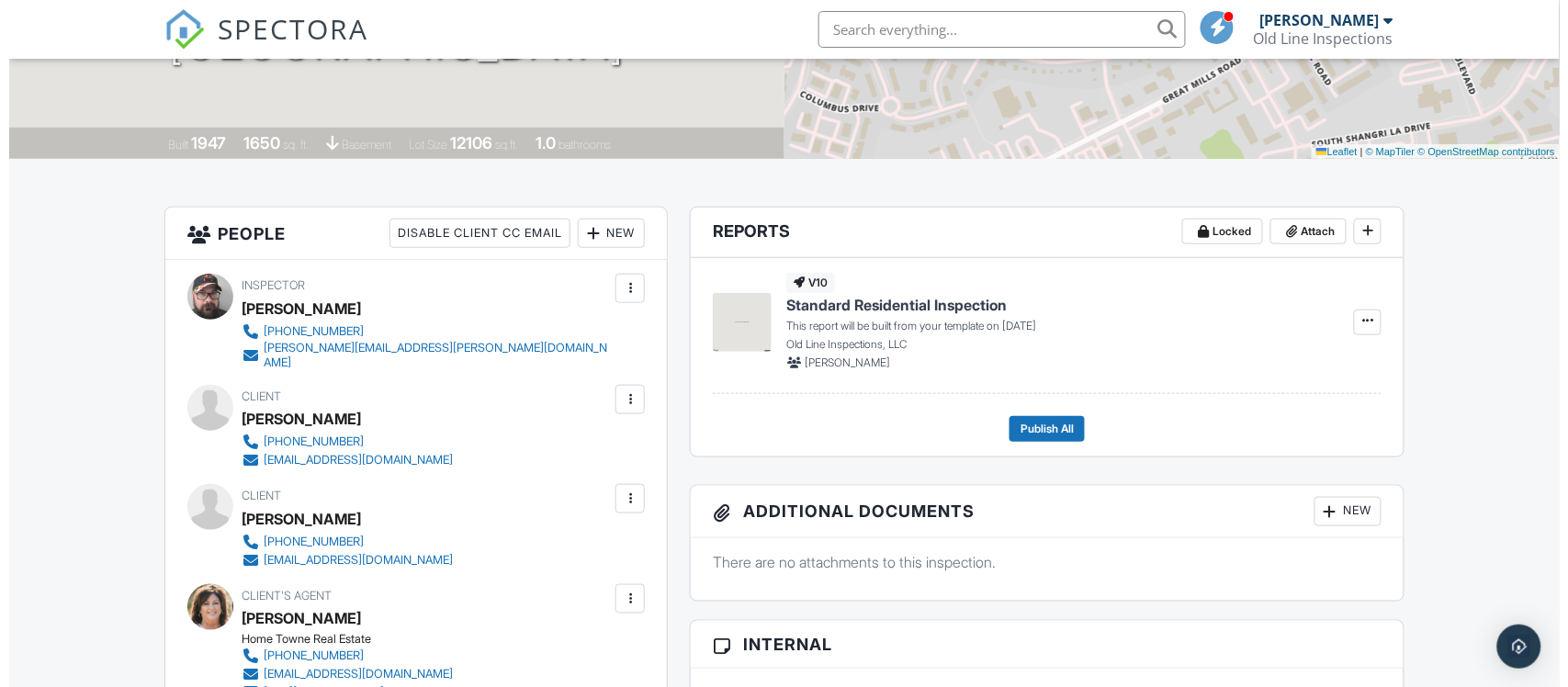
scroll to position [344, 0]
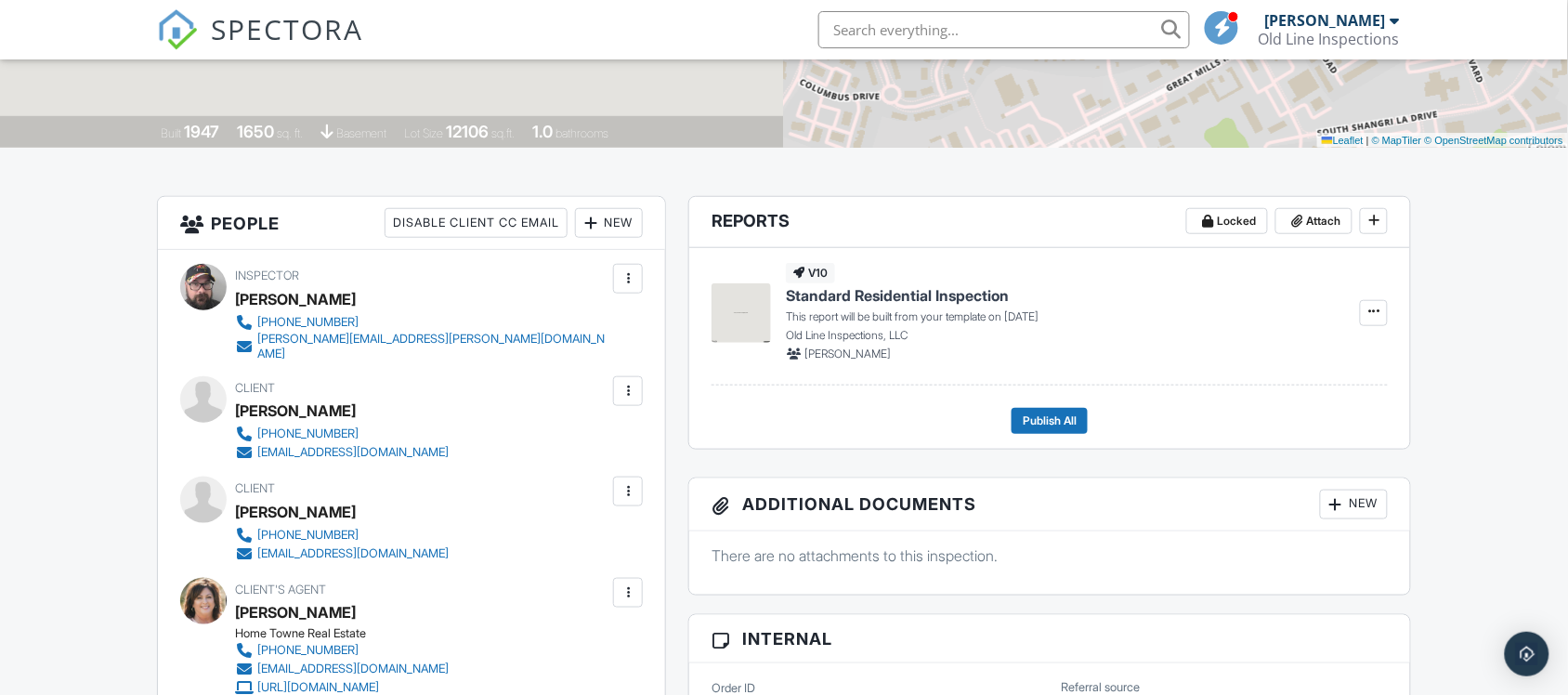
click at [630, 382] on div at bounding box center [628, 391] width 19 height 19
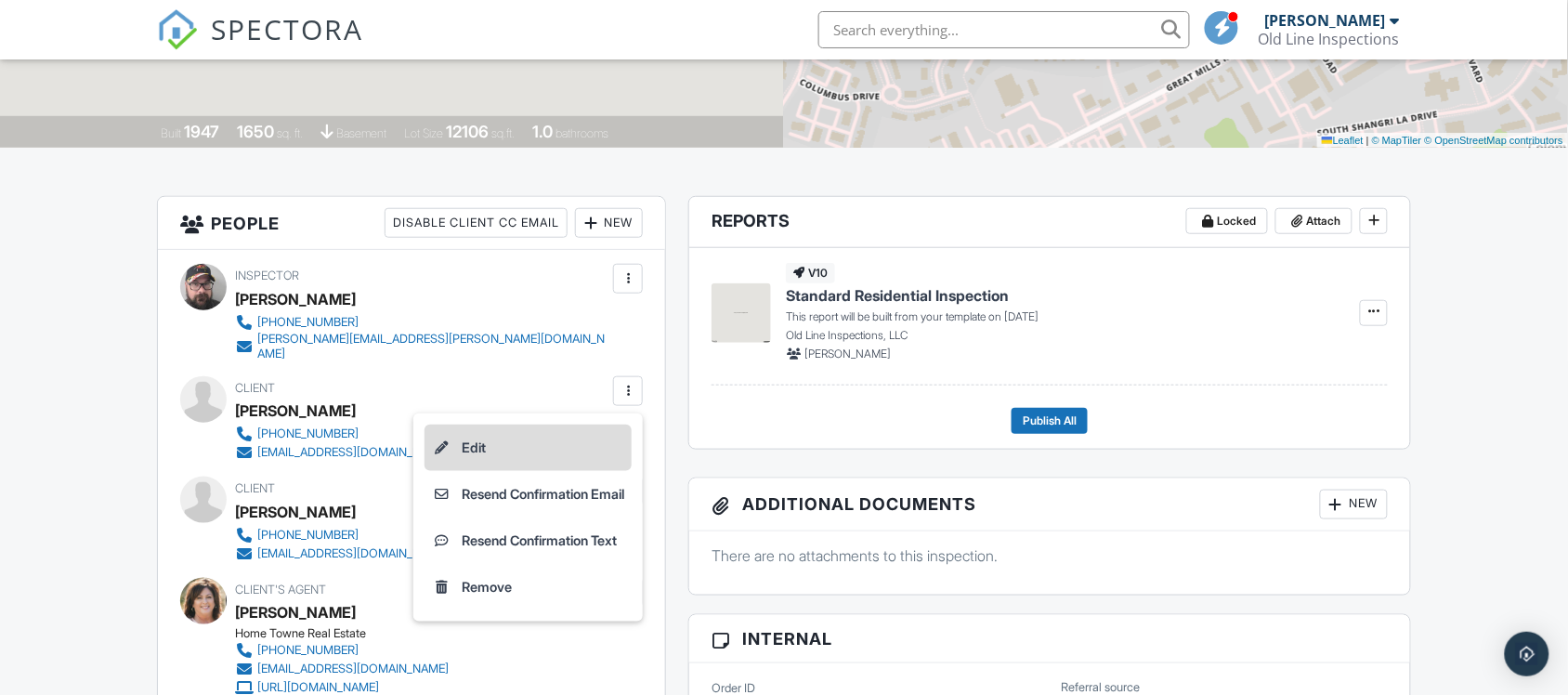
click at [497, 444] on li "Edit" at bounding box center [528, 448] width 207 height 47
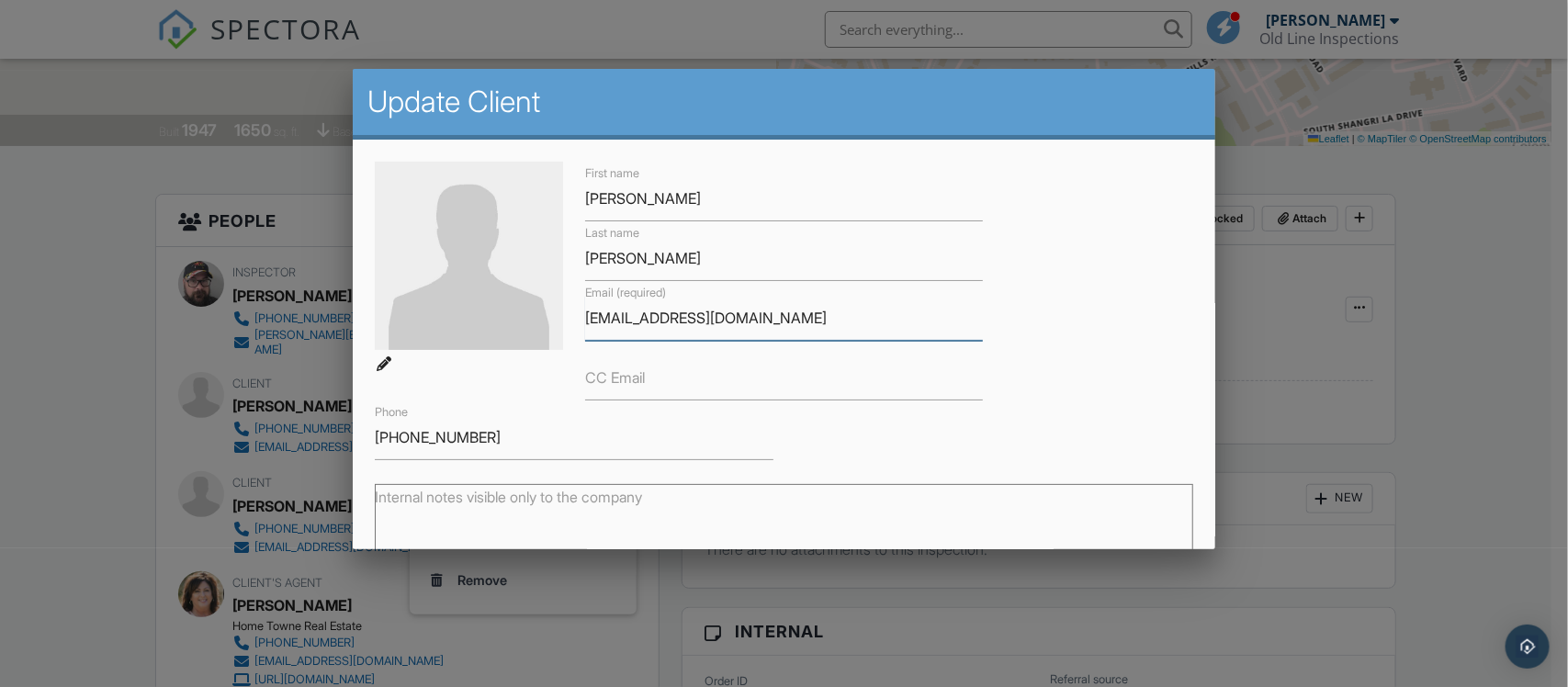
click at [630, 320] on input "[EMAIL_ADDRESS][DOMAIN_NAME]" at bounding box center [784, 318] width 398 height 45
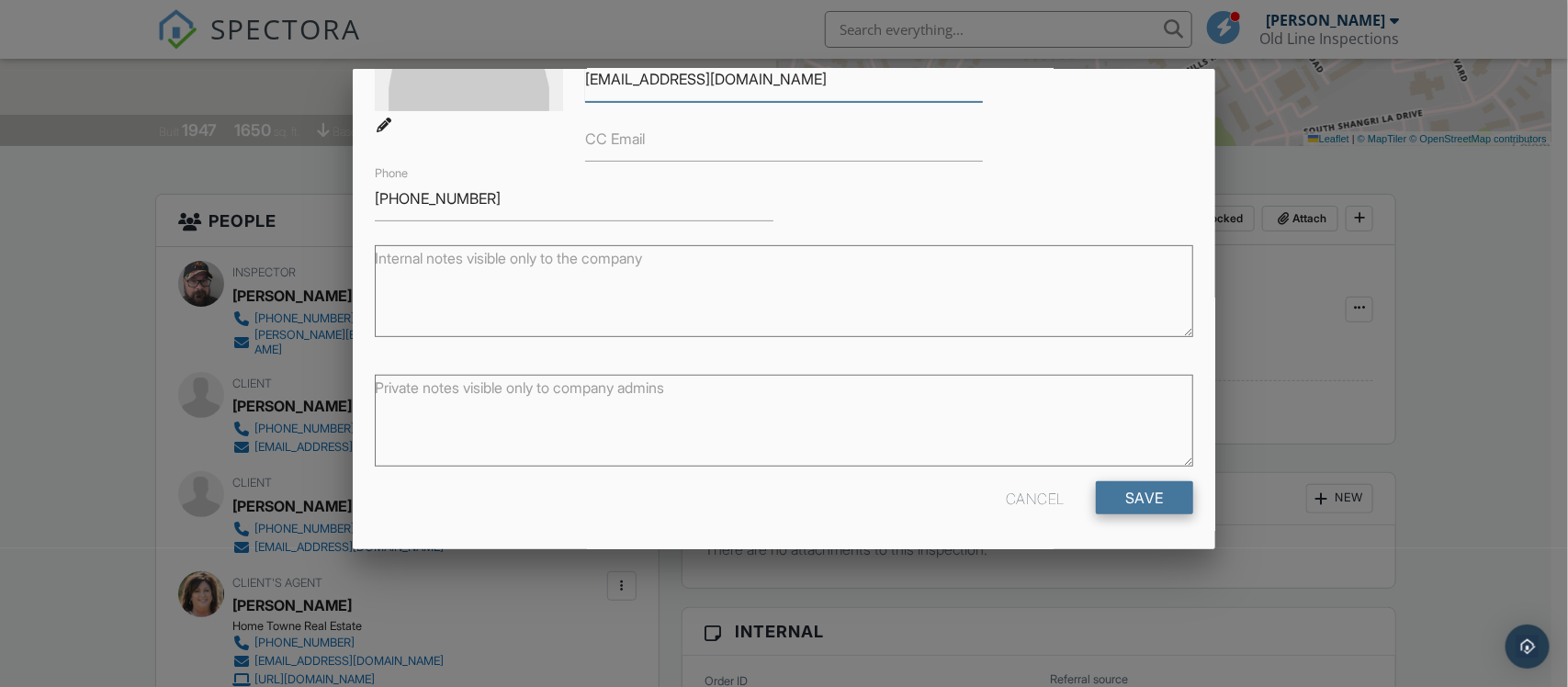
type input "[EMAIL_ADDRESS][DOMAIN_NAME]"
click at [1127, 482] on input "Save" at bounding box center [1144, 498] width 97 height 33
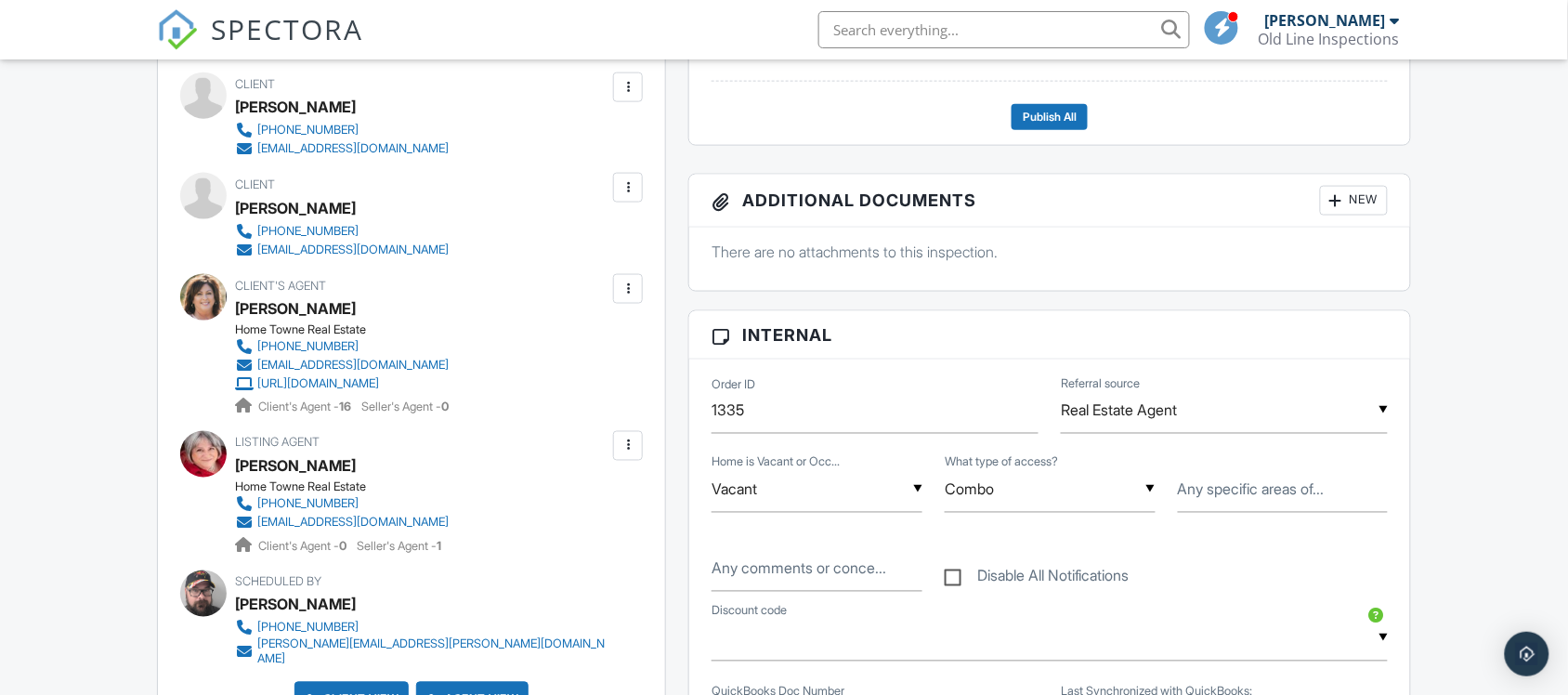
scroll to position [53, 0]
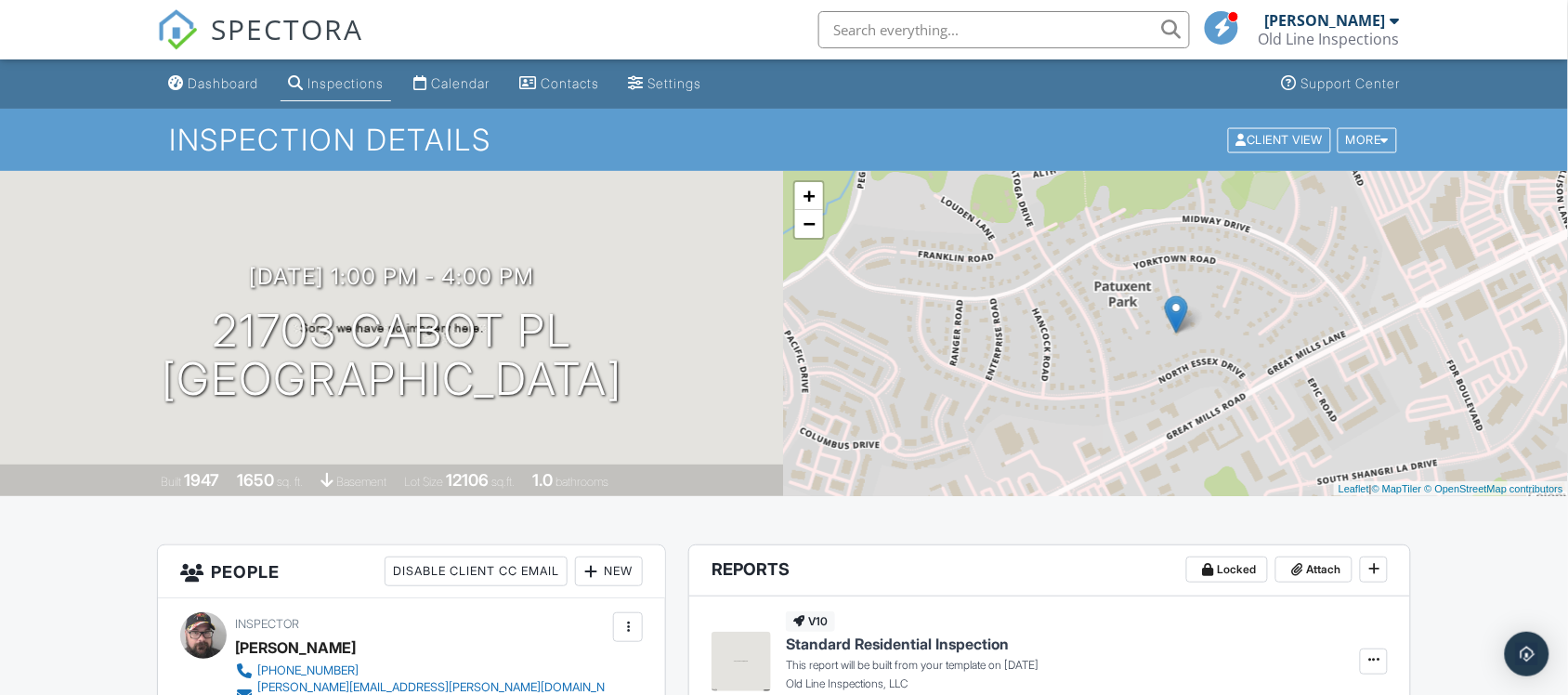
click at [493, 95] on link "Calendar" at bounding box center [451, 83] width 91 height 35
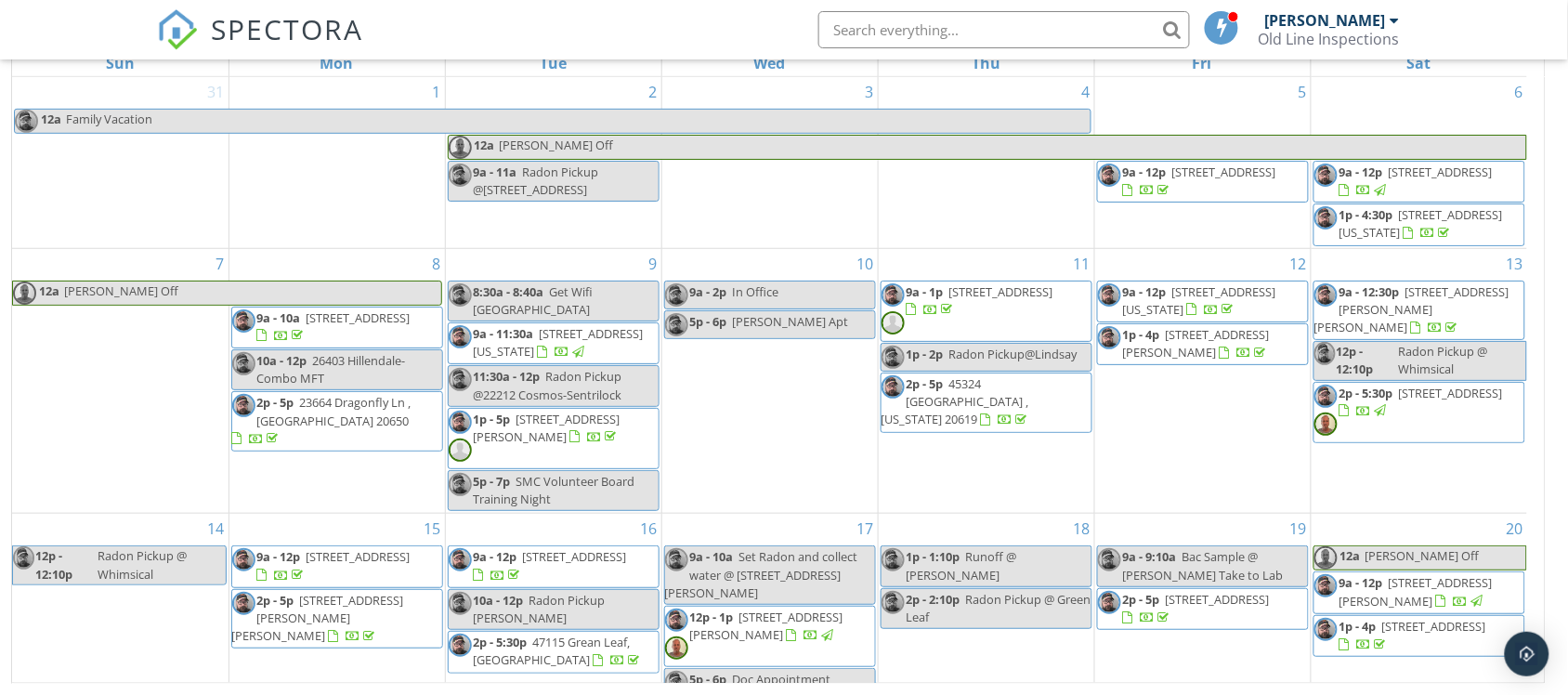
scroll to position [415, 0]
